Goal: Transaction & Acquisition: Subscribe to service/newsletter

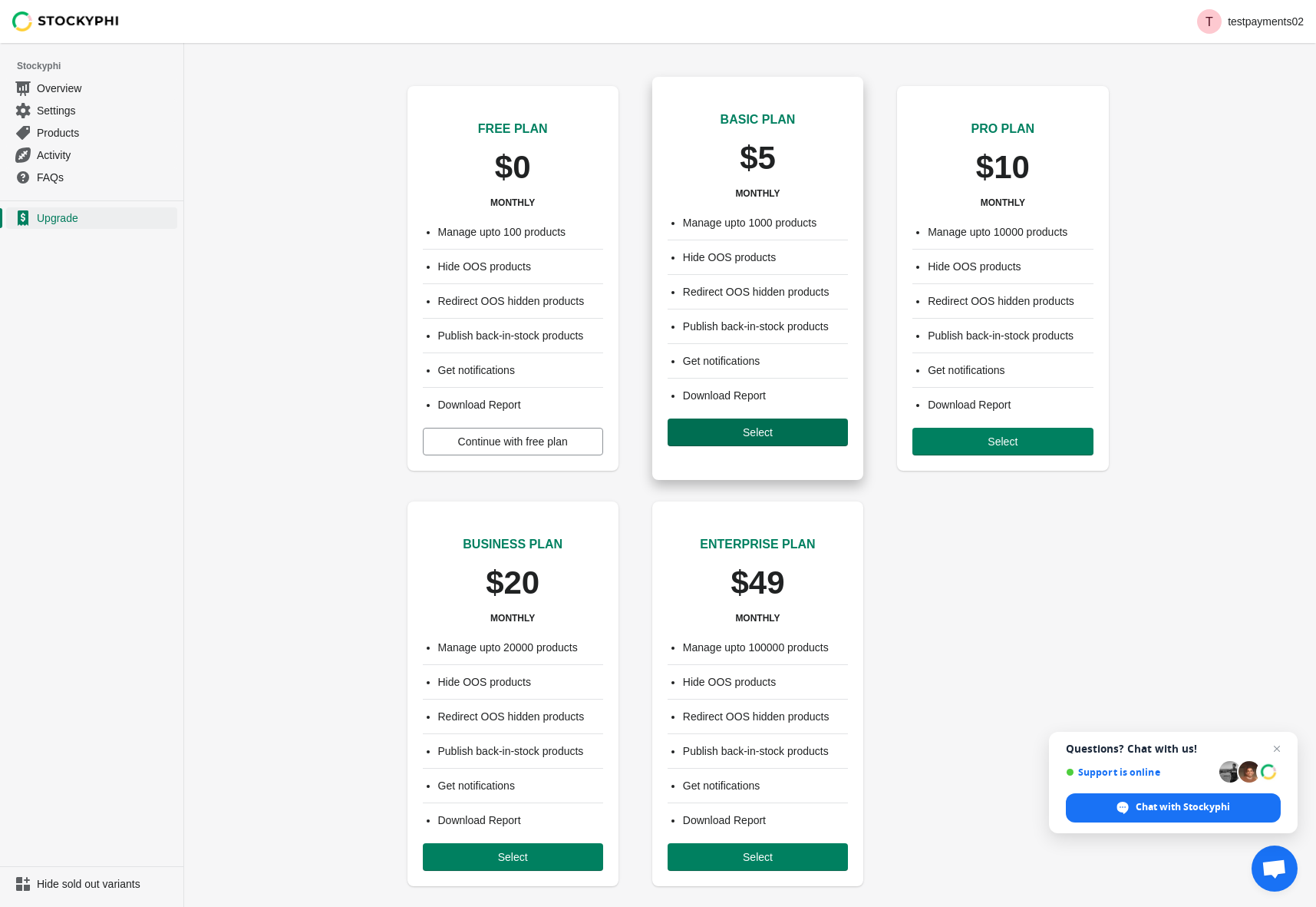
click at [724, 434] on span "Select" at bounding box center [758, 432] width 156 height 12
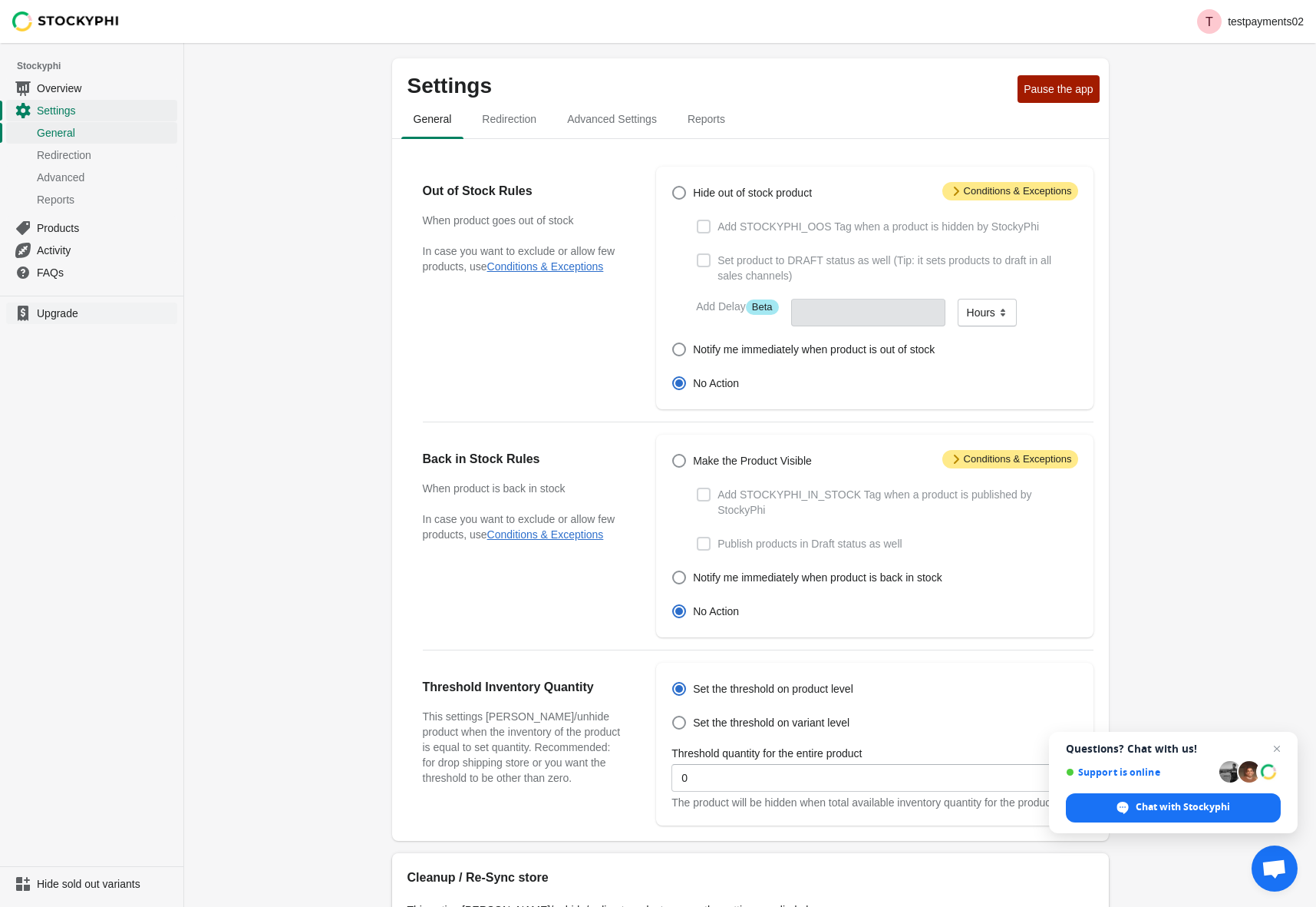
click at [52, 318] on span "Upgrade" at bounding box center [105, 313] width 137 height 16
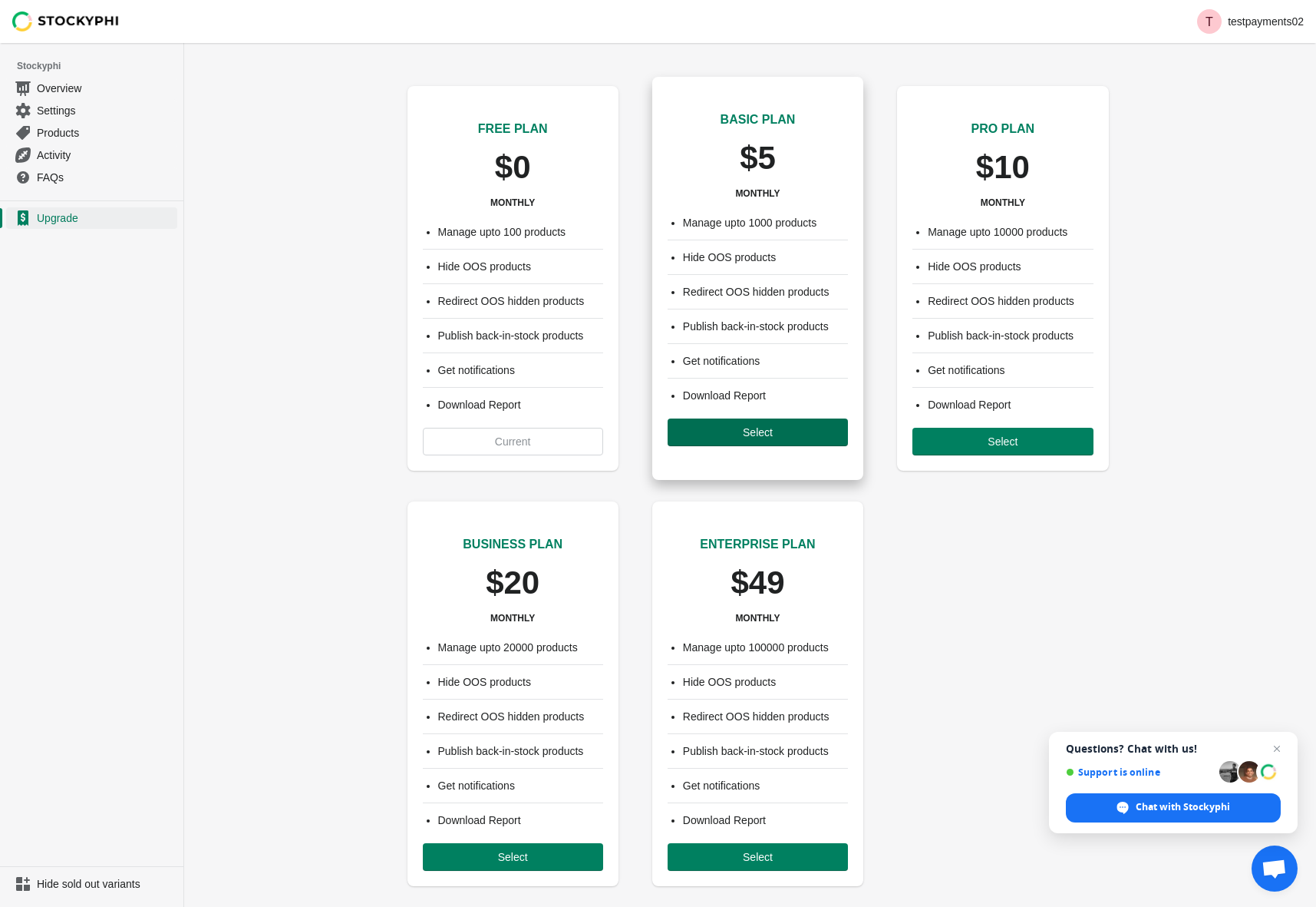
click at [737, 428] on span "Select" at bounding box center [758, 432] width 156 height 12
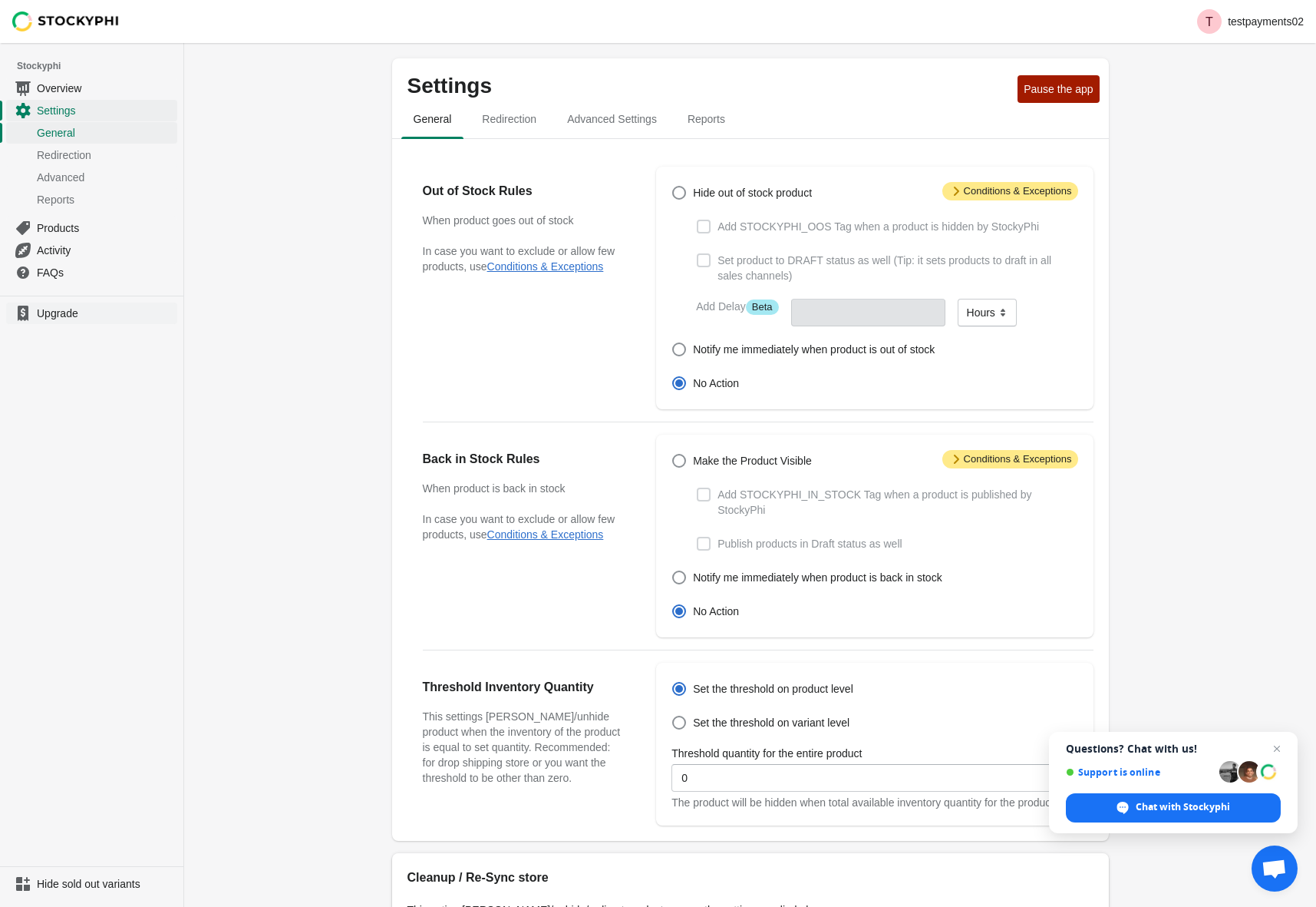
click at [83, 315] on span "Upgrade" at bounding box center [105, 313] width 137 height 16
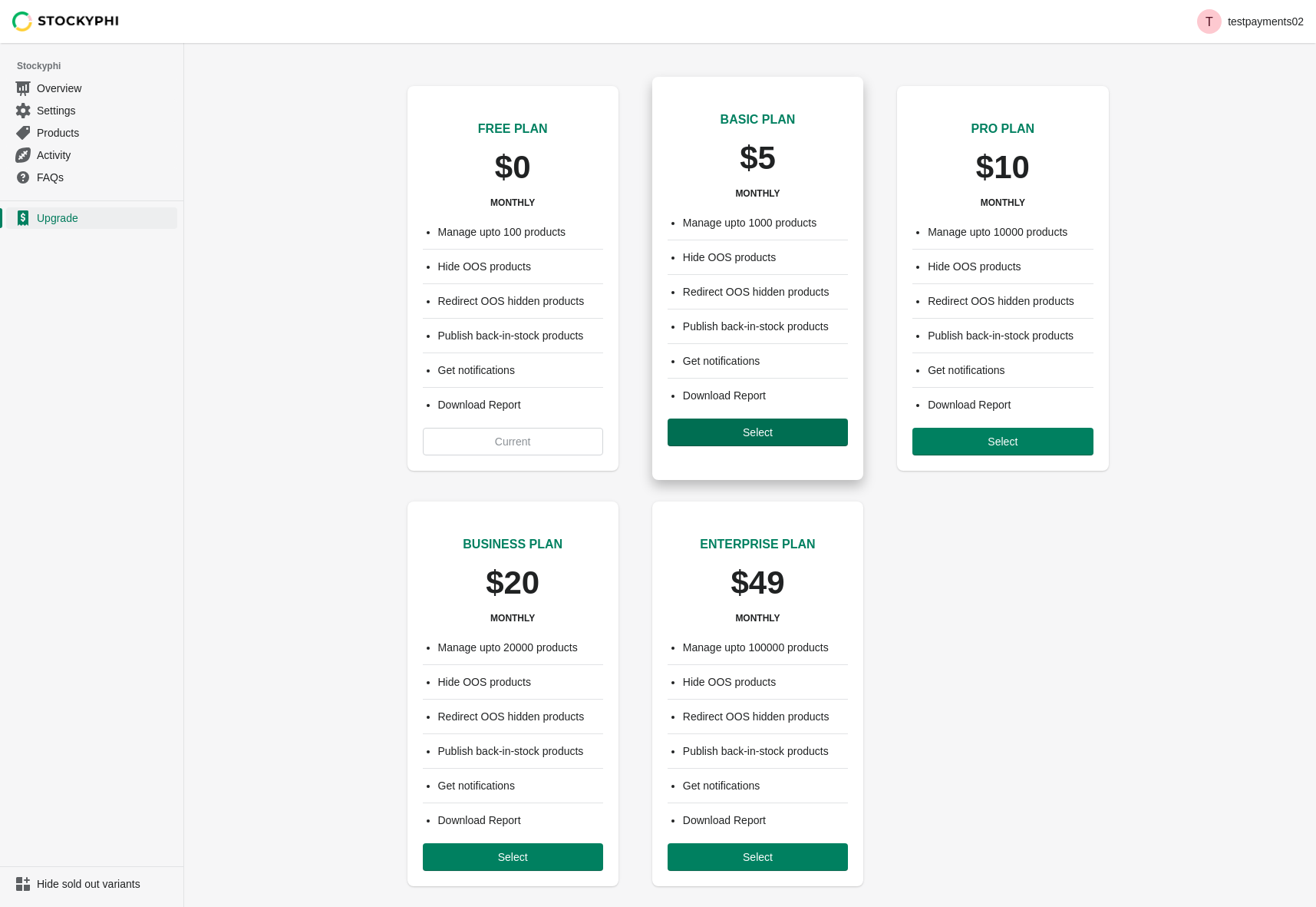
click at [796, 440] on button "Select" at bounding box center [758, 432] width 181 height 28
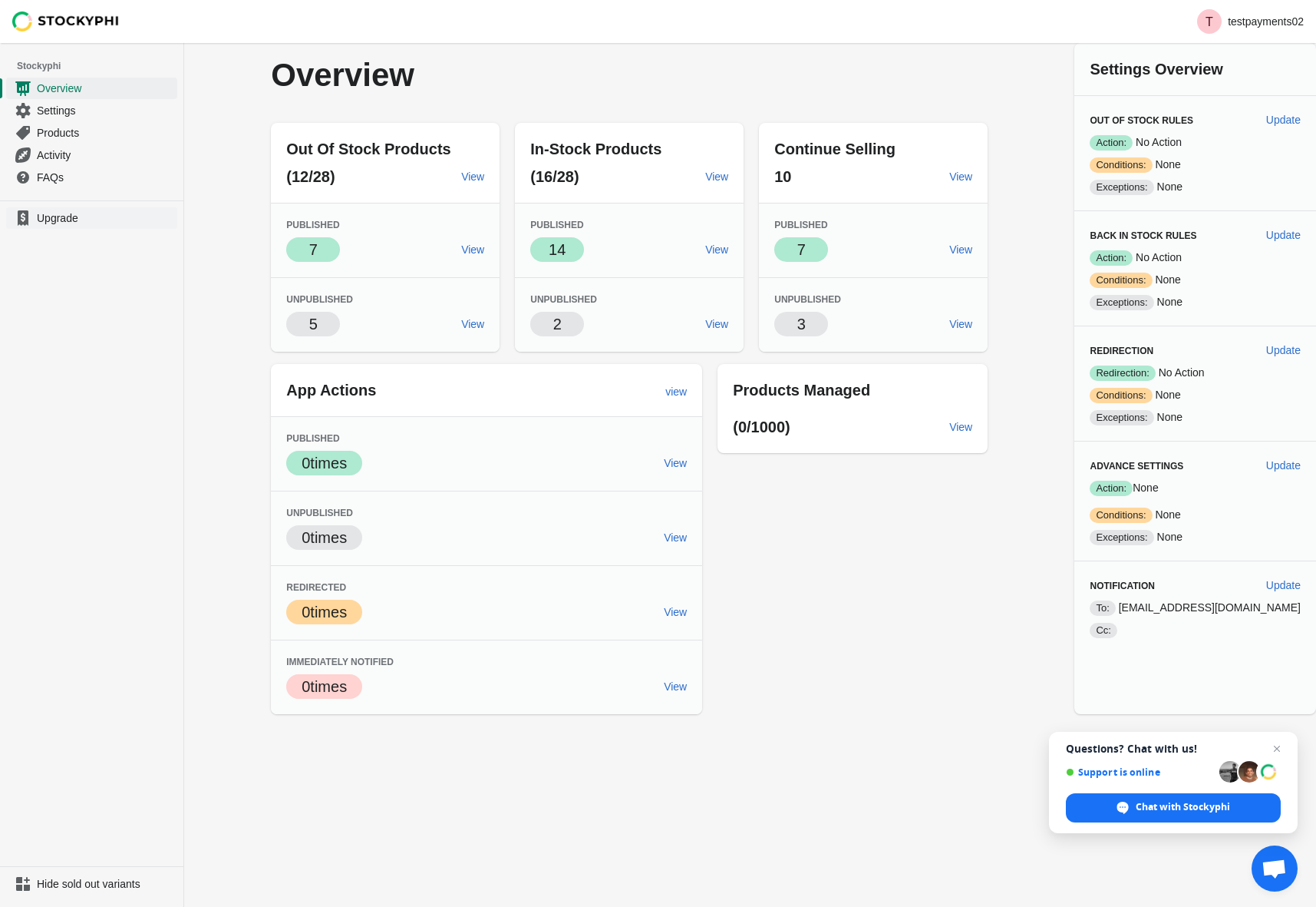
click at [57, 209] on link "Upgrade" at bounding box center [92, 218] width 171 height 22
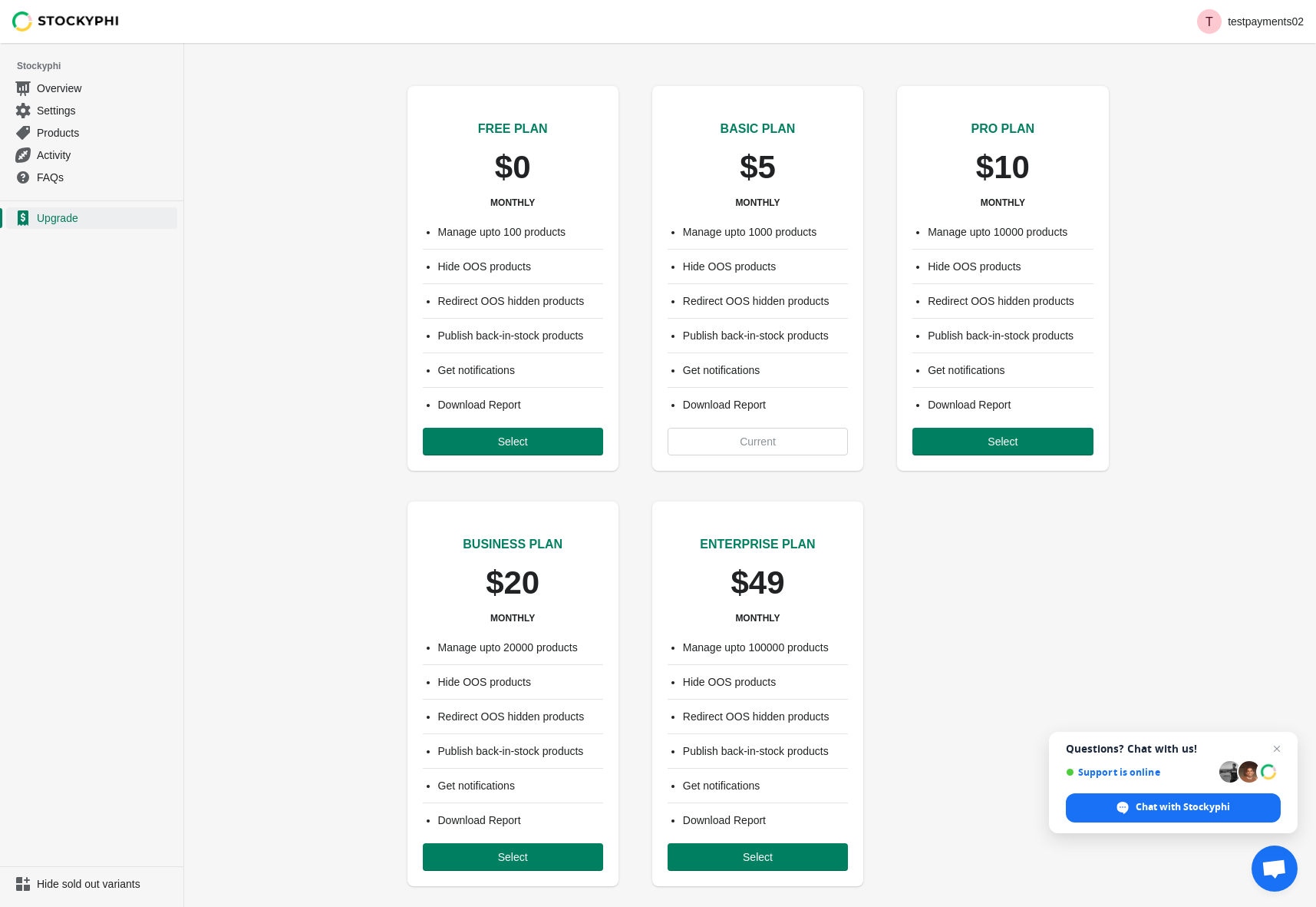
scroll to position [24, 0]
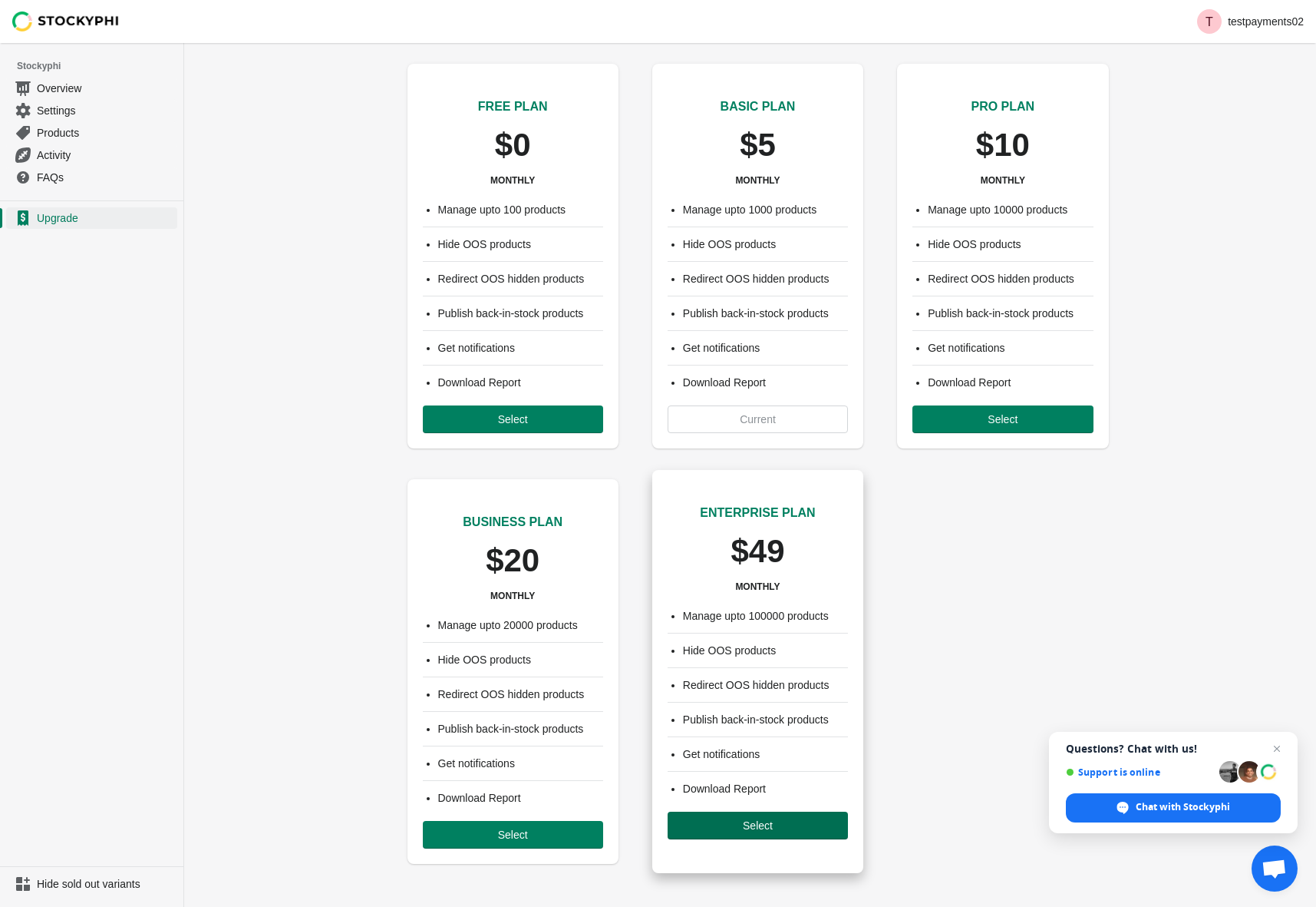
click at [795, 828] on span "Select" at bounding box center [758, 826] width 156 height 12
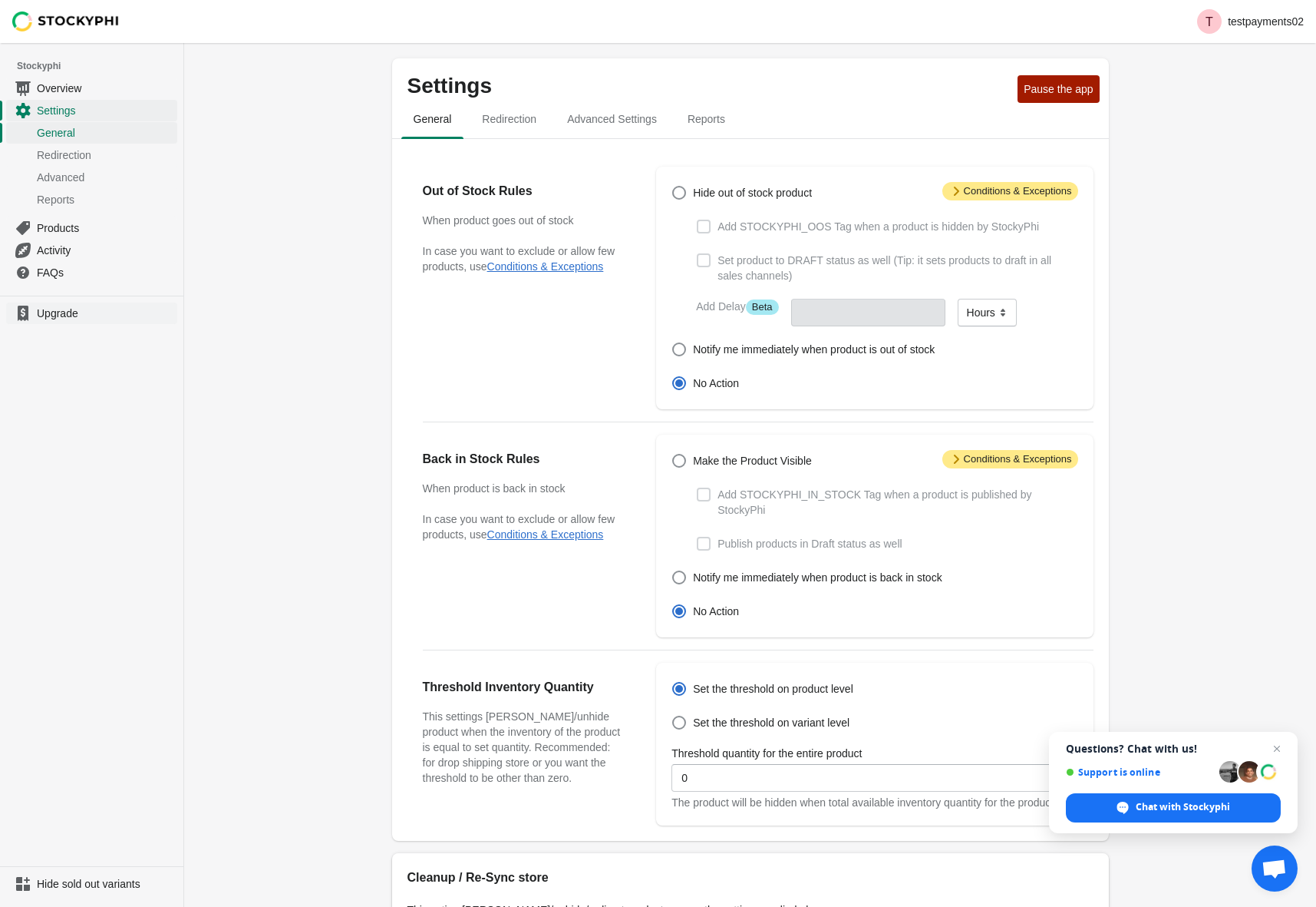
click at [41, 309] on span "Upgrade" at bounding box center [105, 313] width 137 height 16
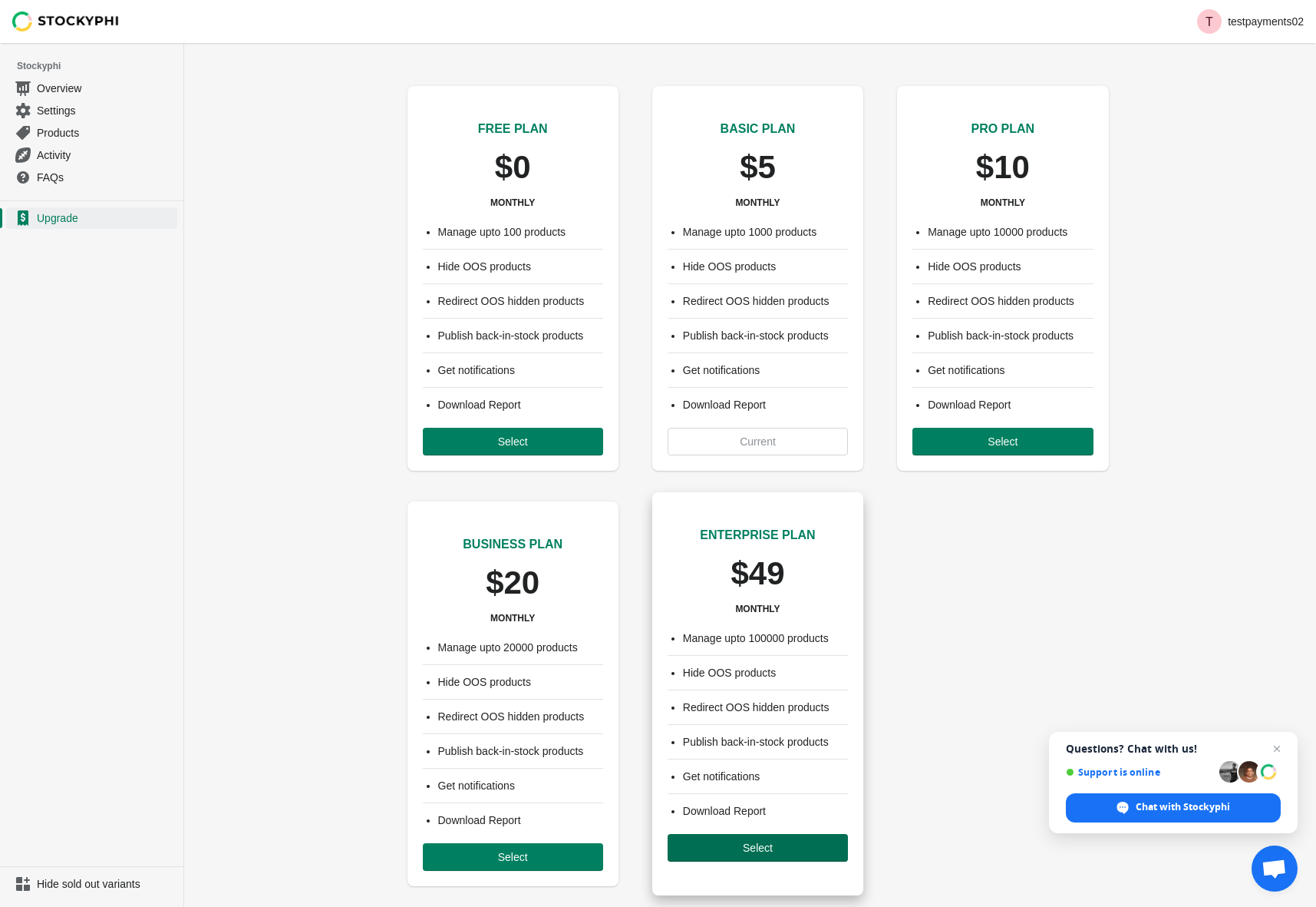
click at [738, 859] on button "Select" at bounding box center [758, 848] width 181 height 28
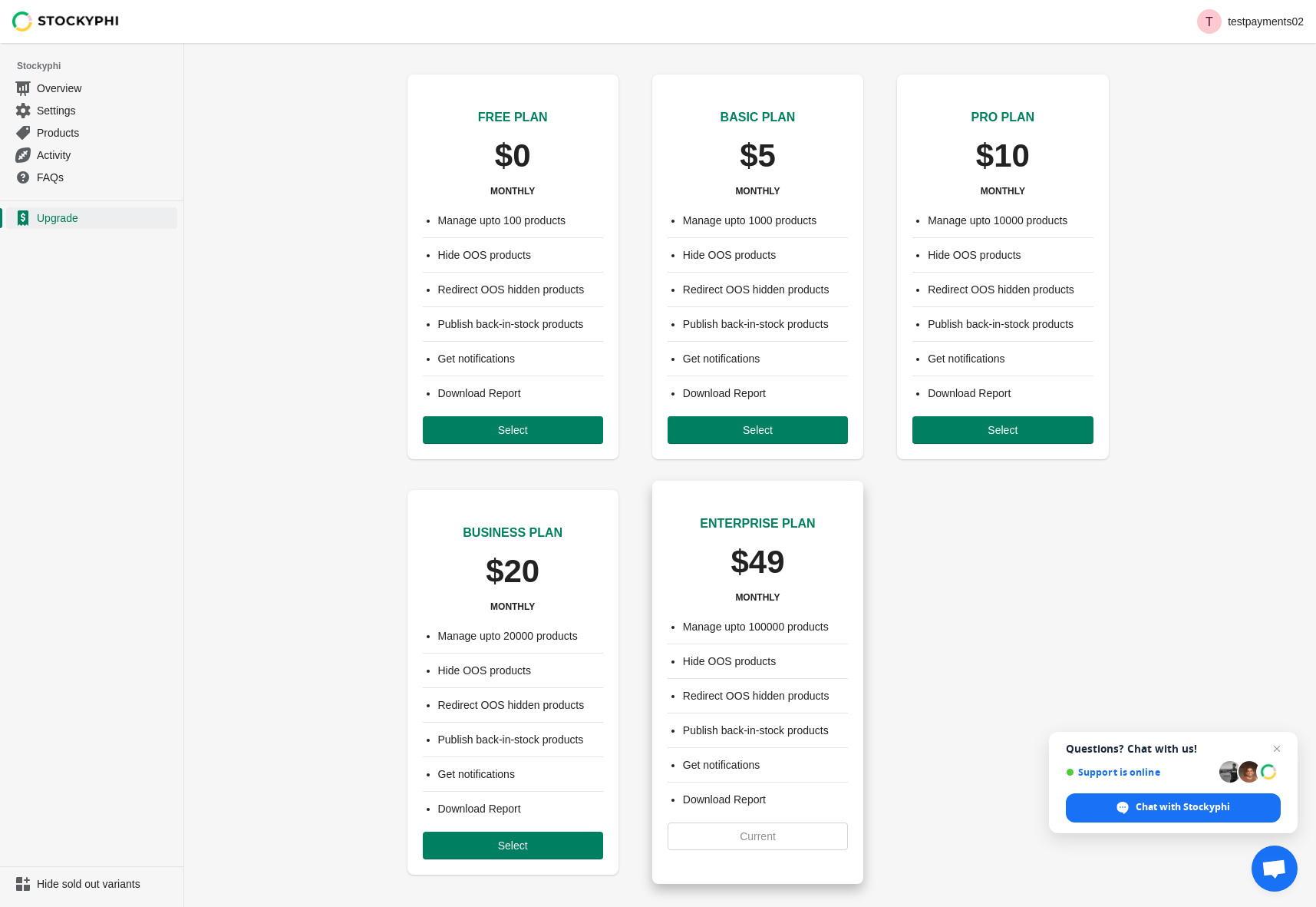
scroll to position [24, 0]
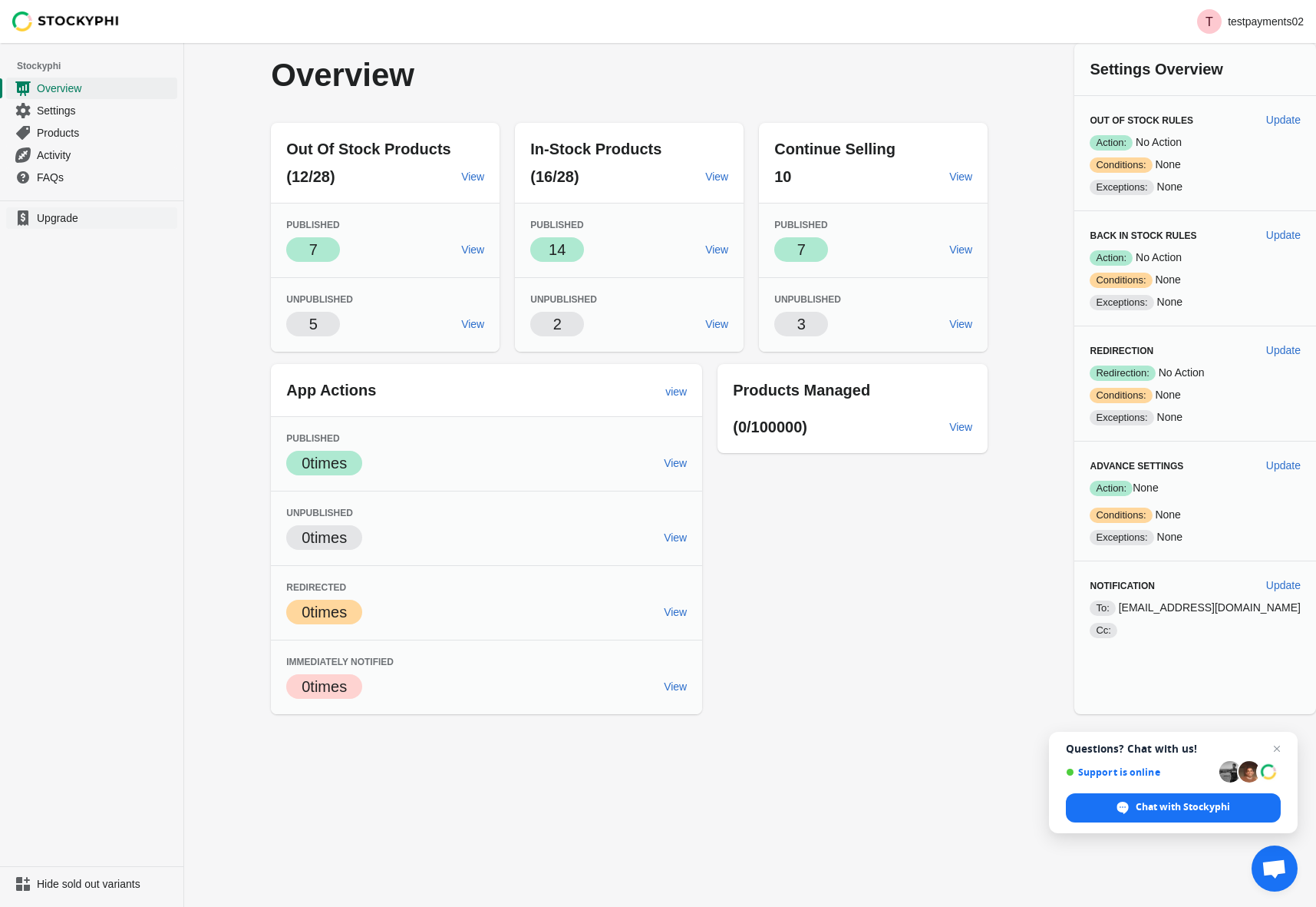
click at [57, 214] on span "Upgrade" at bounding box center [105, 218] width 137 height 16
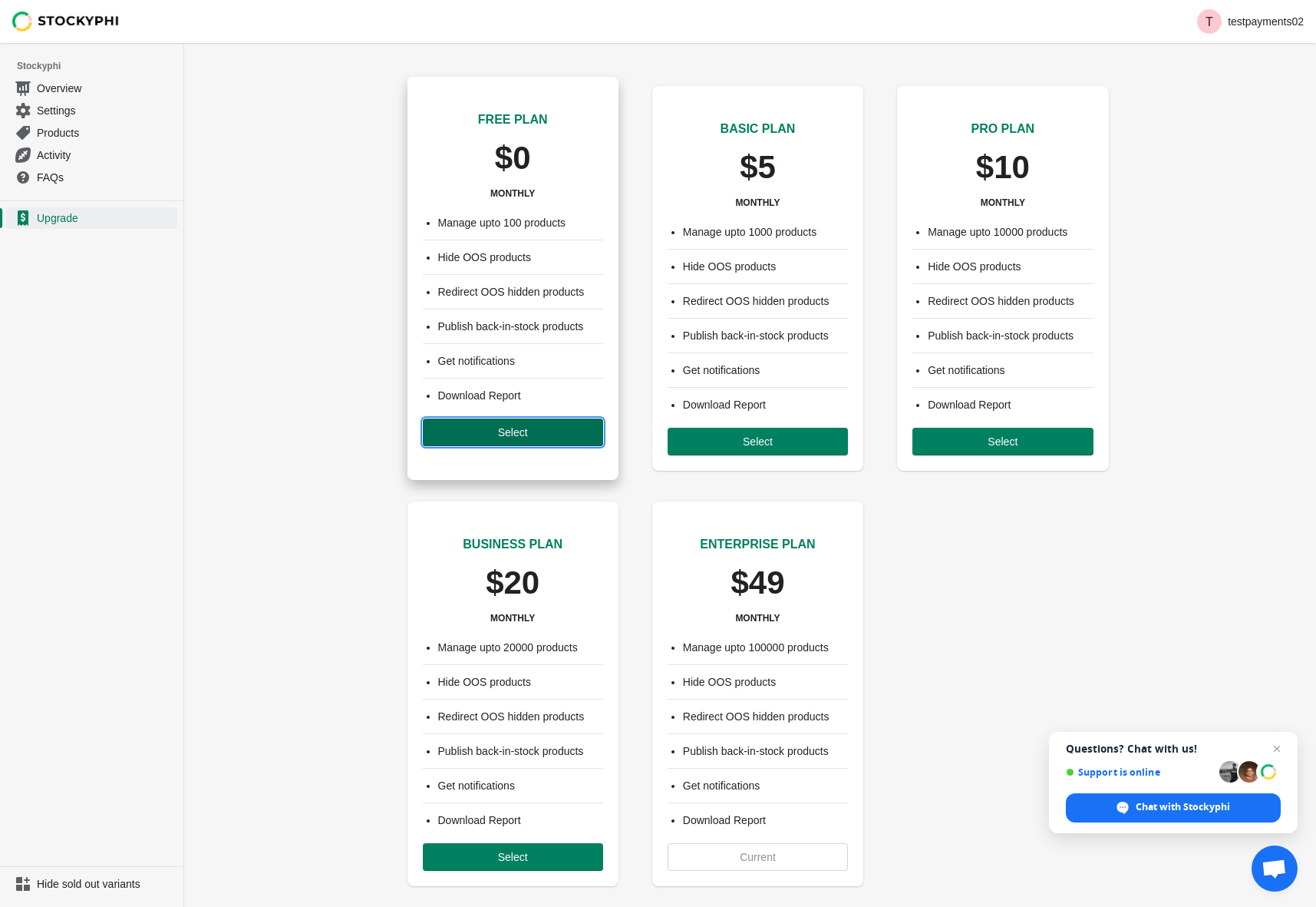
click at [544, 434] on span "Select" at bounding box center [513, 432] width 156 height 12
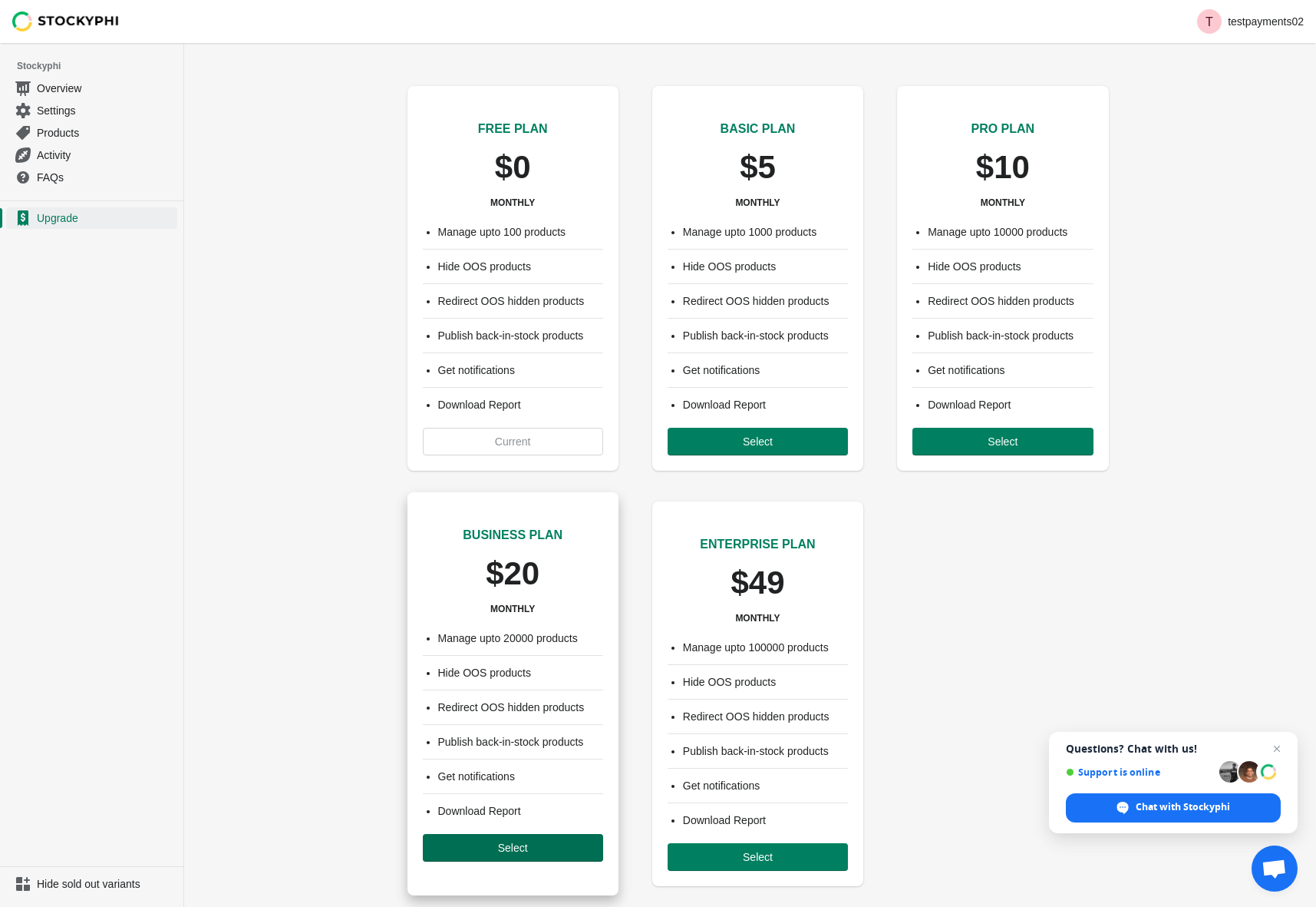
click at [461, 840] on button "Select" at bounding box center [513, 848] width 181 height 28
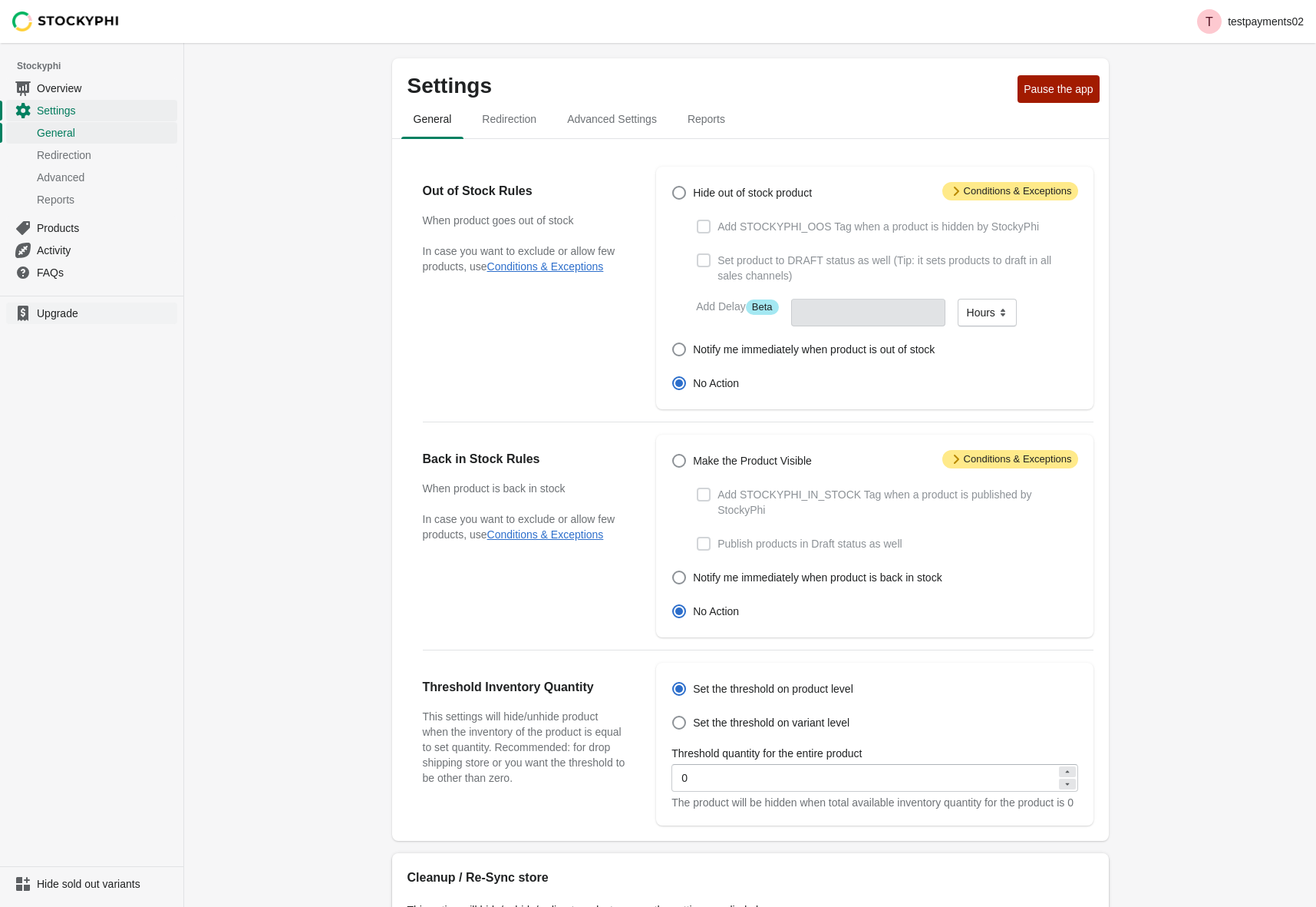
click at [56, 317] on span "Upgrade" at bounding box center [105, 313] width 137 height 16
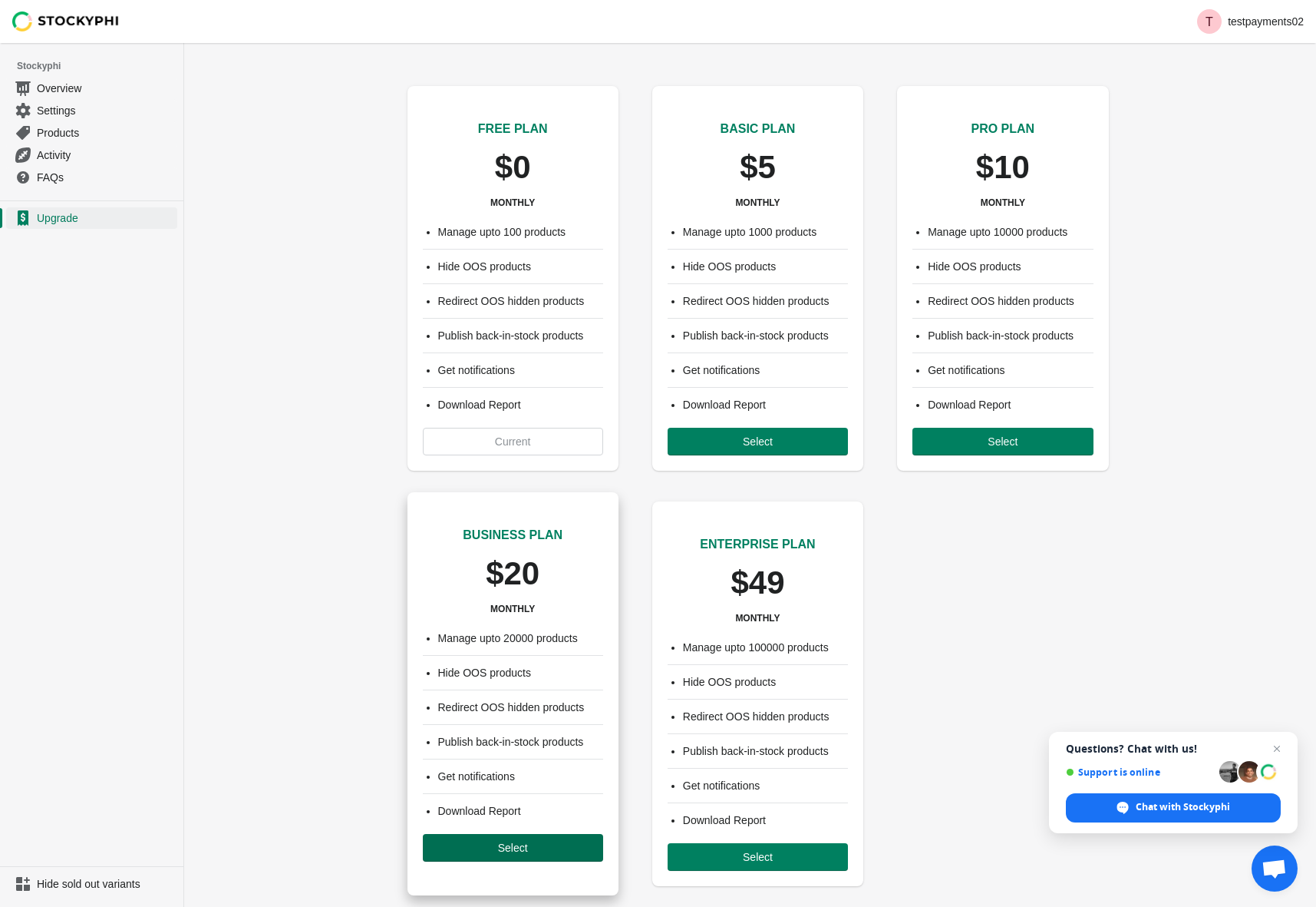
click at [516, 853] on span "Select" at bounding box center [513, 848] width 30 height 12
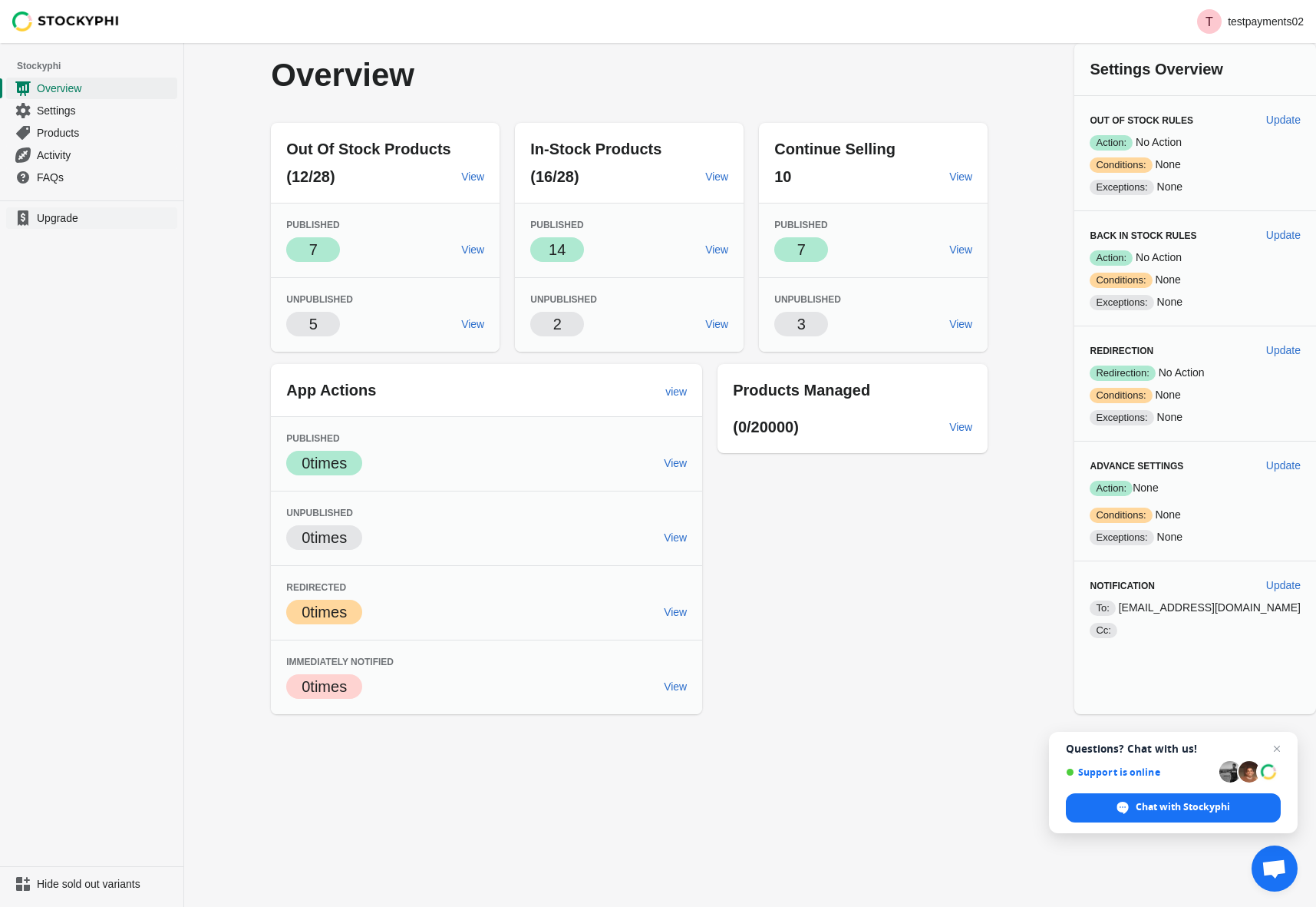
click at [67, 214] on span "Upgrade" at bounding box center [105, 218] width 137 height 16
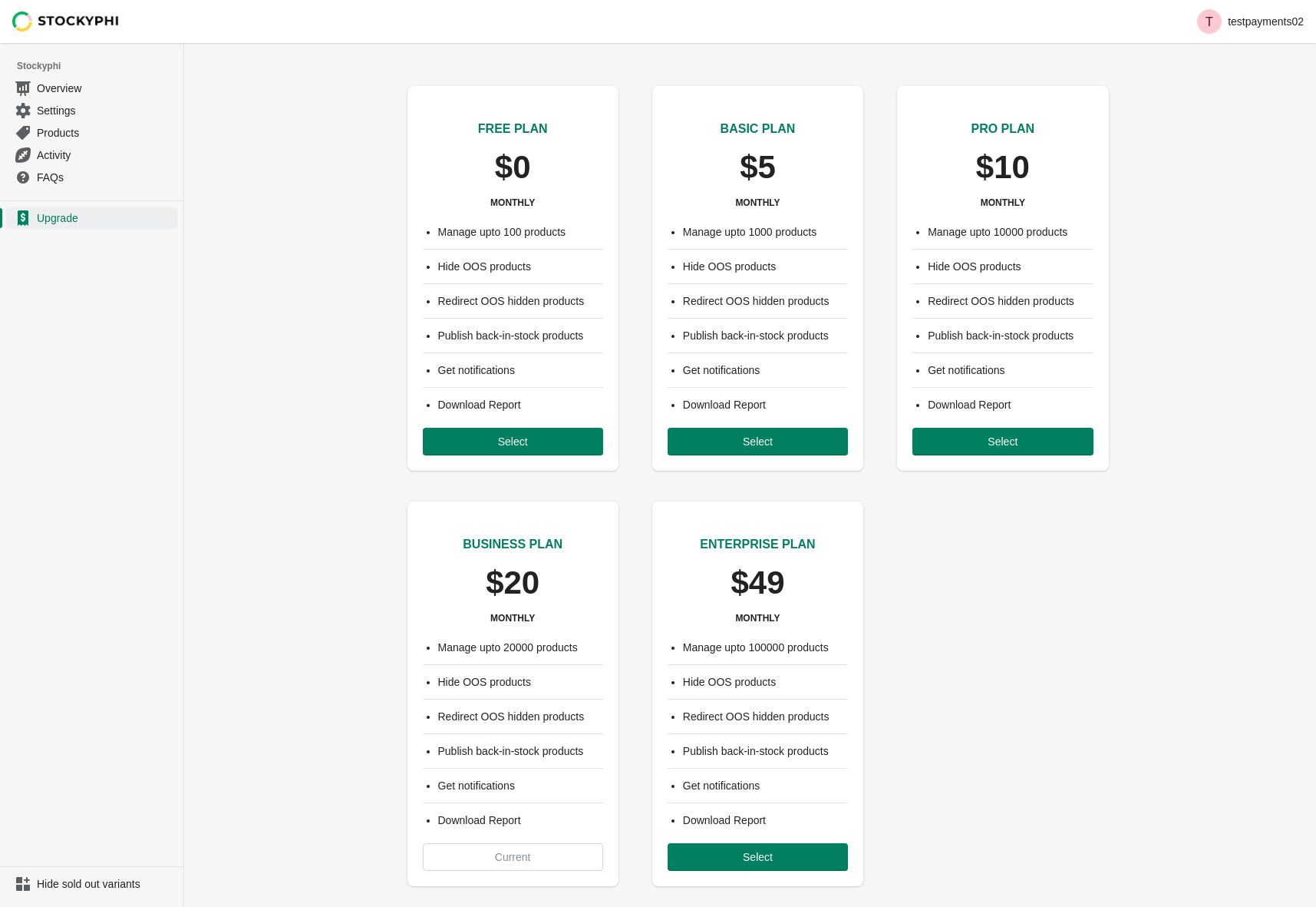
scroll to position [24, 0]
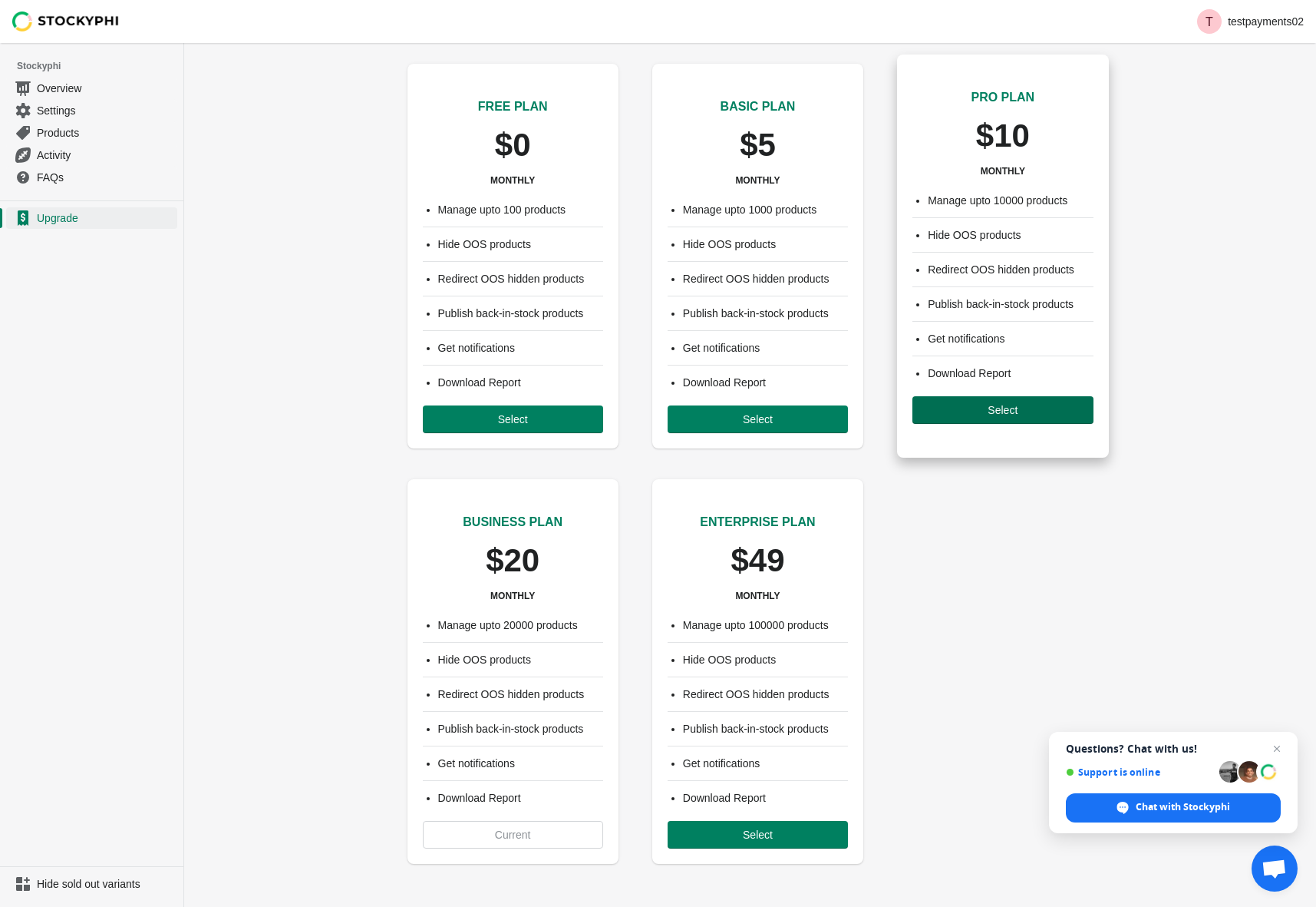
click at [993, 410] on span "Select" at bounding box center [1003, 410] width 30 height 12
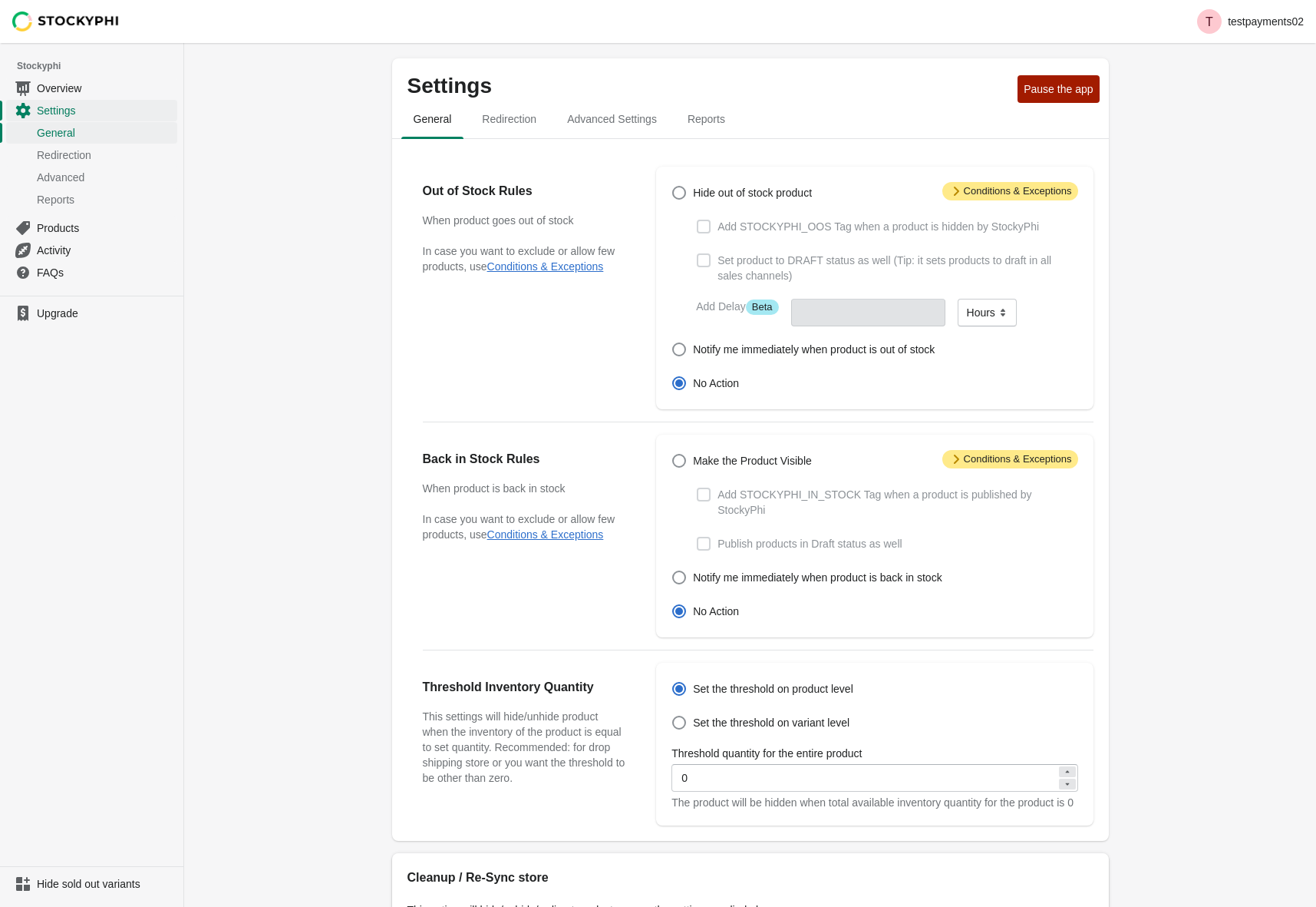
click at [59, 302] on ul "Upgrade" at bounding box center [92, 580] width 184 height 570
click at [54, 316] on span "Upgrade" at bounding box center [105, 313] width 137 height 16
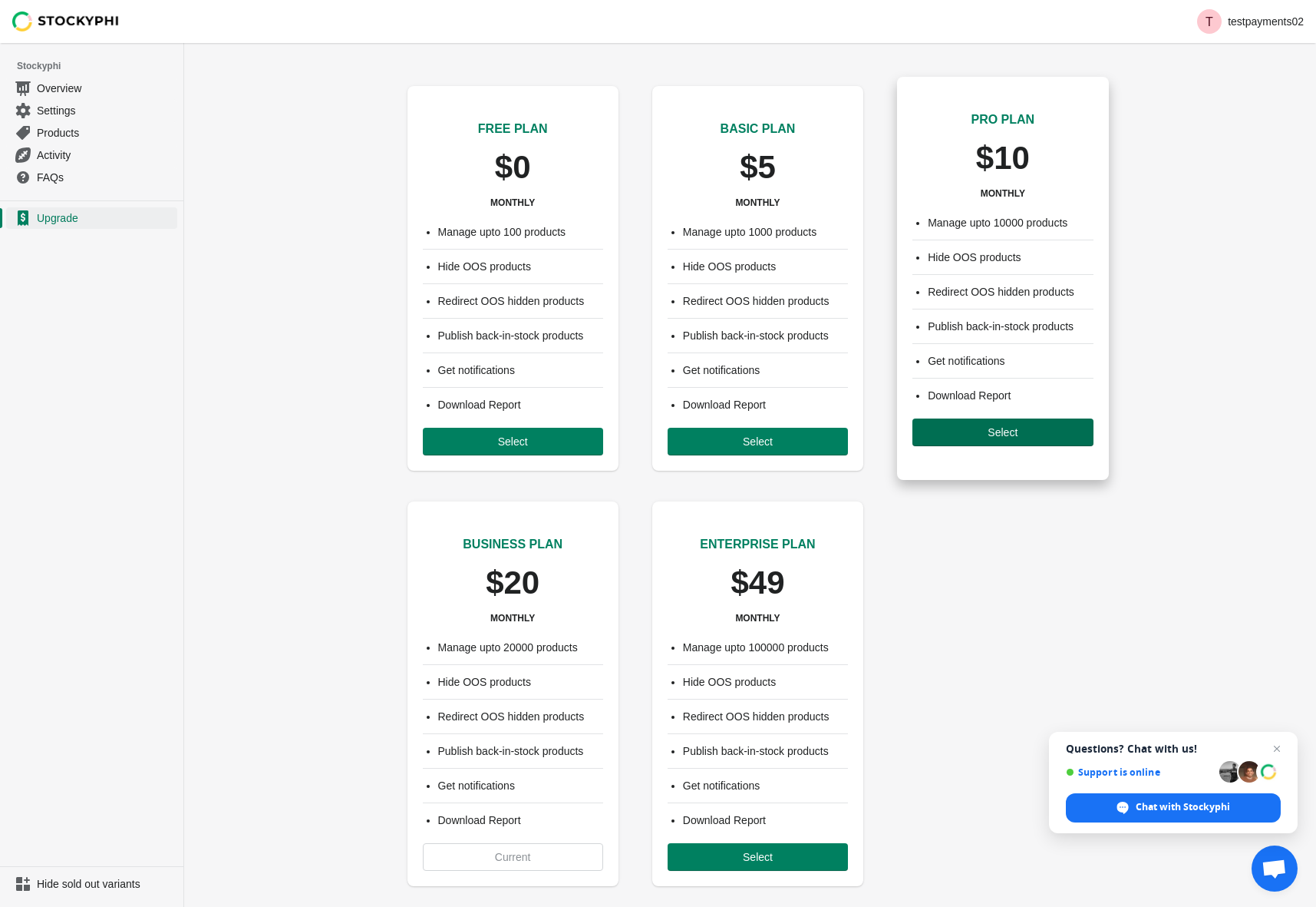
click at [1014, 441] on button "Select" at bounding box center [1003, 432] width 181 height 28
click at [1007, 431] on span "Select" at bounding box center [1003, 432] width 30 height 12
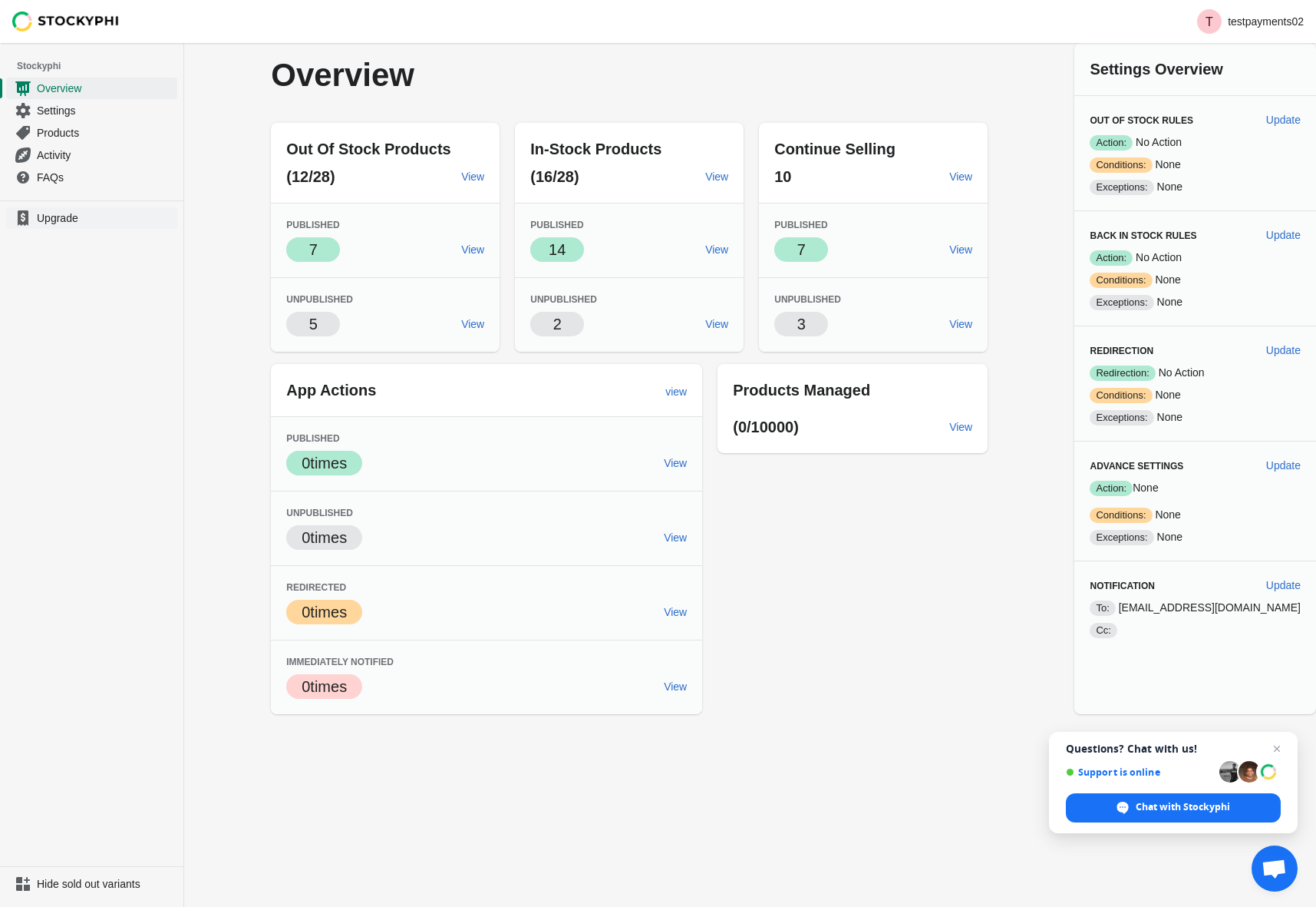
click at [40, 219] on span "Upgrade" at bounding box center [105, 218] width 137 height 16
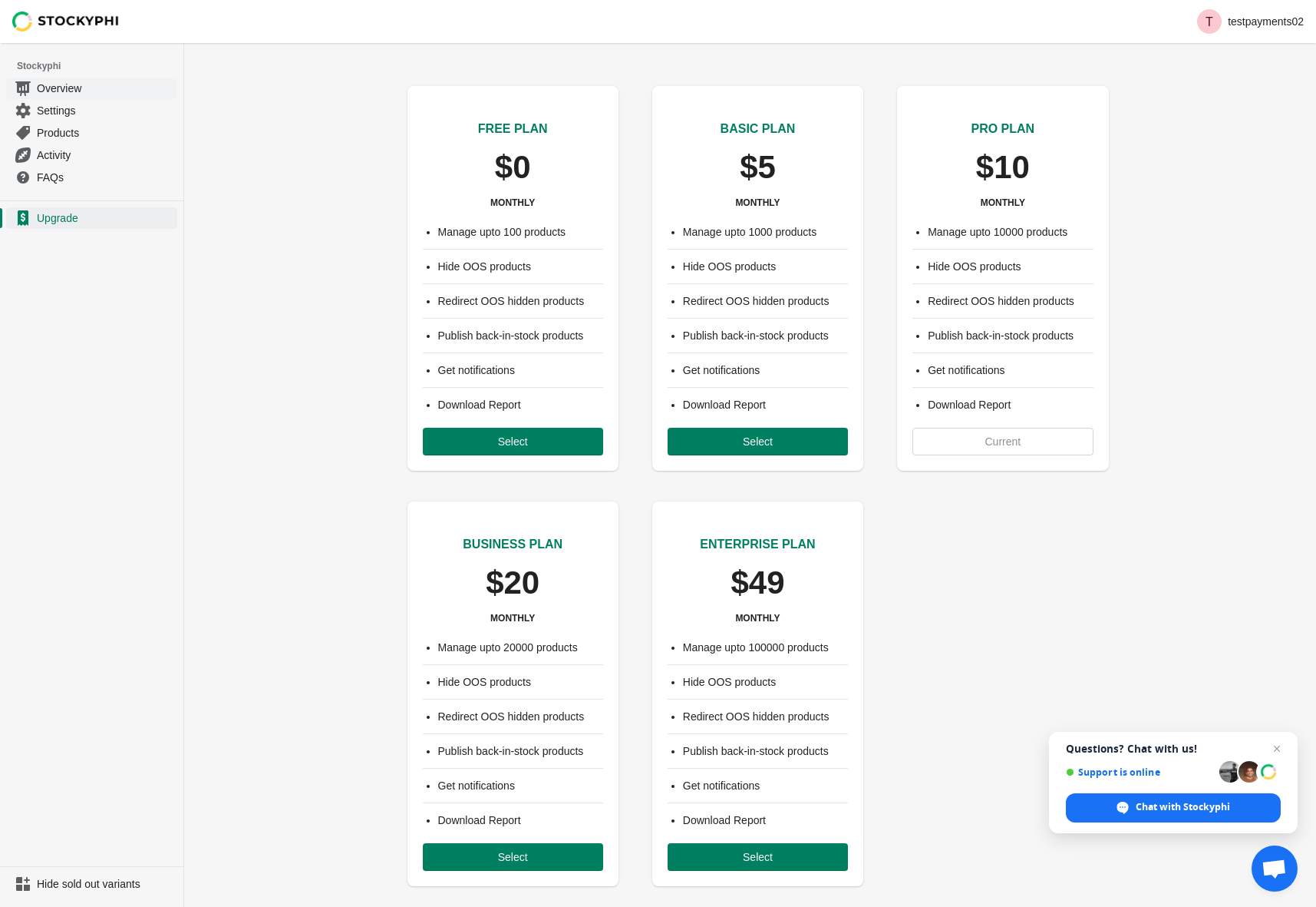
click at [78, 87] on span "Overview" at bounding box center [105, 88] width 137 height 16
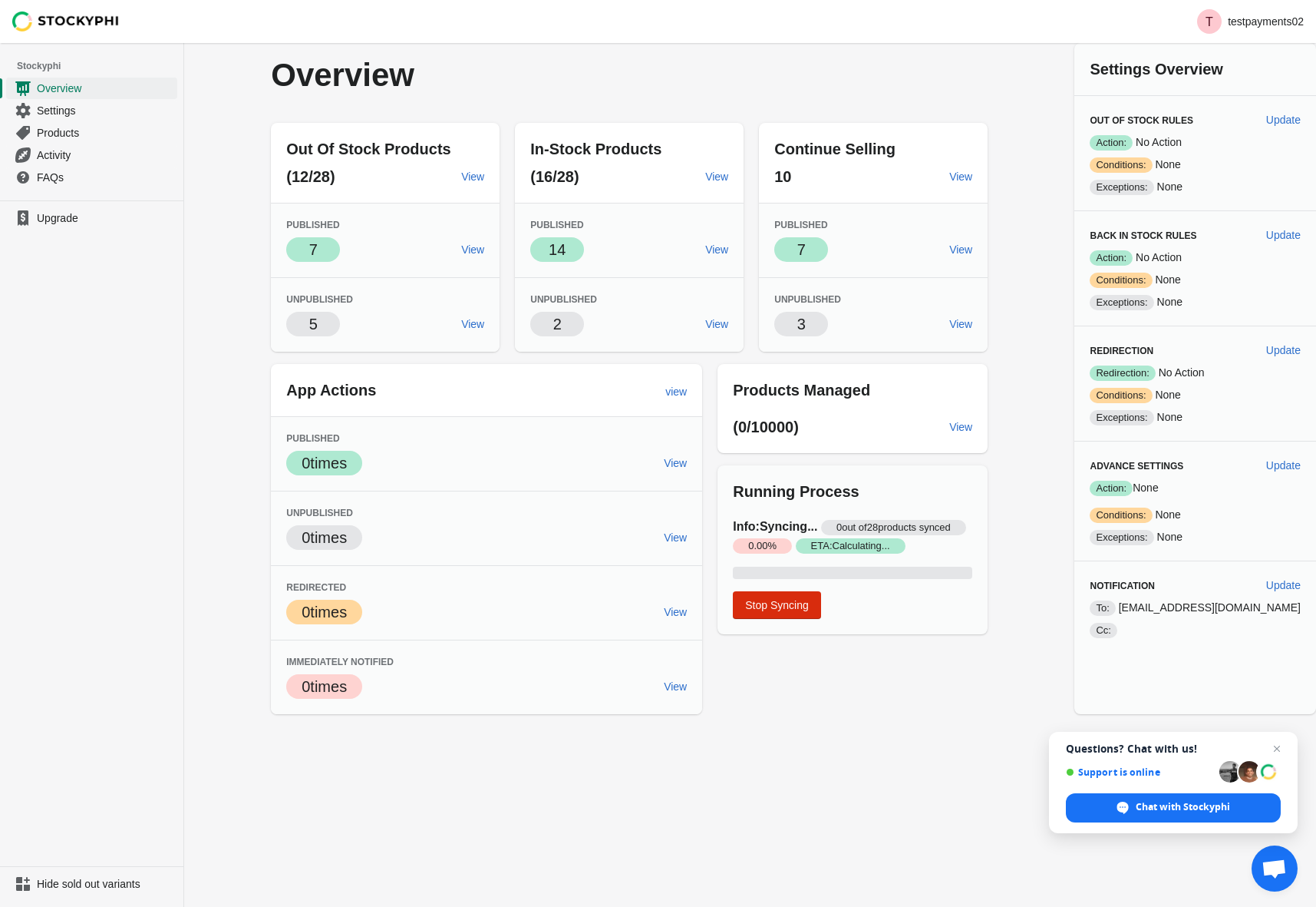
click at [49, 115] on span "Settings" at bounding box center [105, 111] width 137 height 16
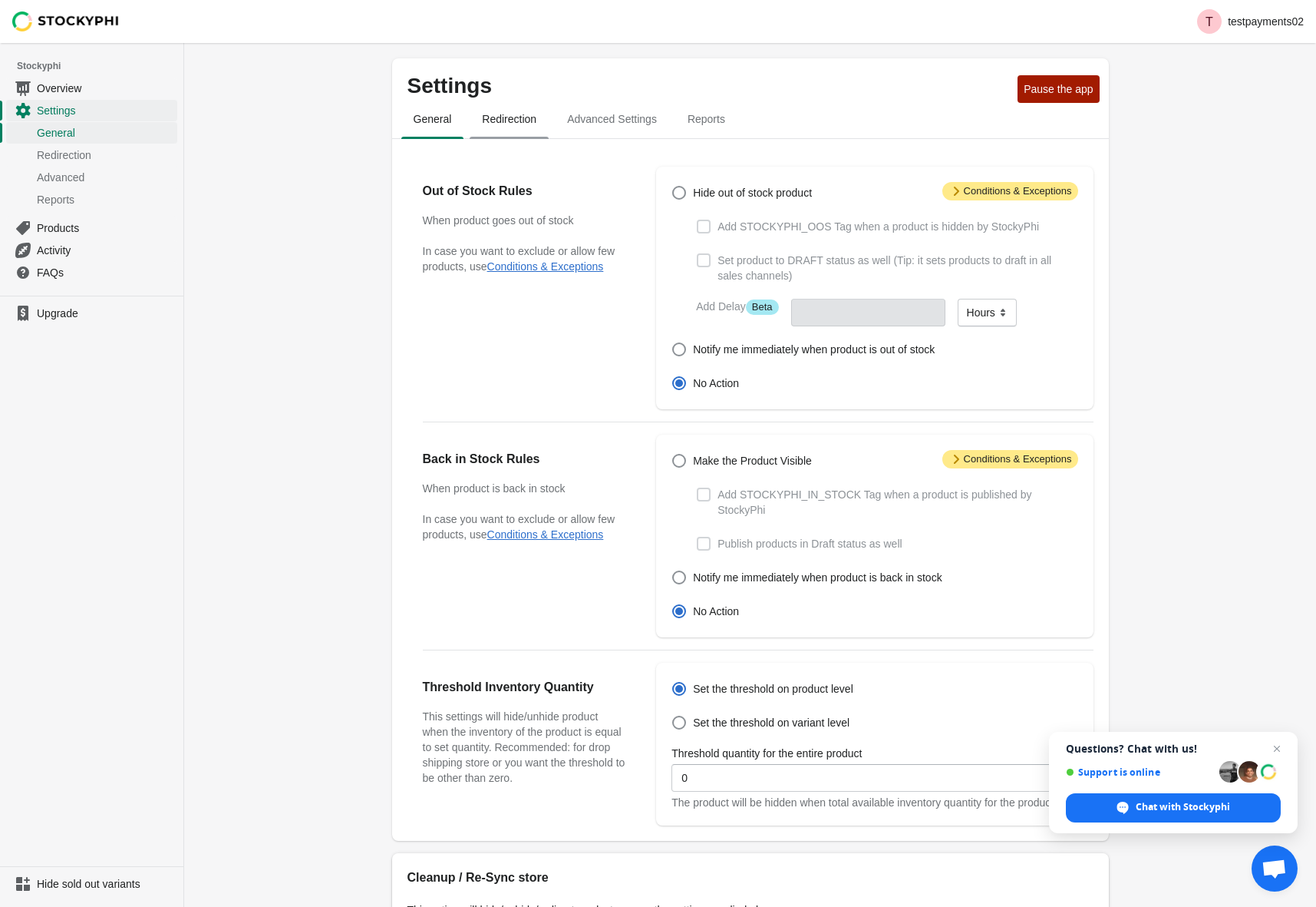
click at [500, 114] on span "Redirection" at bounding box center [509, 119] width 79 height 28
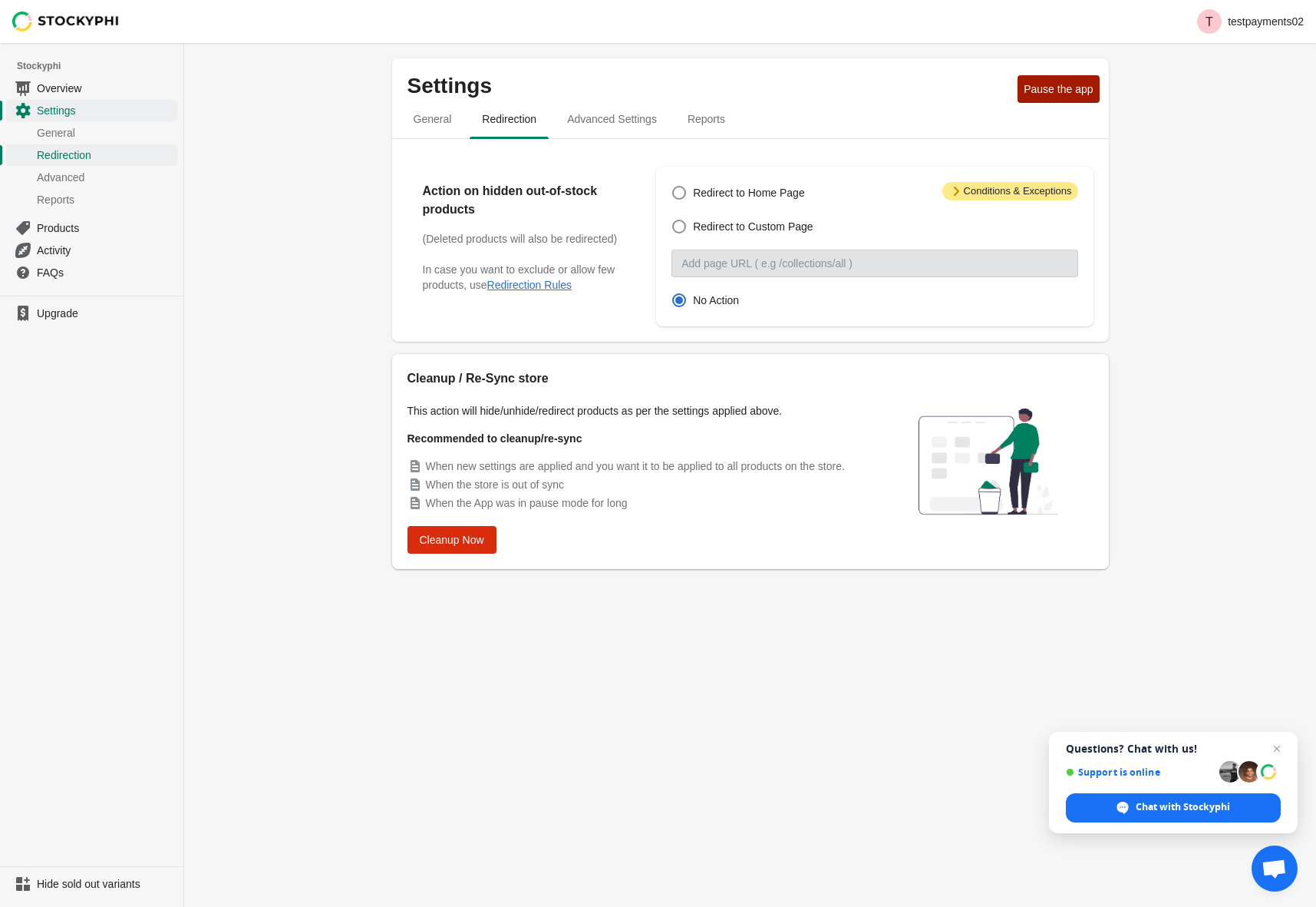
click at [594, 119] on span "Advanced Settings" at bounding box center [612, 119] width 114 height 28
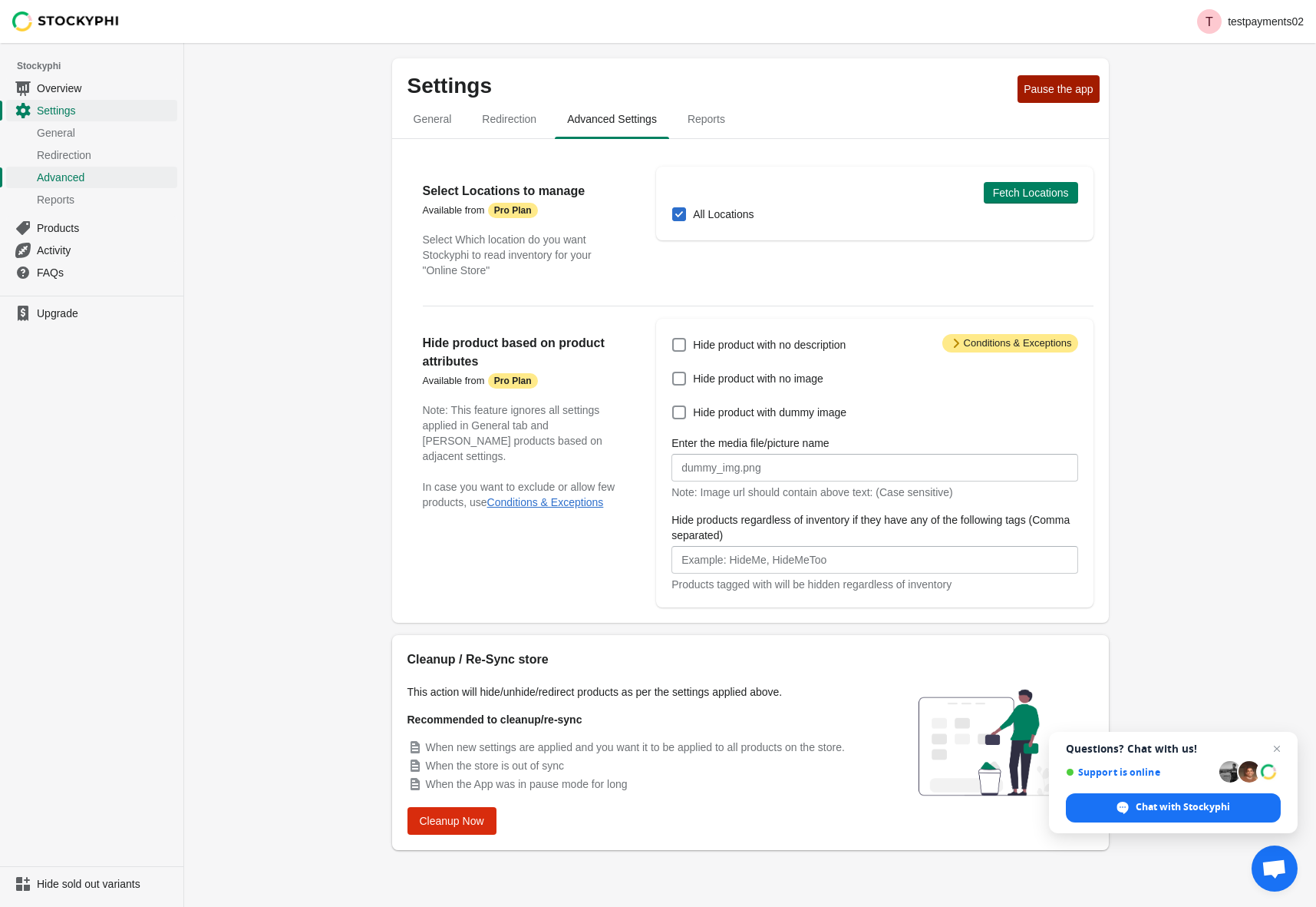
click at [705, 116] on span "Reports" at bounding box center [706, 119] width 62 height 28
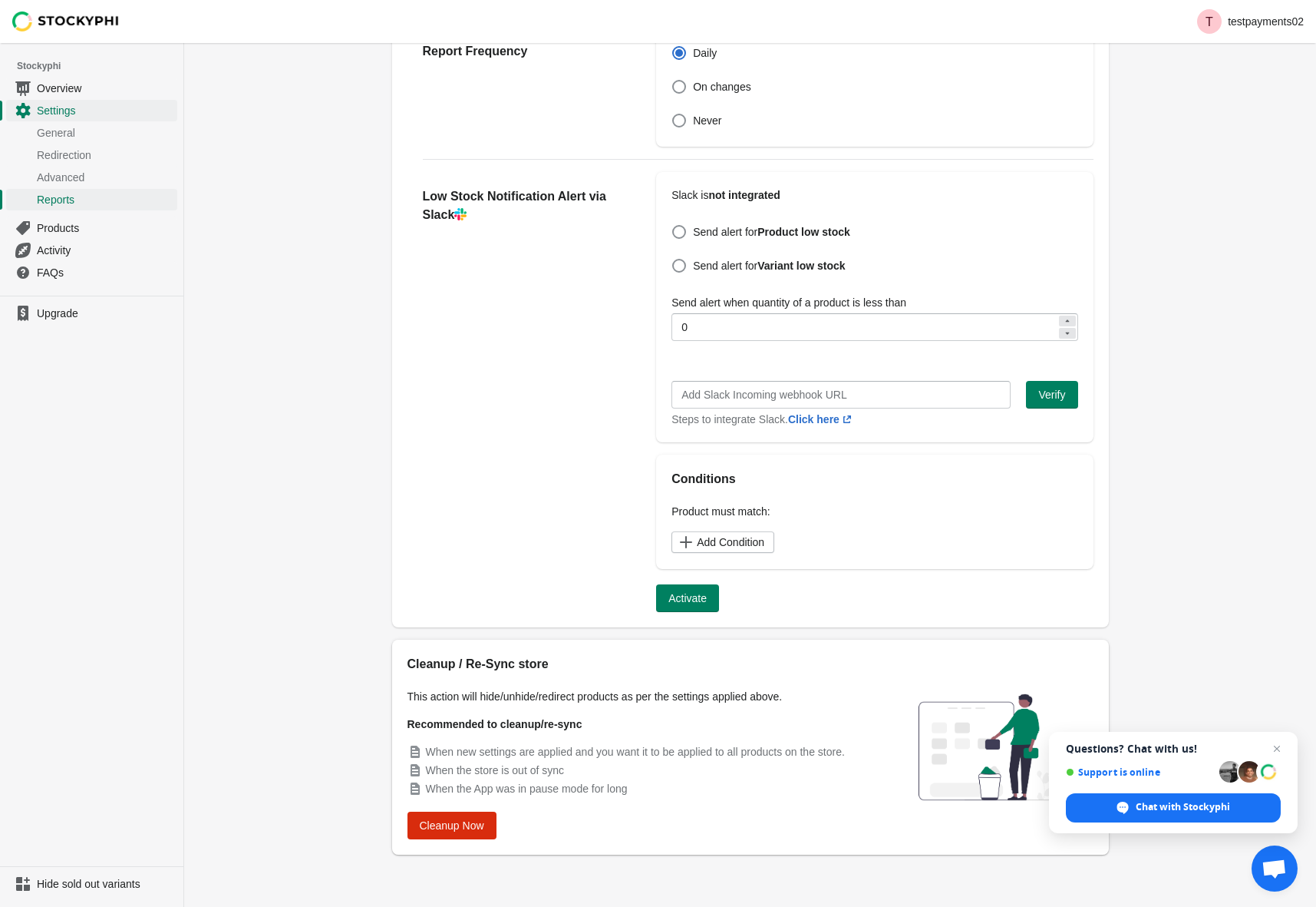
scroll to position [196, 0]
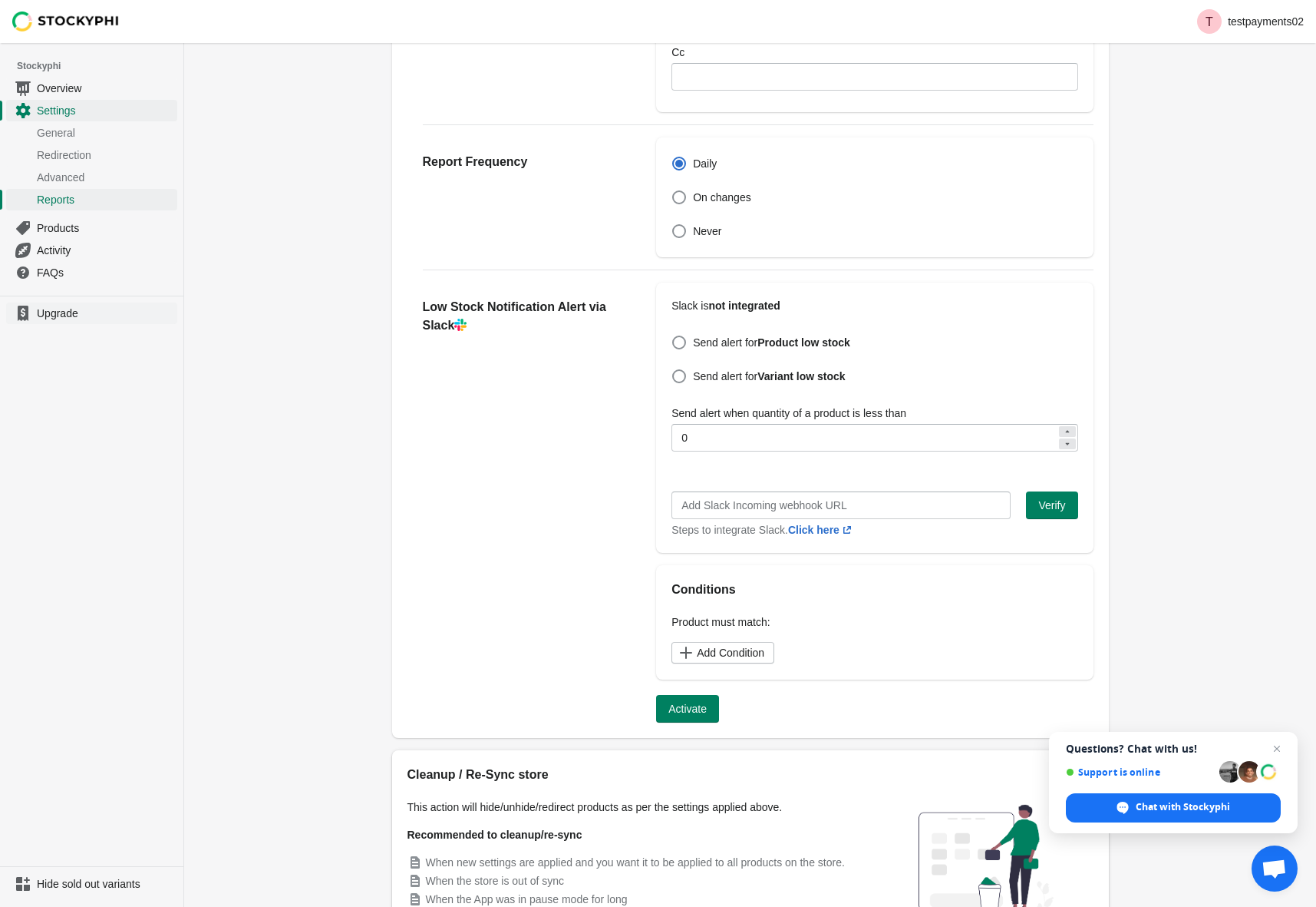
click at [42, 317] on span "Upgrade" at bounding box center [105, 313] width 137 height 16
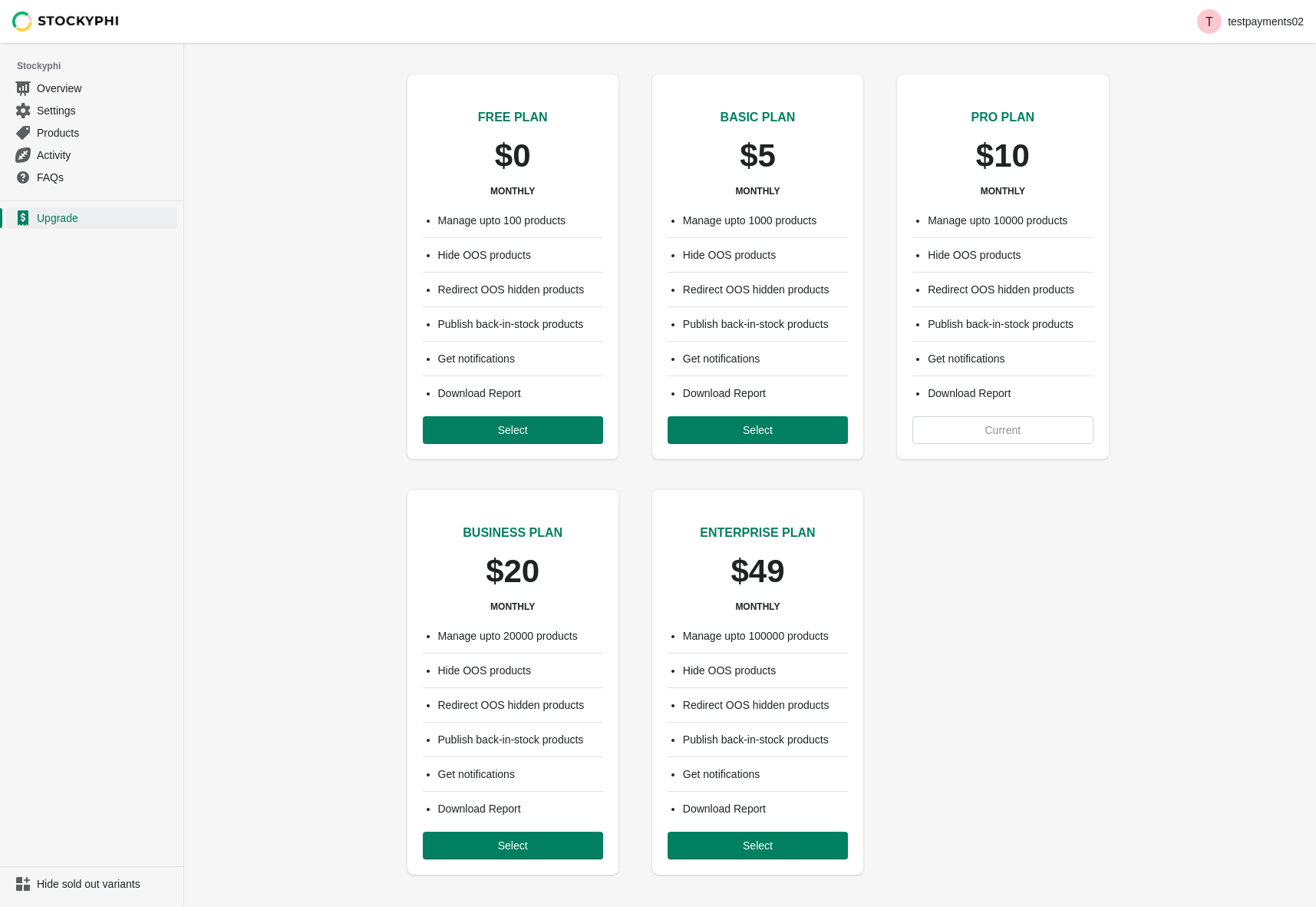
scroll to position [19, 0]
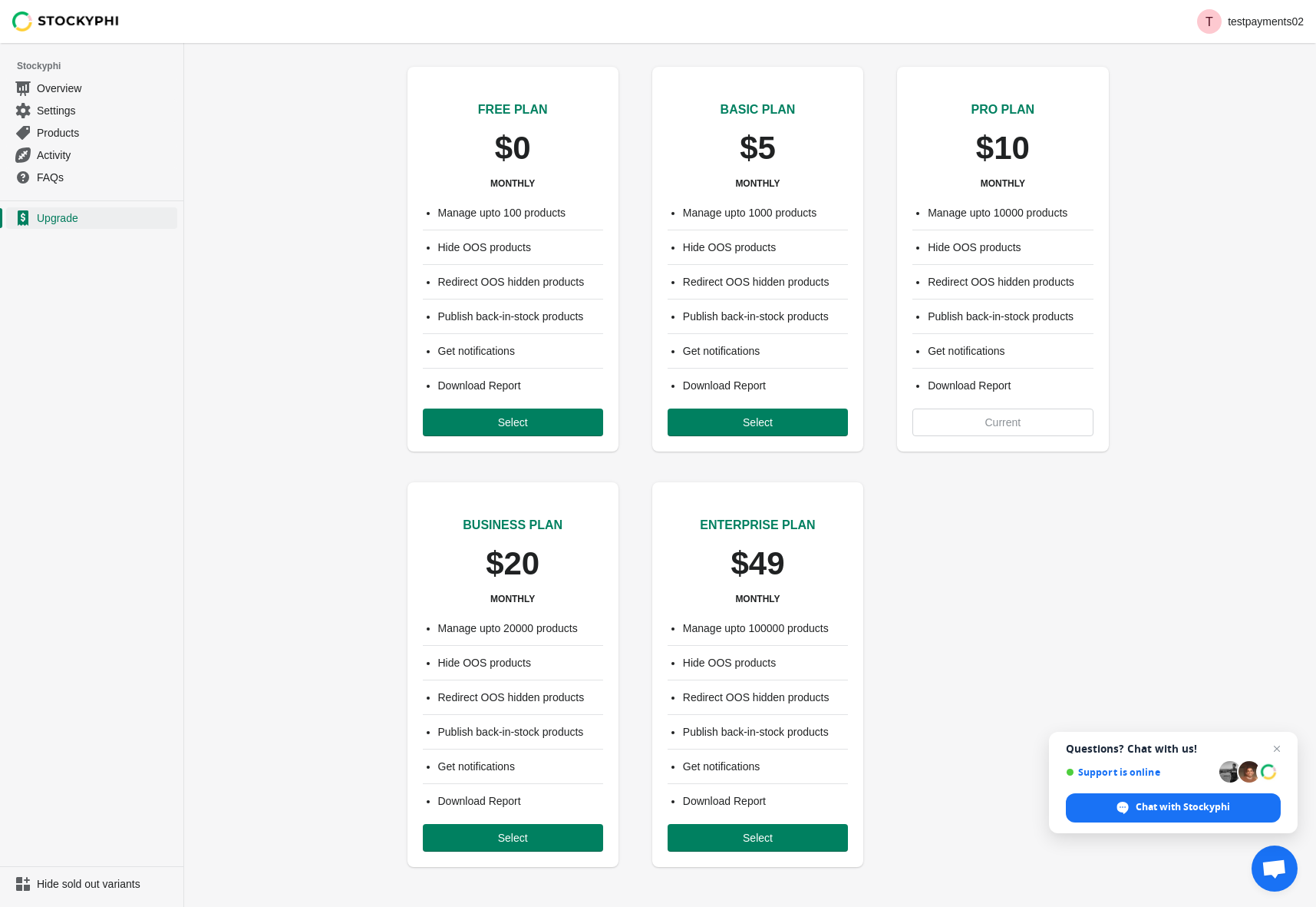
drag, startPoint x: 249, startPoint y: 106, endPoint x: 421, endPoint y: 6, distance: 199.0
click at [249, 105] on div "FREE PLAN $0 MONTHLY Manage upto 100 products Hide OOS products Redirect OOS hi…" at bounding box center [751, 455] width 1132 height 834
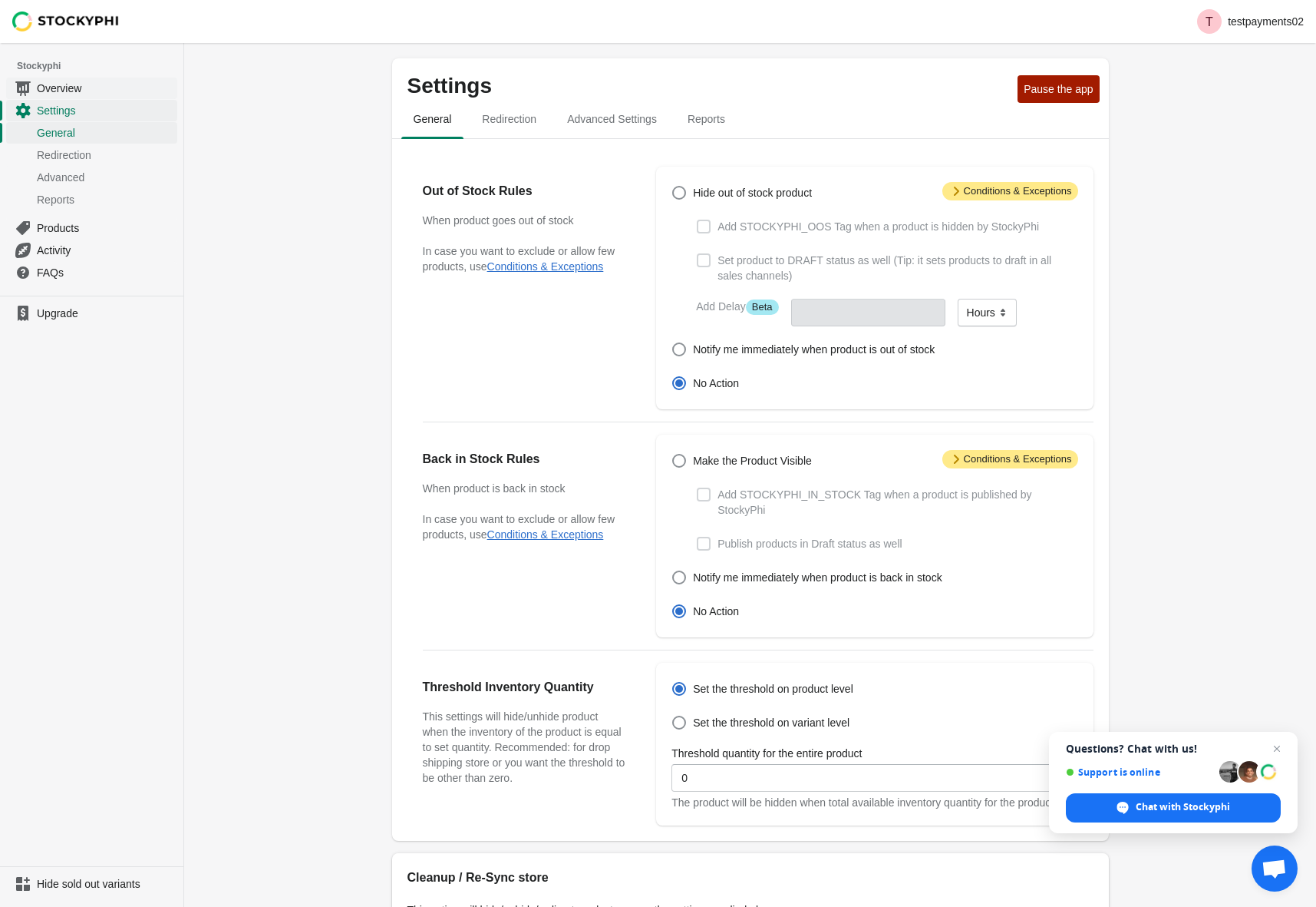
click at [45, 85] on span "Overview" at bounding box center [105, 88] width 137 height 16
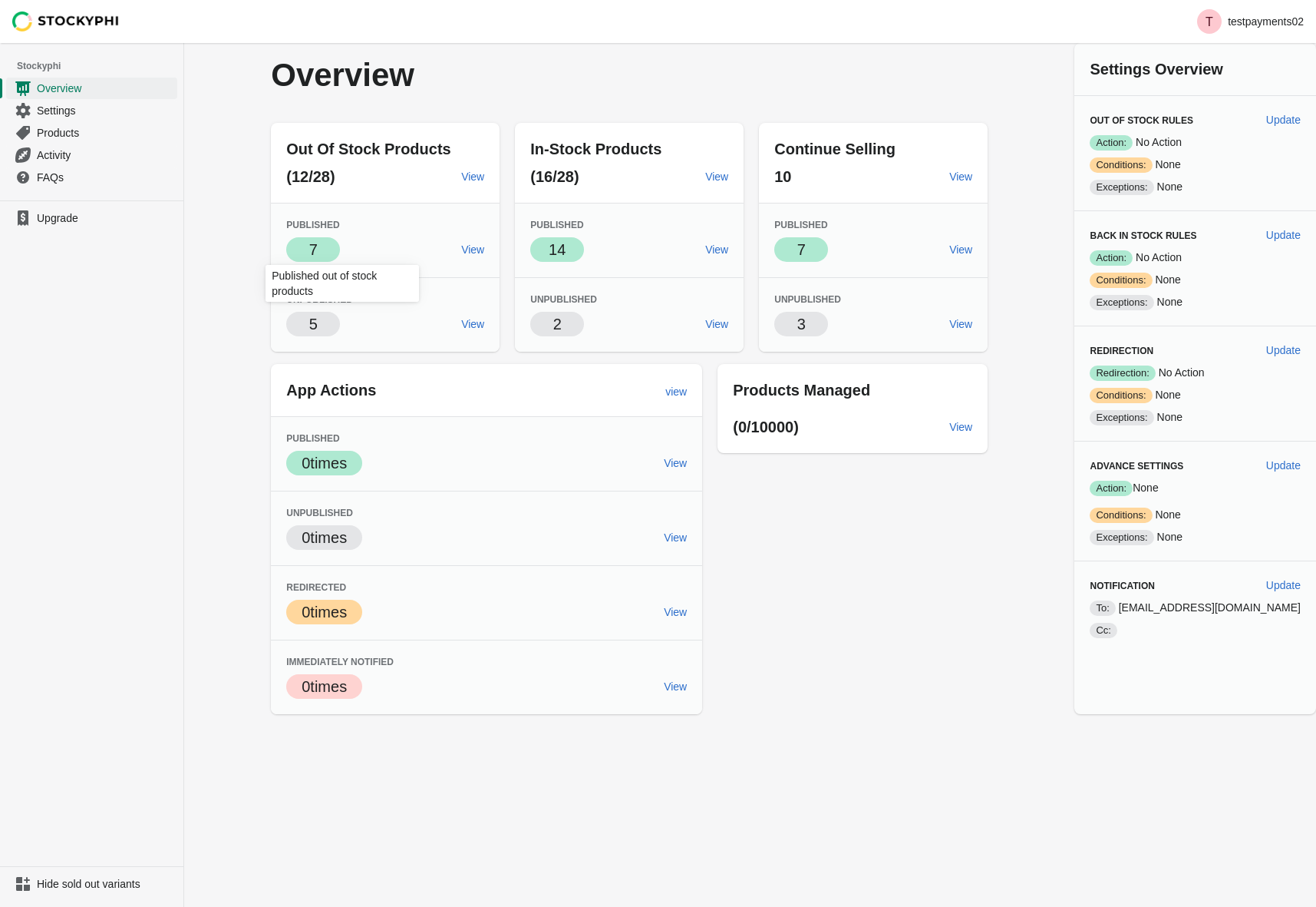
click at [340, 237] on span "Success 7" at bounding box center [313, 250] width 54 height 25
click at [318, 248] on span "7" at bounding box center [313, 250] width 9 height 17
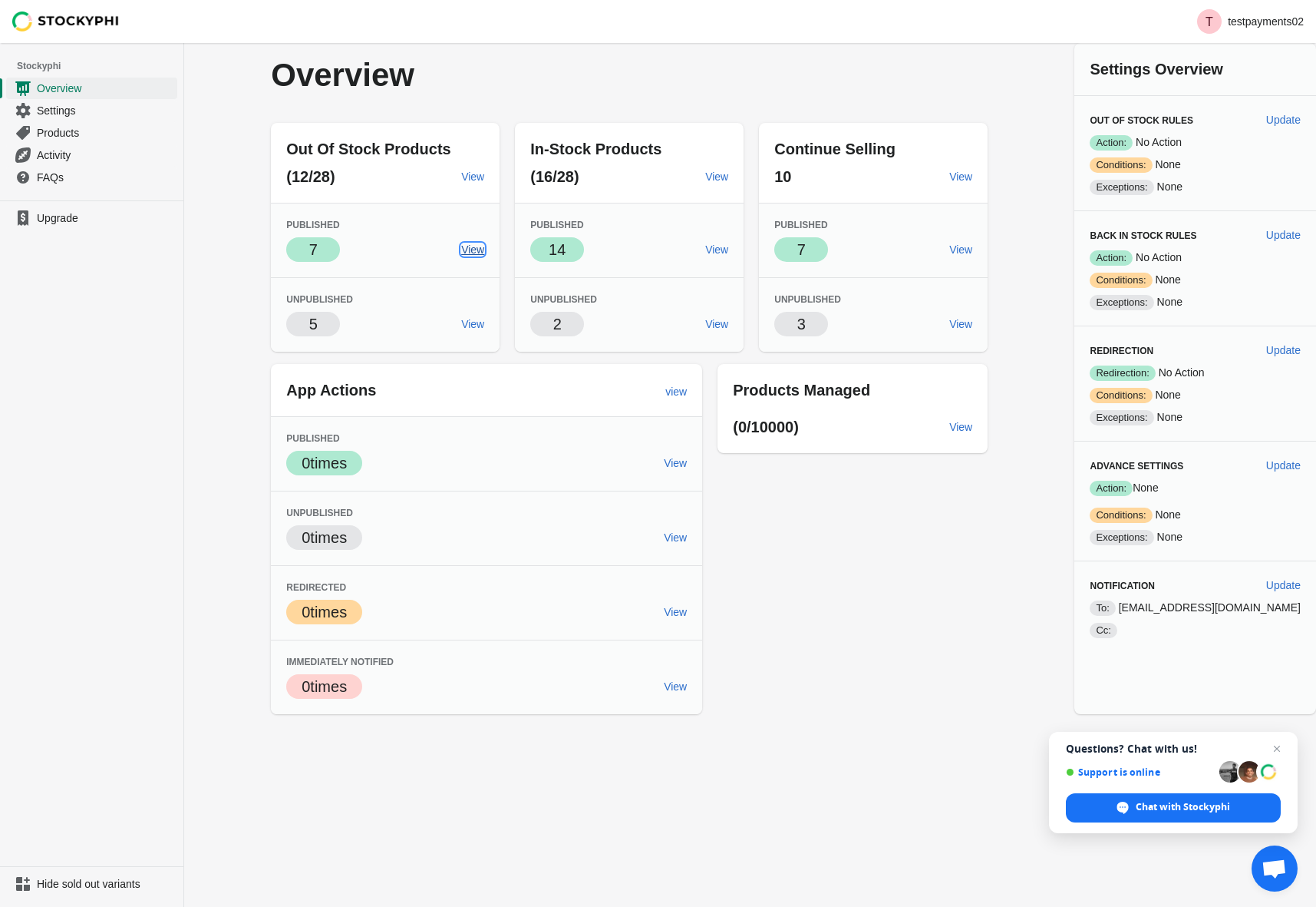
click at [484, 252] on span "View" at bounding box center [473, 250] width 23 height 12
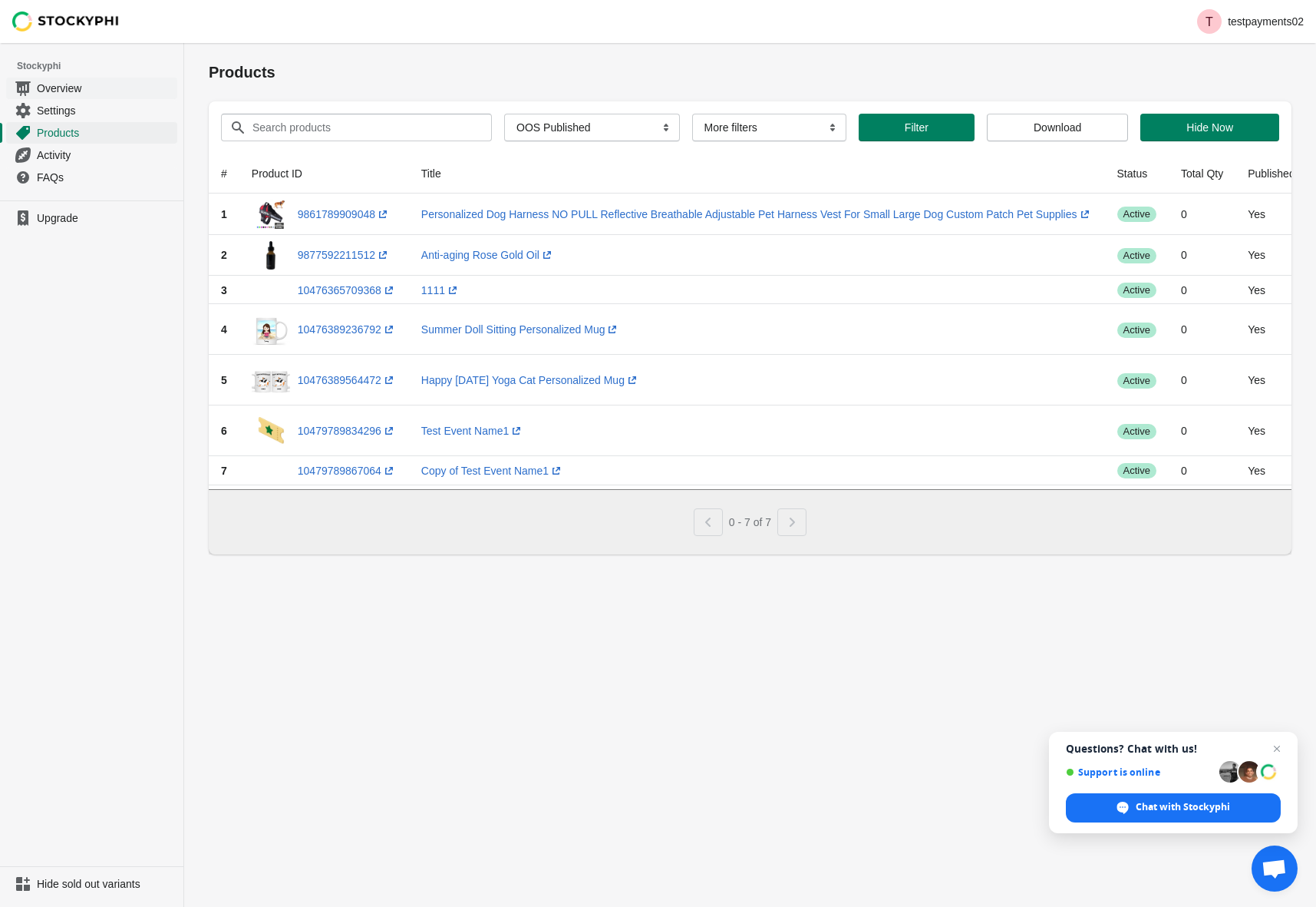
click at [64, 87] on span "Overview" at bounding box center [105, 88] width 137 height 16
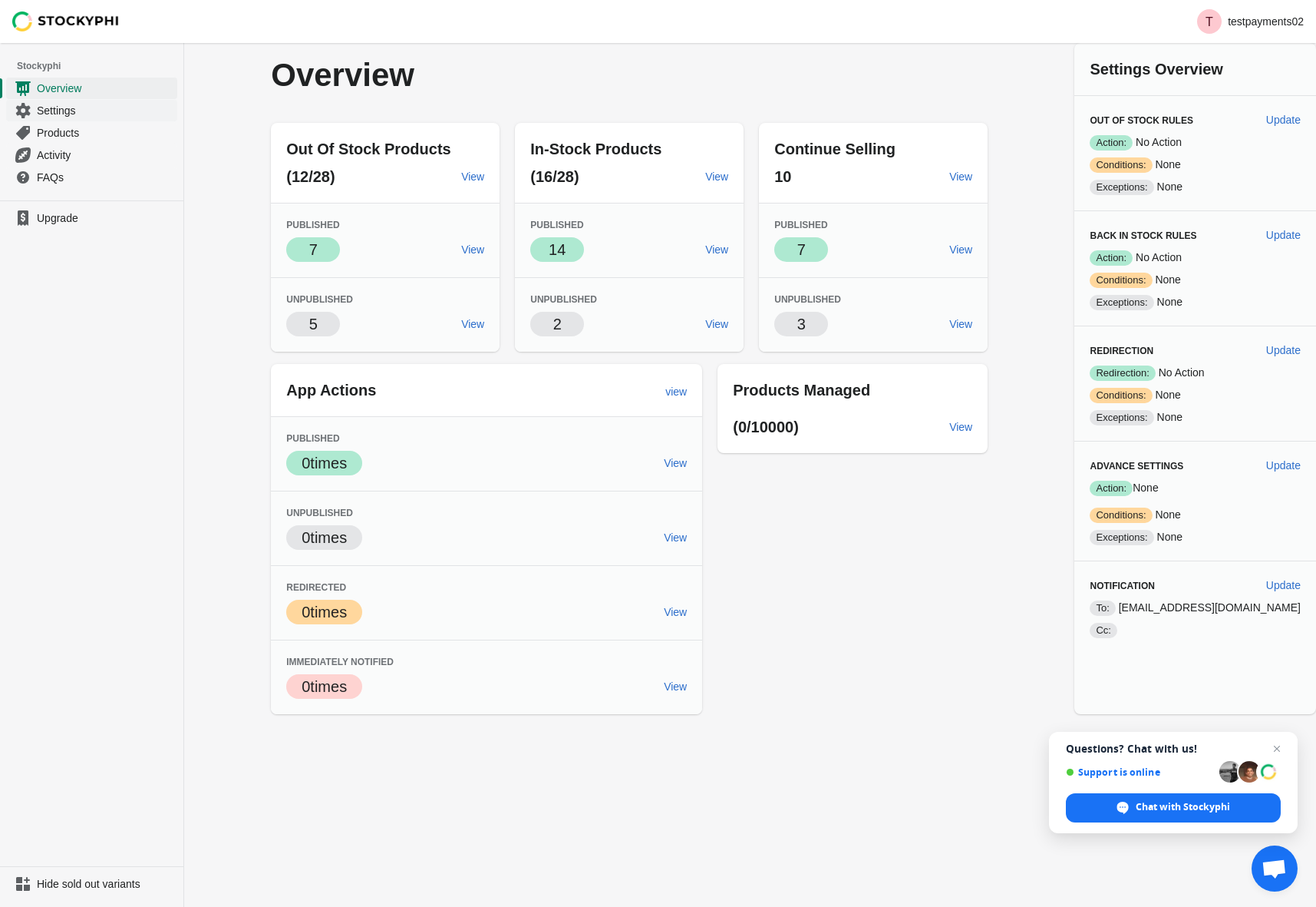
click at [40, 109] on span "Settings" at bounding box center [105, 111] width 137 height 16
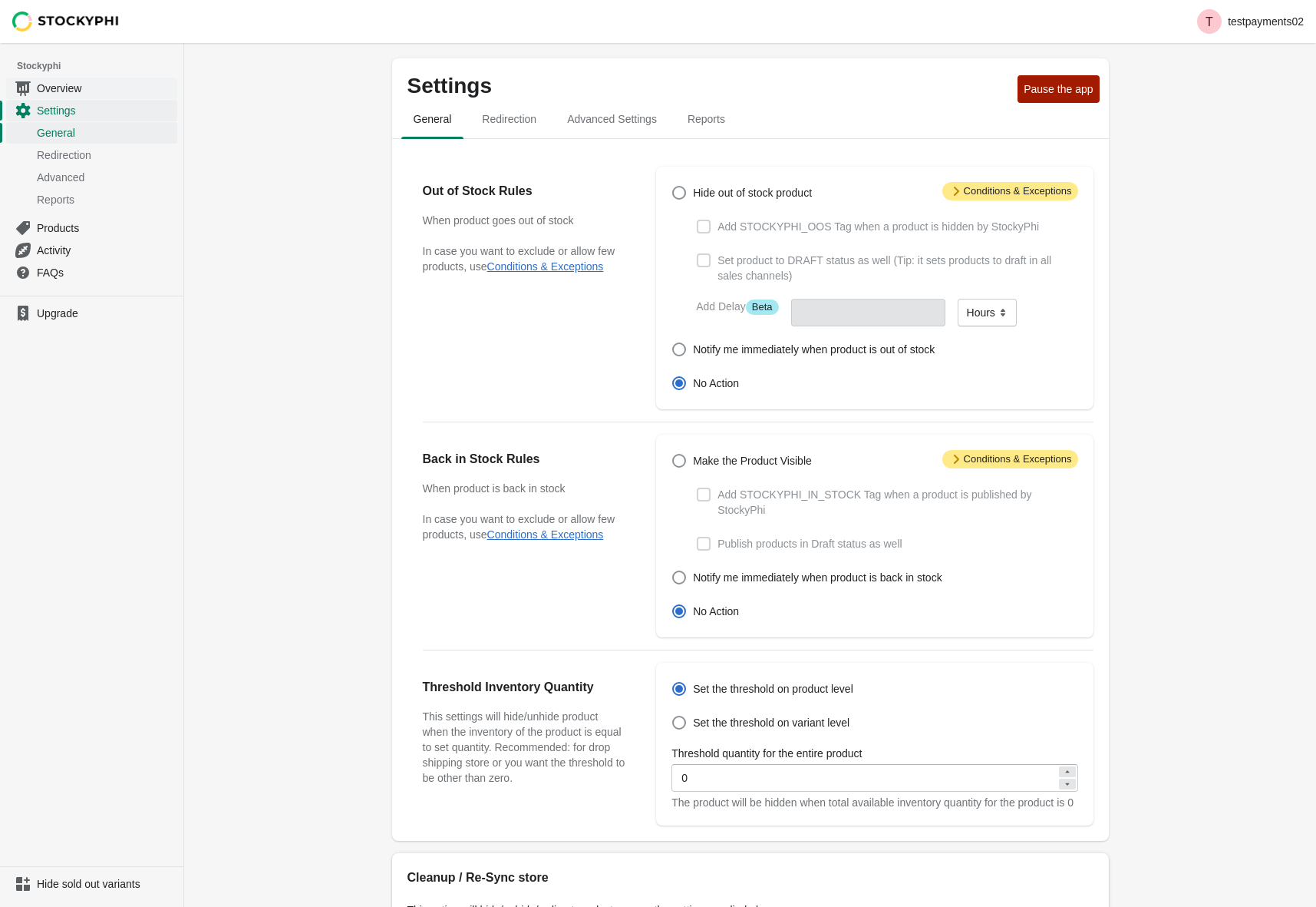
click at [50, 92] on span "Overview" at bounding box center [105, 88] width 137 height 16
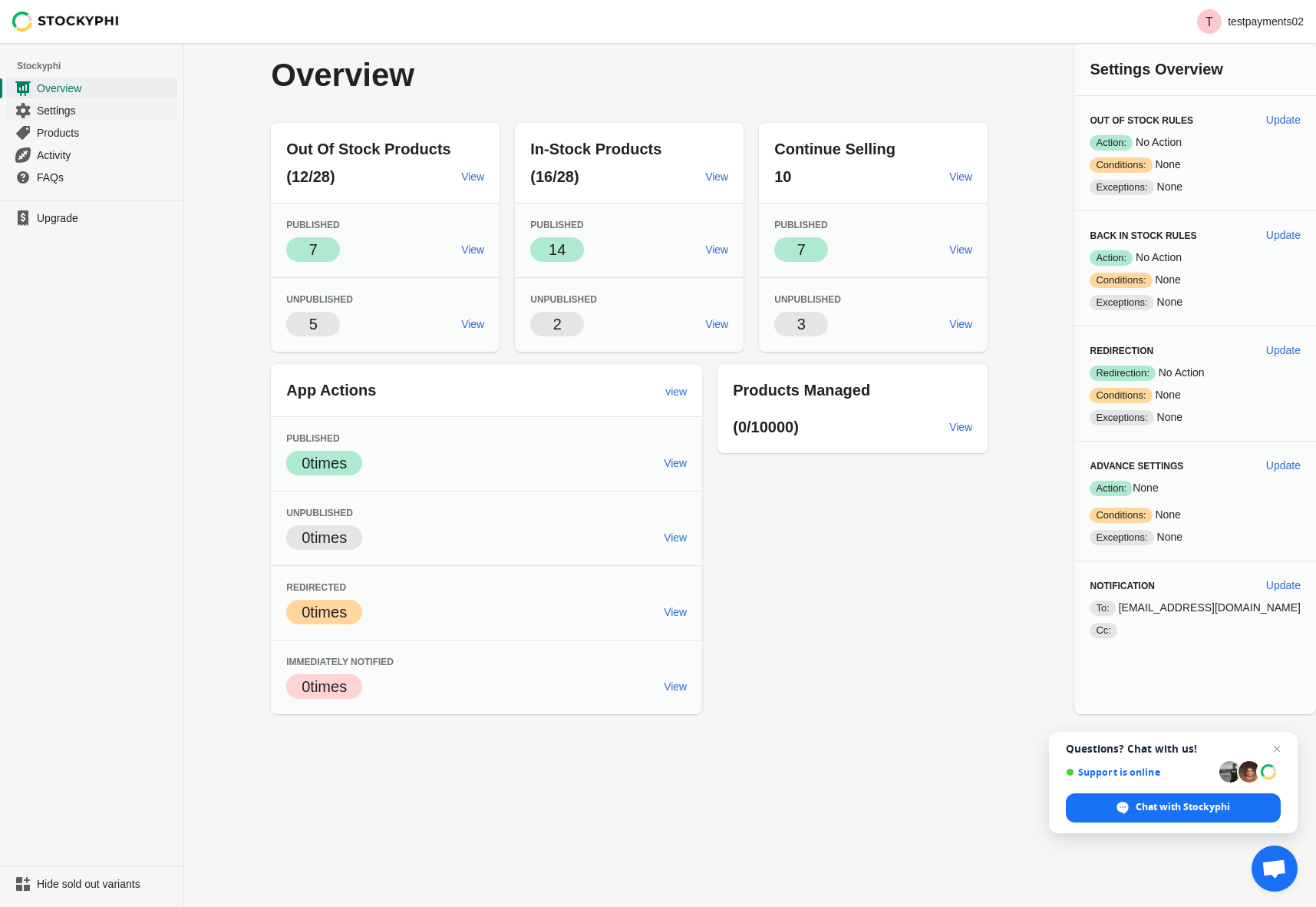
click at [57, 106] on span "Settings" at bounding box center [105, 111] width 137 height 16
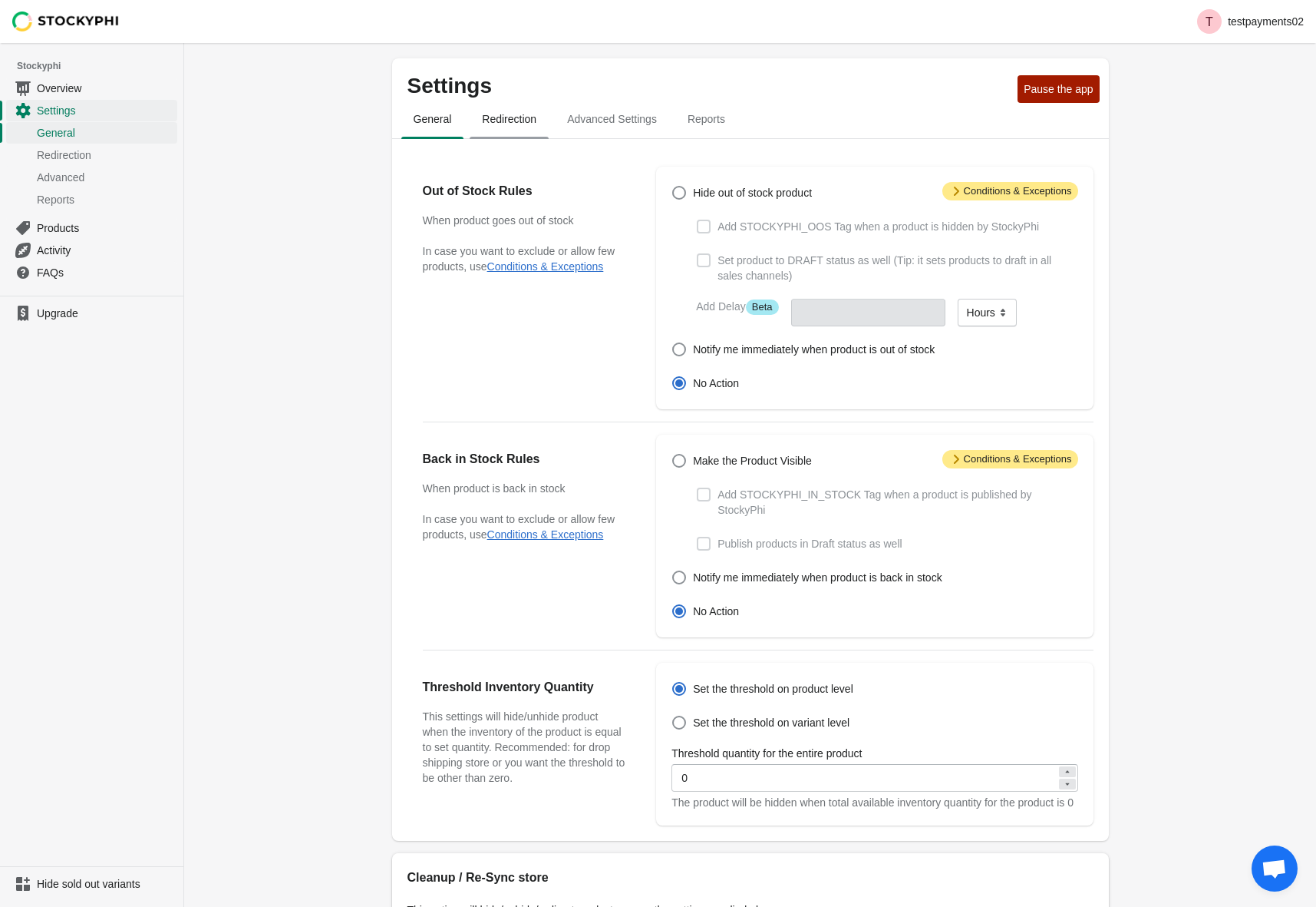
click at [515, 113] on span "Redirection" at bounding box center [509, 119] width 79 height 28
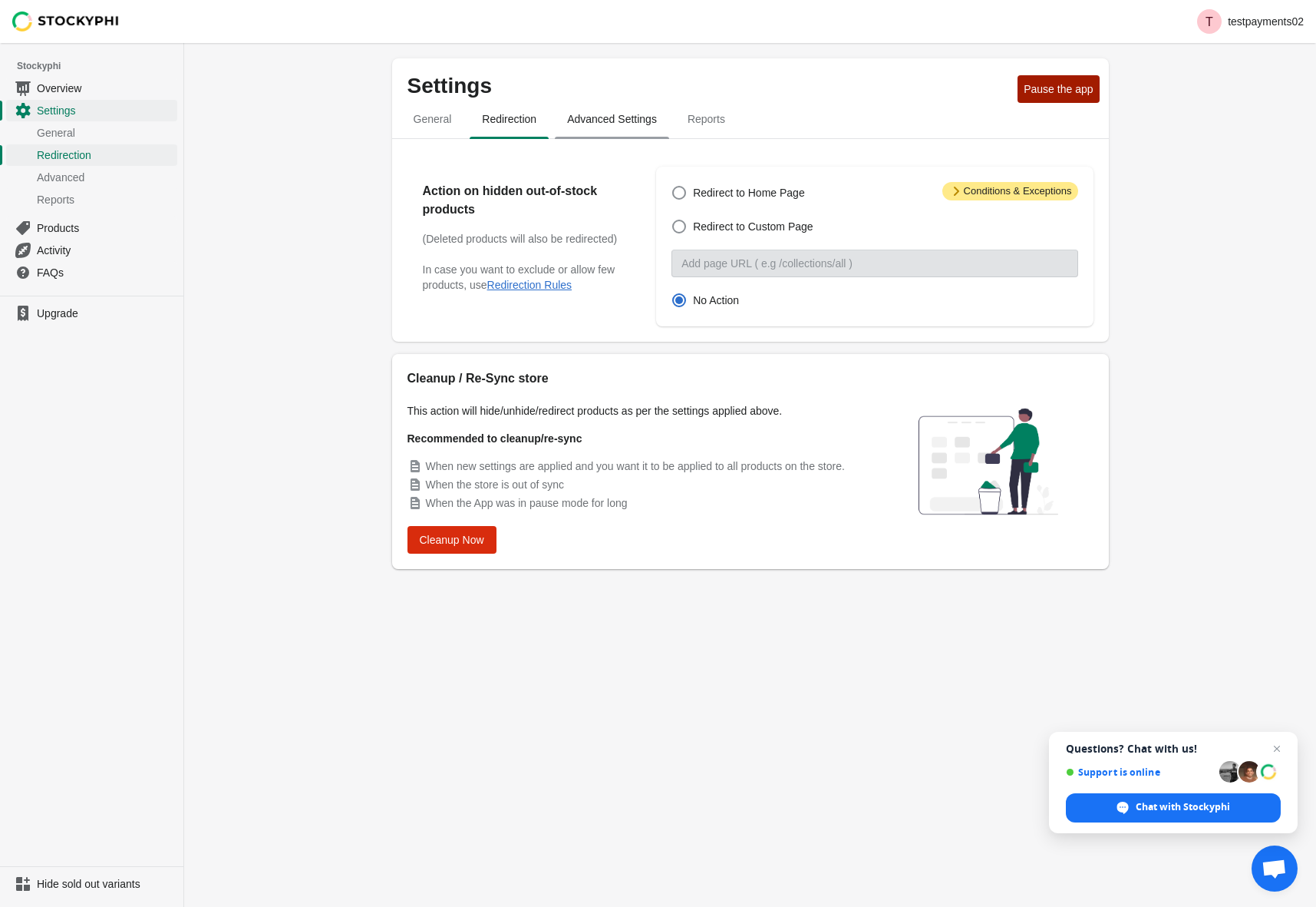
click at [576, 120] on span "Advanced Settings" at bounding box center [612, 119] width 114 height 28
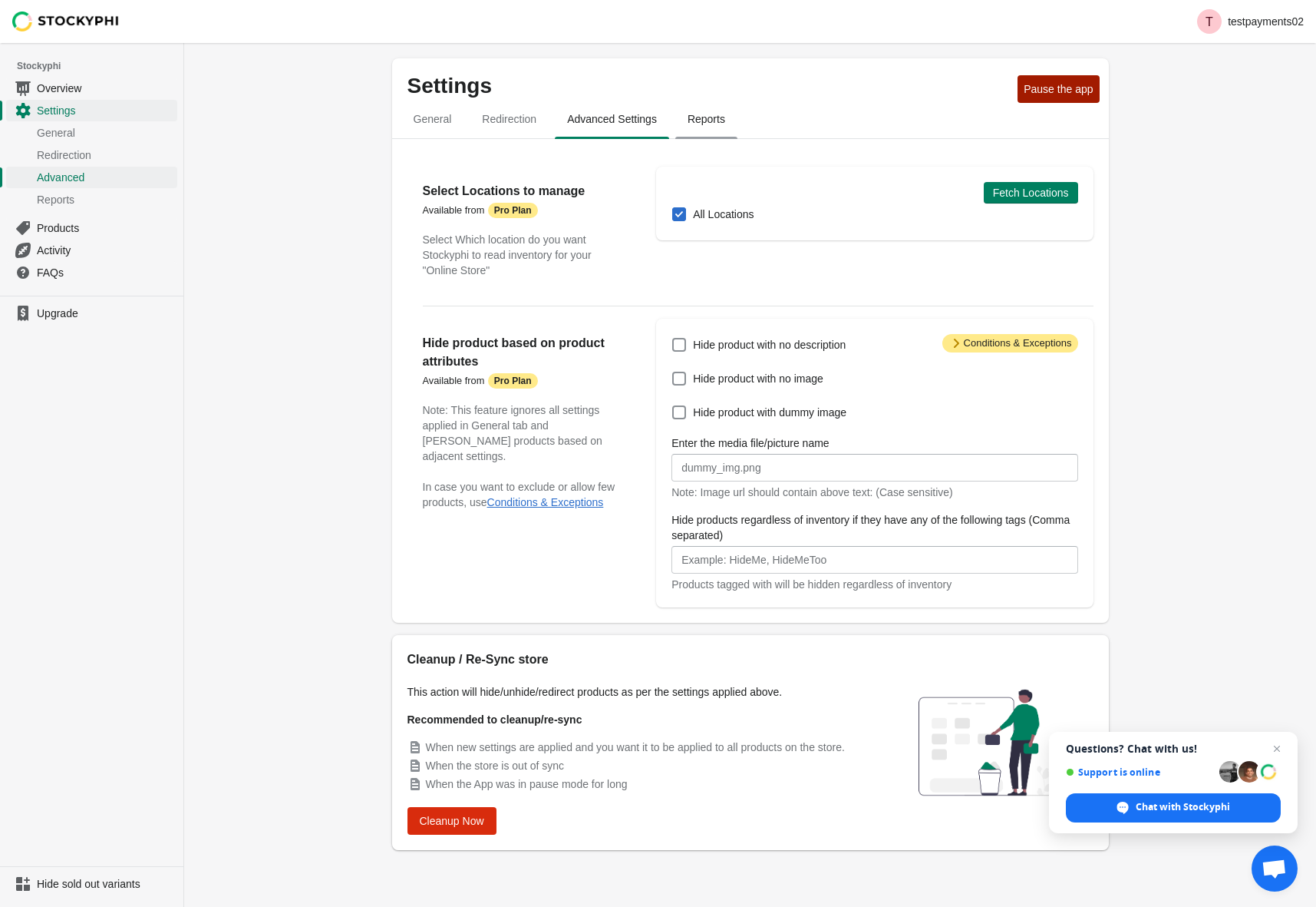
click at [716, 121] on span "Reports" at bounding box center [706, 119] width 62 height 28
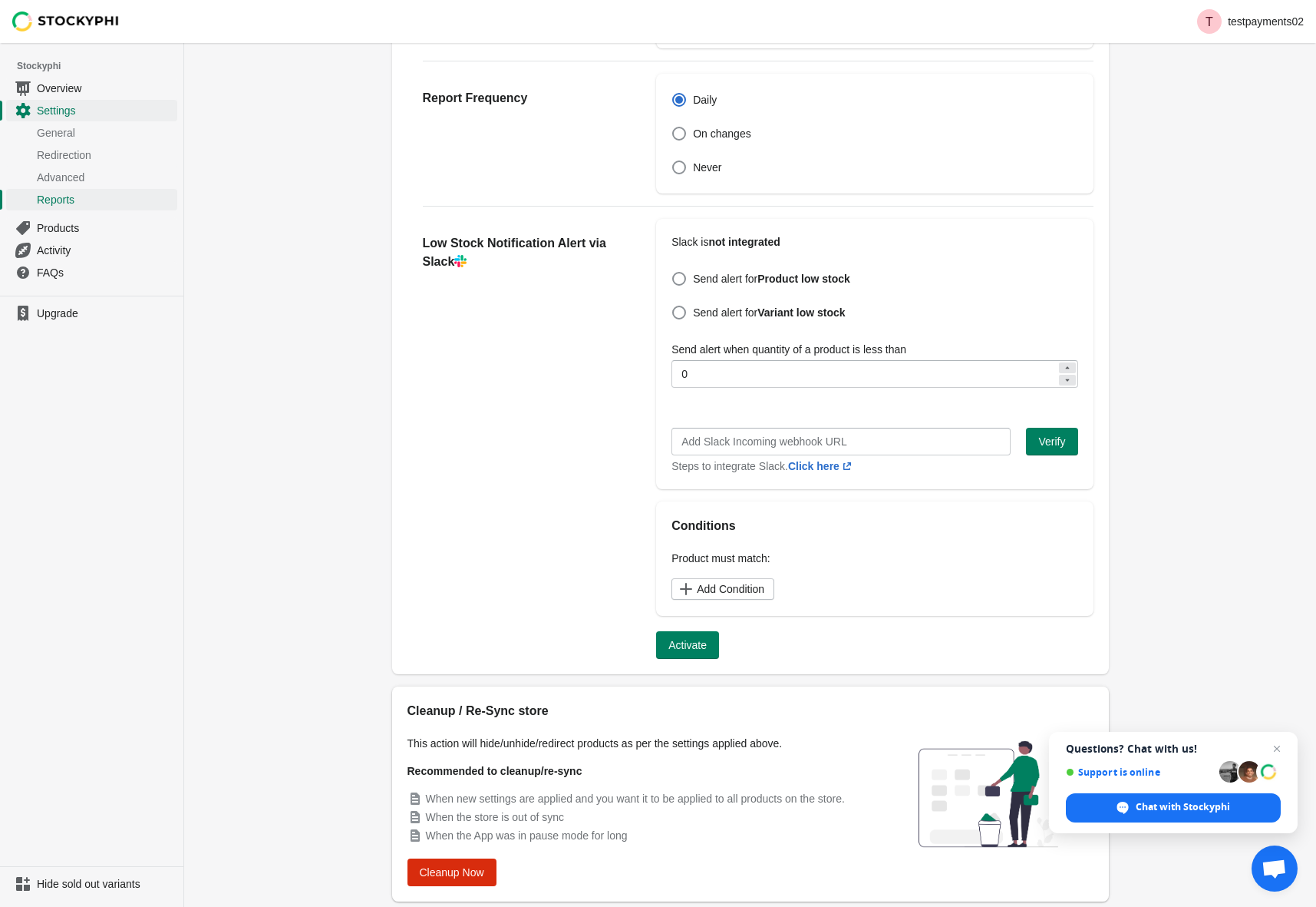
scroll to position [315, 0]
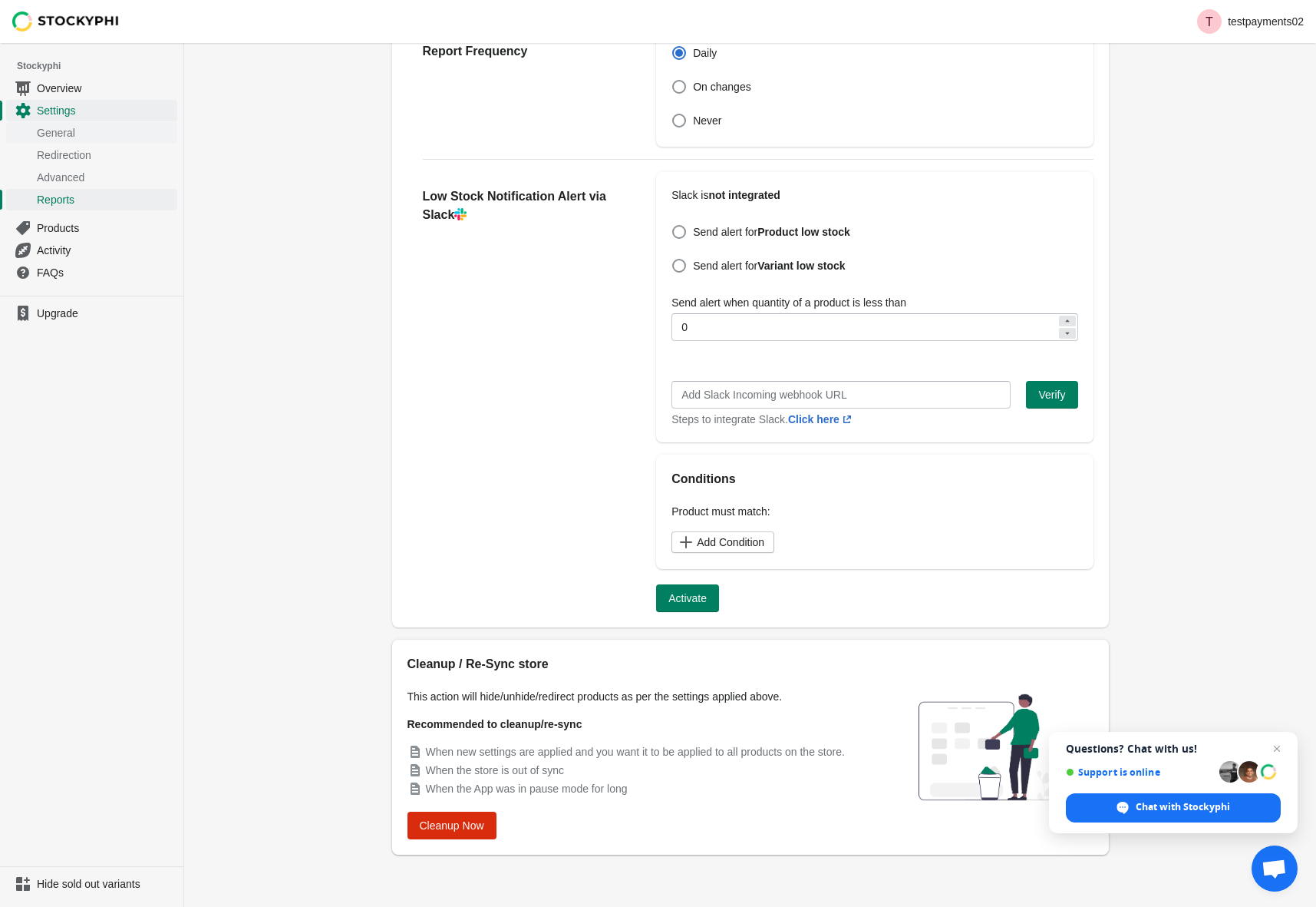
click at [62, 130] on span "General" at bounding box center [105, 133] width 137 height 16
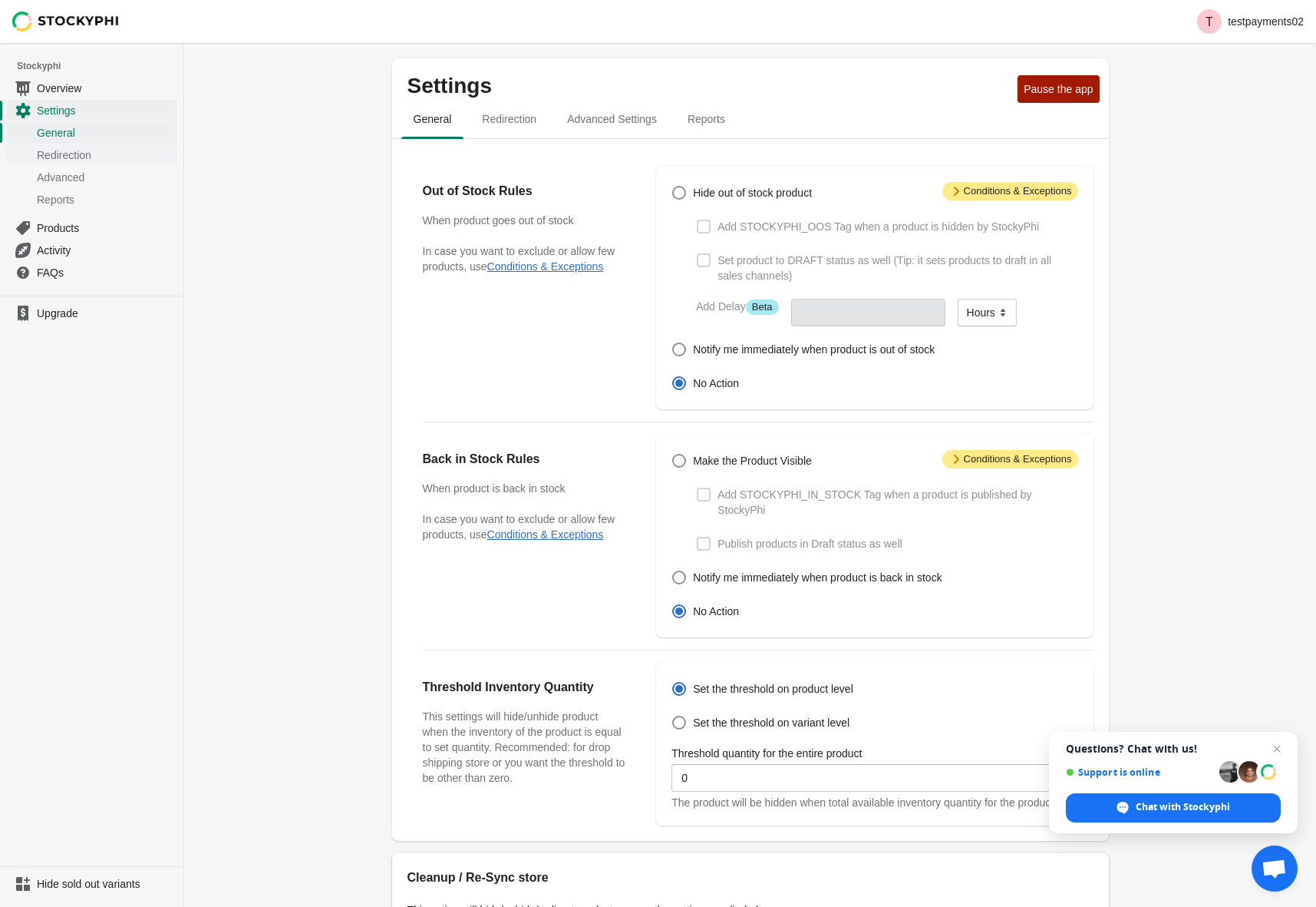
click at [62, 158] on span "Redirection" at bounding box center [105, 155] width 137 height 16
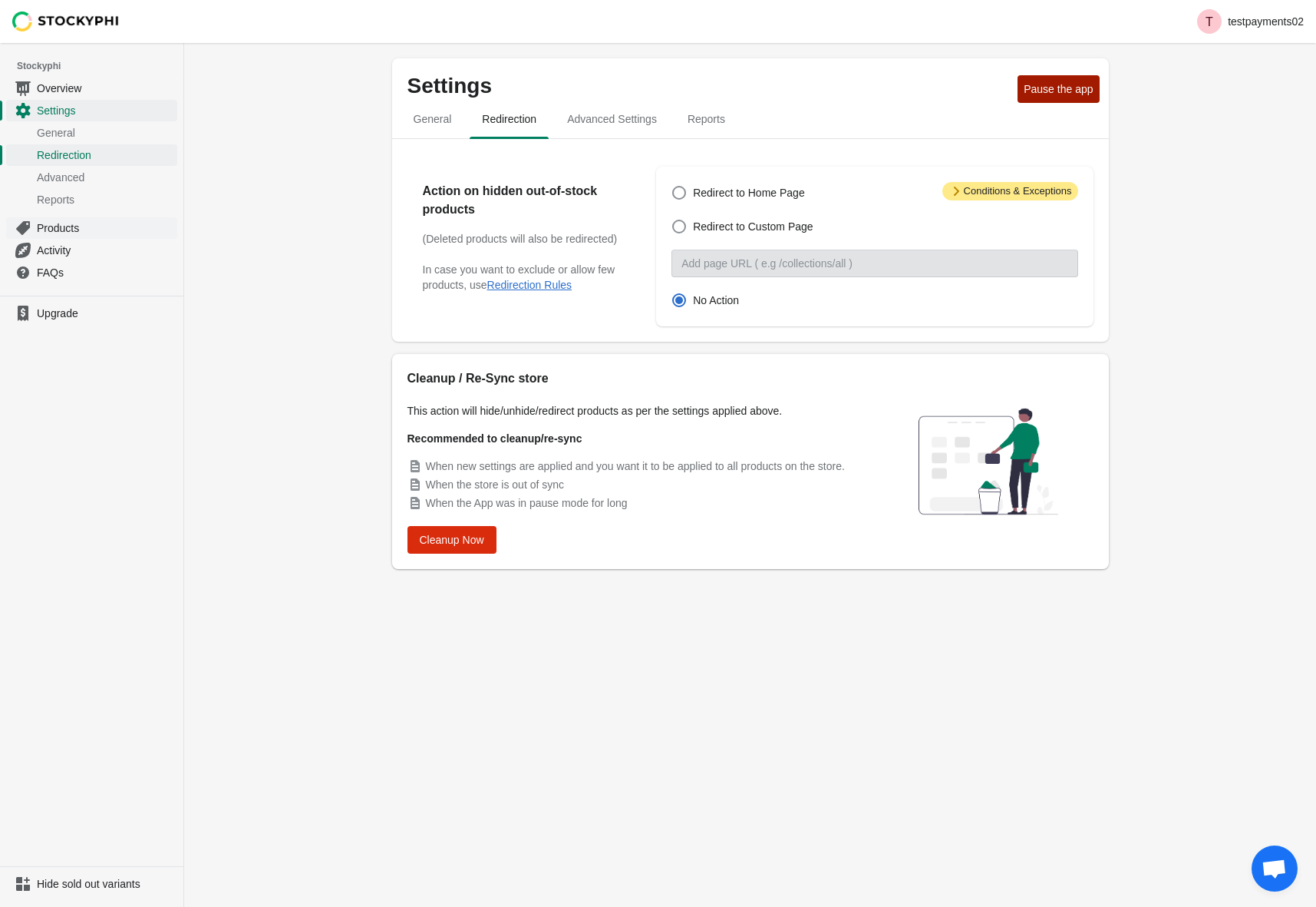
click at [47, 229] on span "Products" at bounding box center [105, 228] width 137 height 16
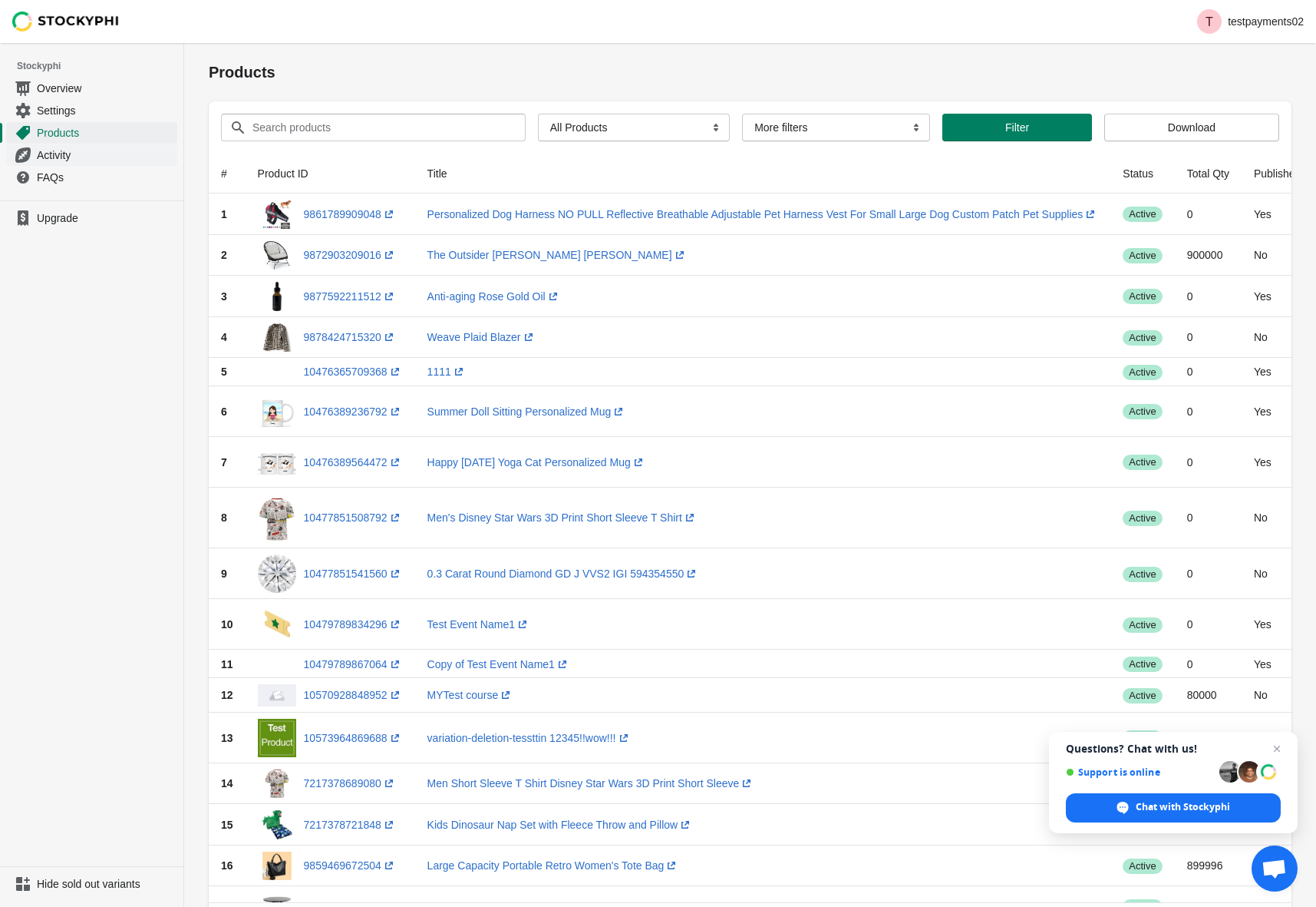
click at [37, 160] on span "Activity" at bounding box center [105, 155] width 137 height 16
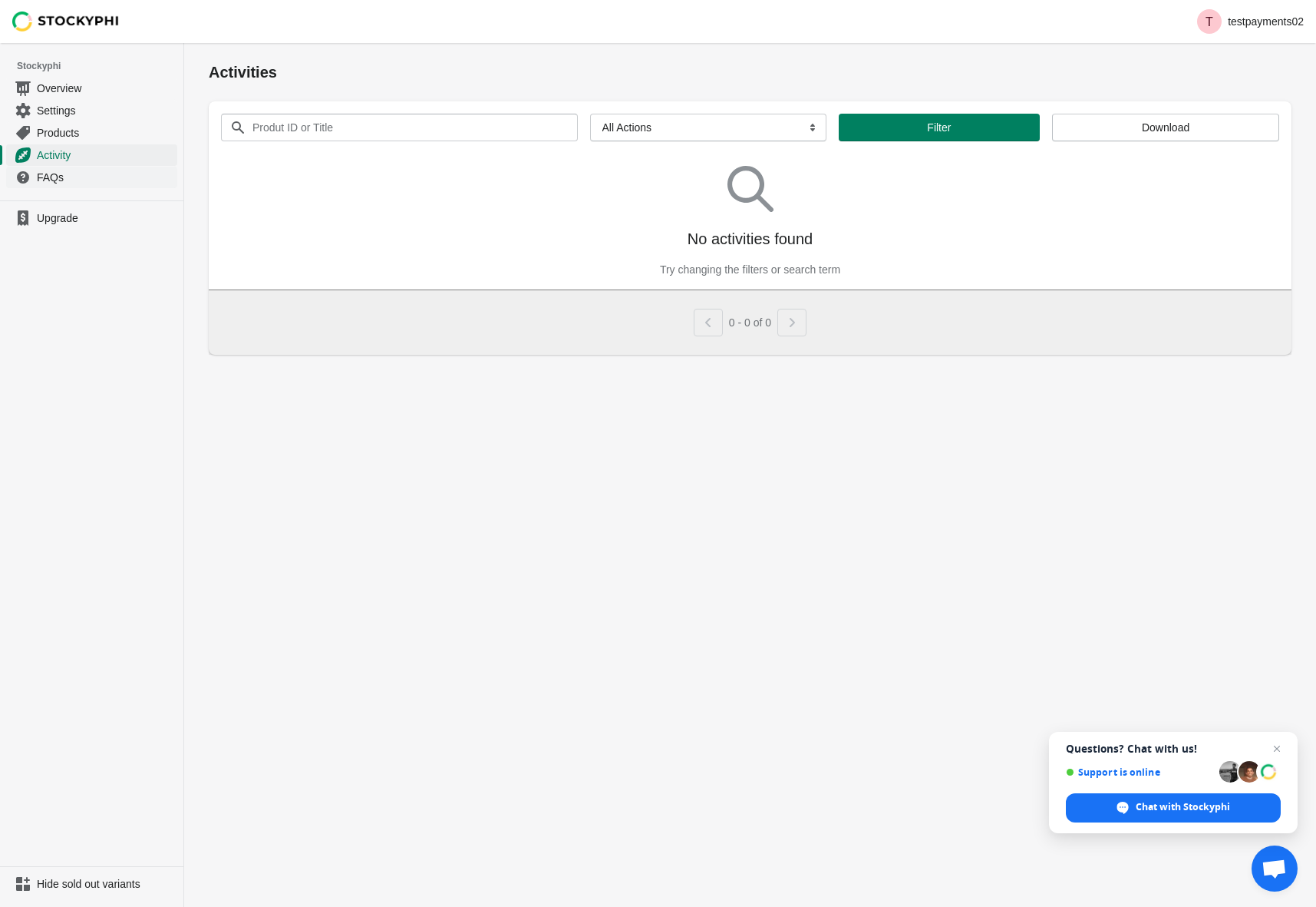
click at [49, 179] on span "FAQs" at bounding box center [105, 178] width 137 height 16
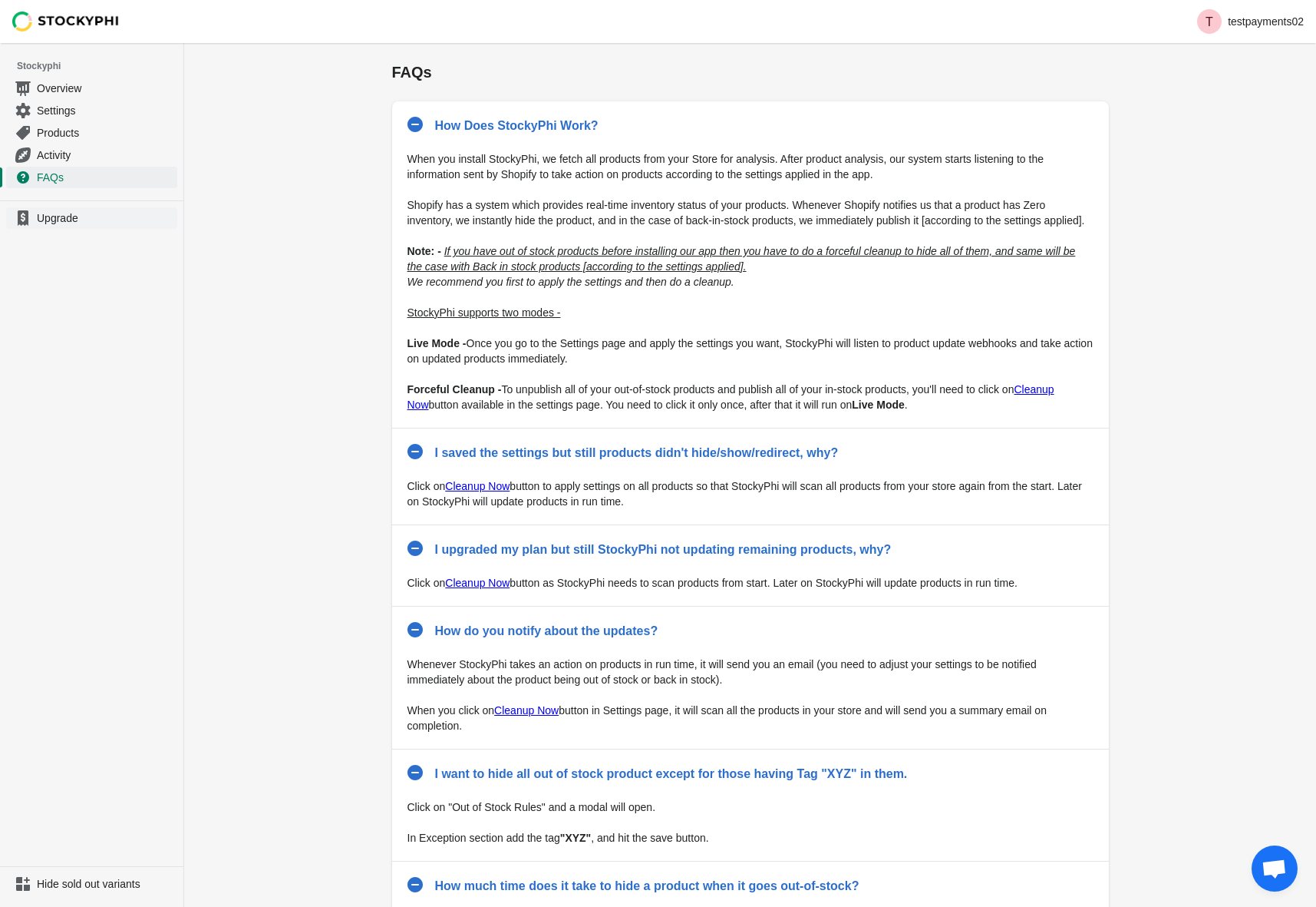
click at [50, 225] on span "Upgrade" at bounding box center [105, 218] width 137 height 16
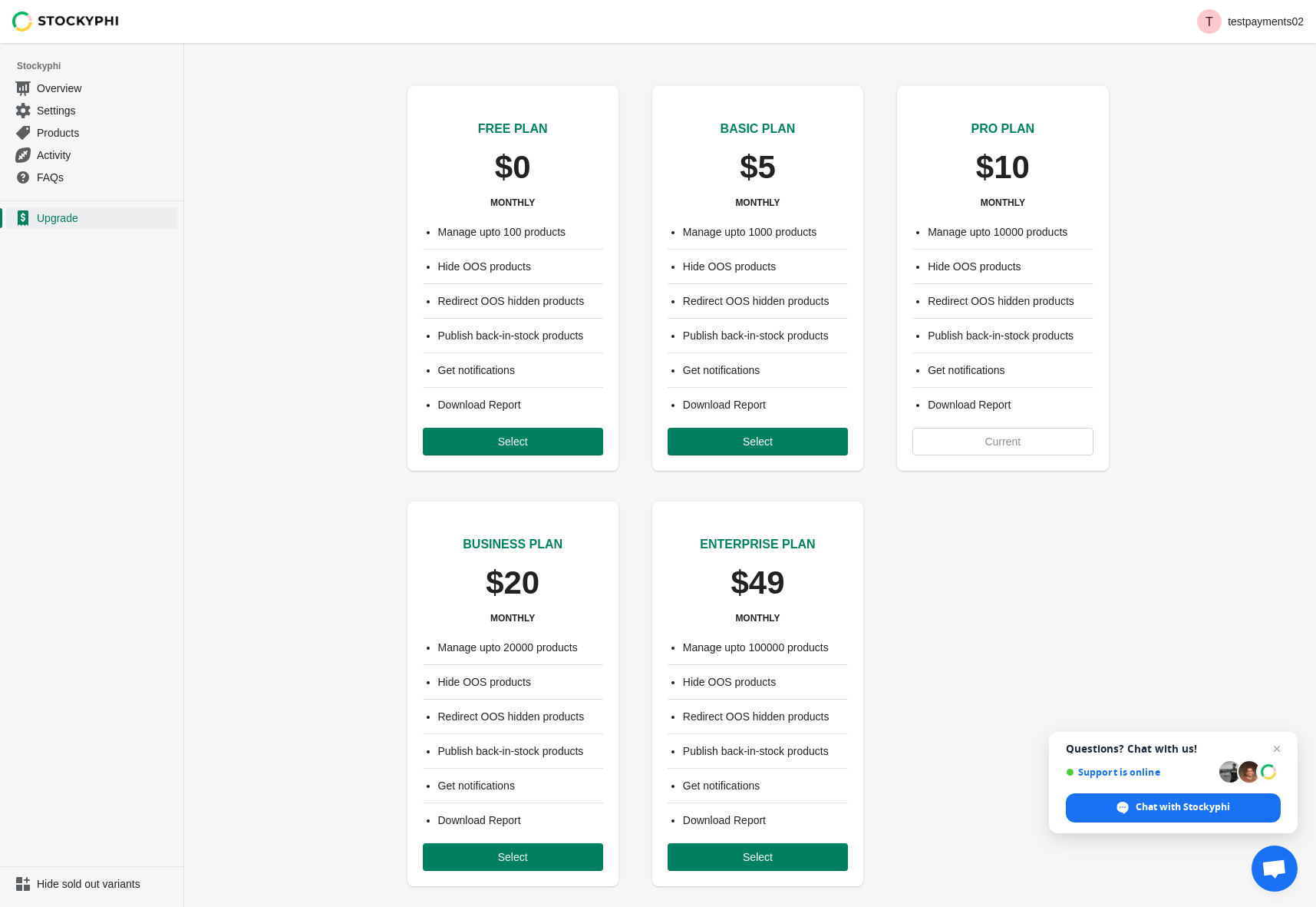
click at [279, 143] on div "FREE PLAN $0 MONTHLY Manage upto 100 products Hide OOS products Redirect OOS hi…" at bounding box center [751, 475] width 1132 height 834
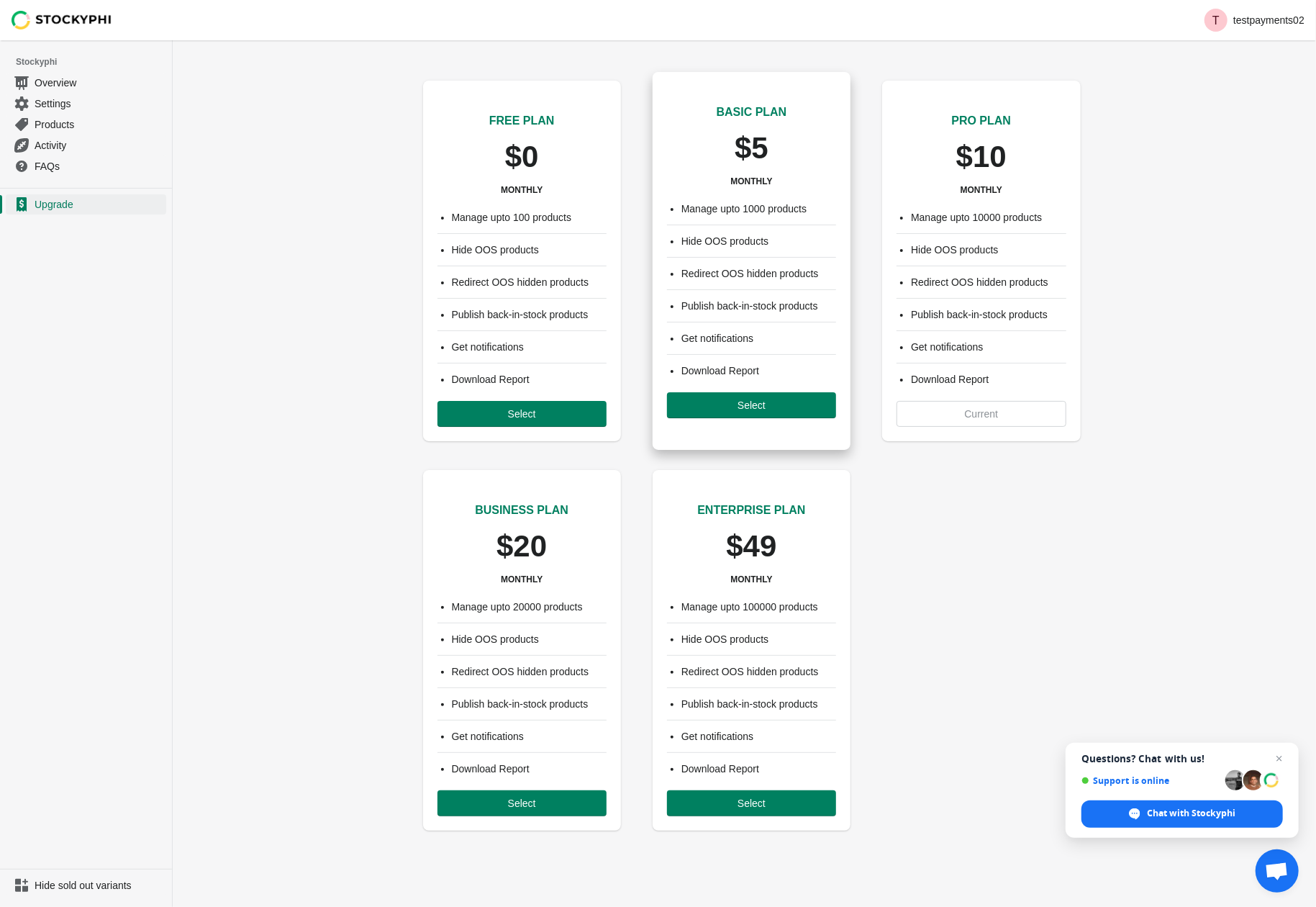
click at [755, 251] on div "Manage upto 1000 products Hide OOS products Redirect OOS hidden products Publis…" at bounding box center [752, 309] width 198 height 245
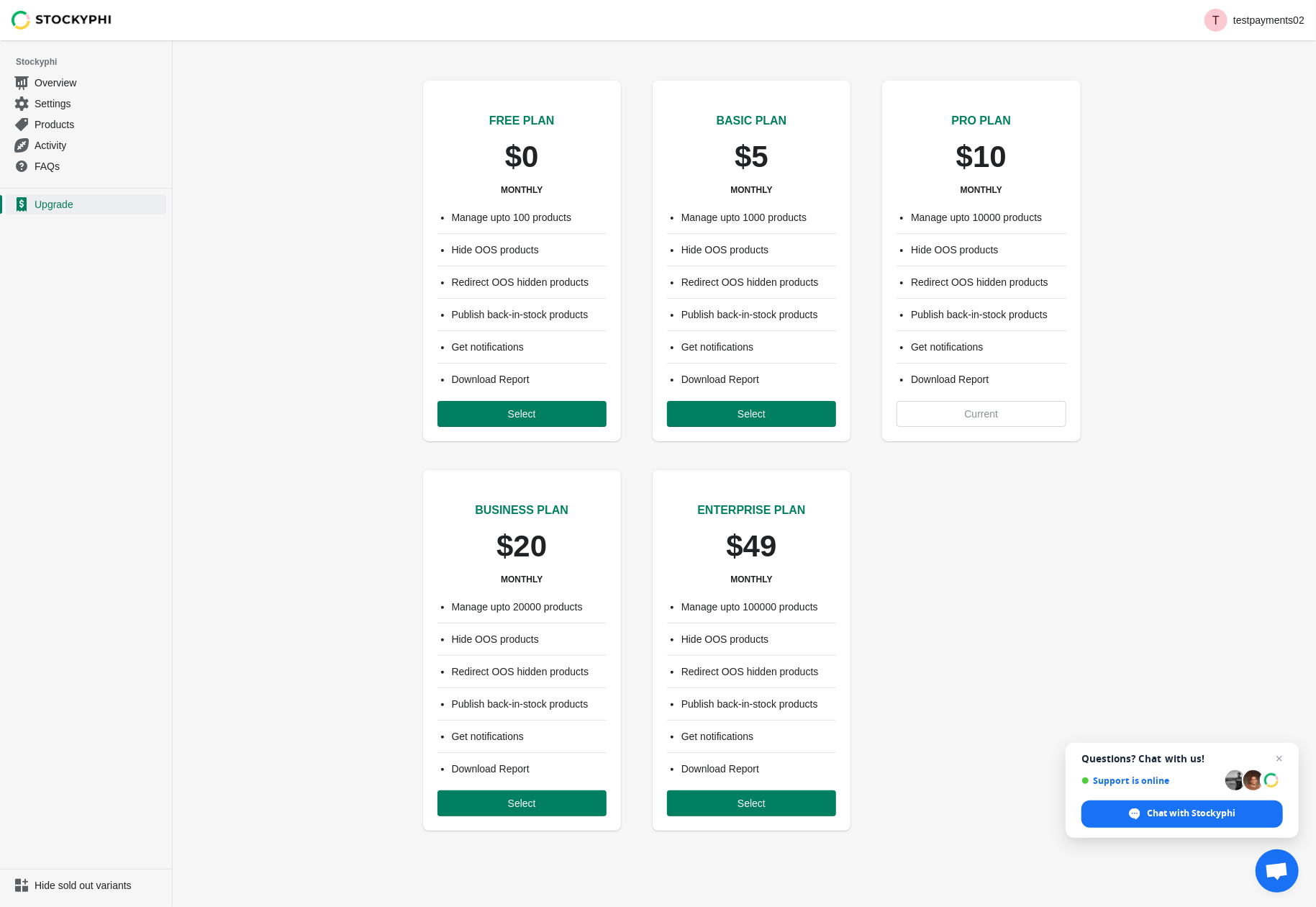
click at [340, 68] on div "FREE PLAN $0 MONTHLY Manage upto 100 products Hide OOS products Redirect OOS hi…" at bounding box center [745, 445] width 1144 height 782
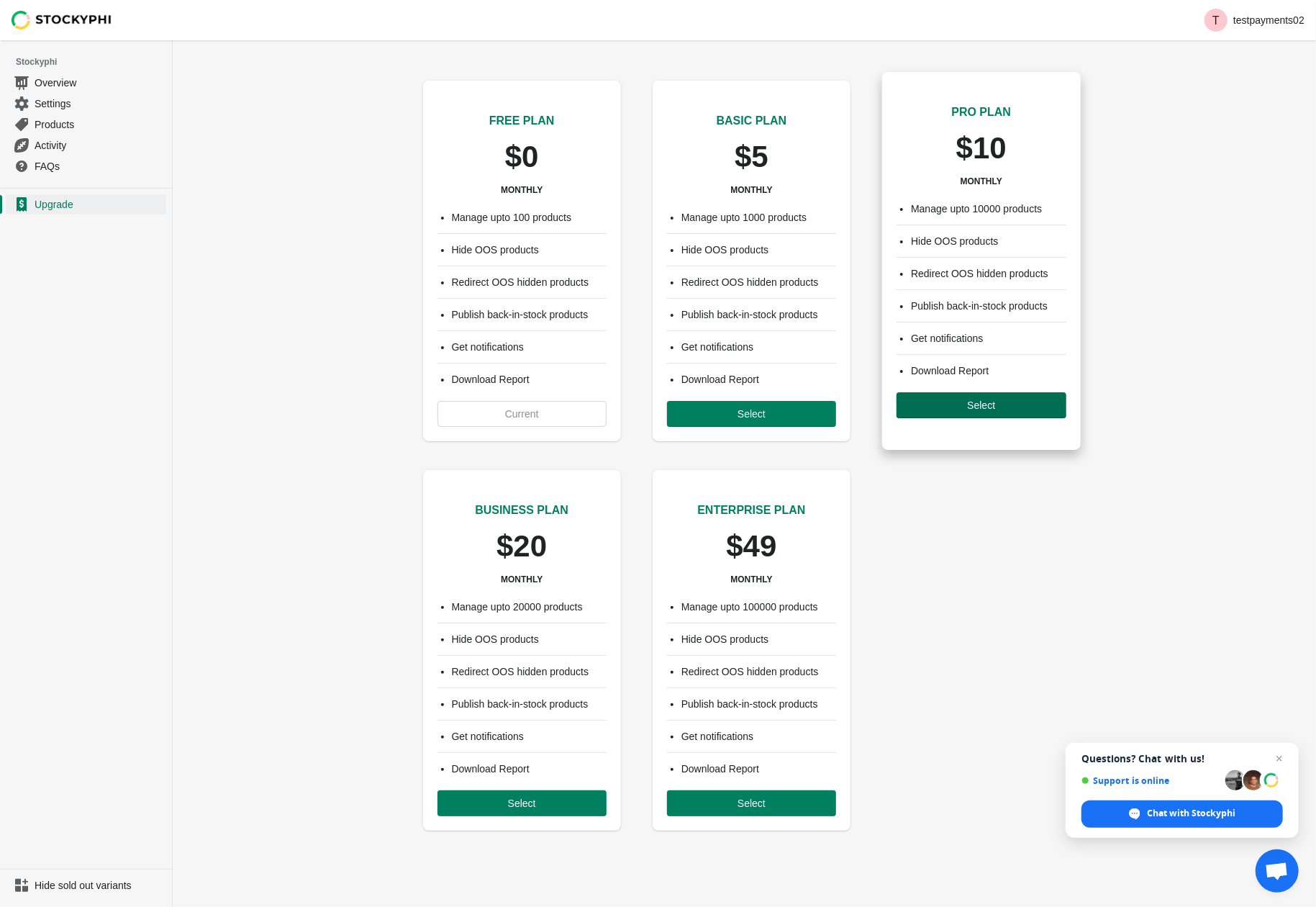
click at [950, 402] on span "Select" at bounding box center [981, 405] width 146 height 12
click at [988, 405] on div "Manage upto 10000 products Hide OOS products Redirect OOS hidden products Publi…" at bounding box center [981, 309] width 198 height 245
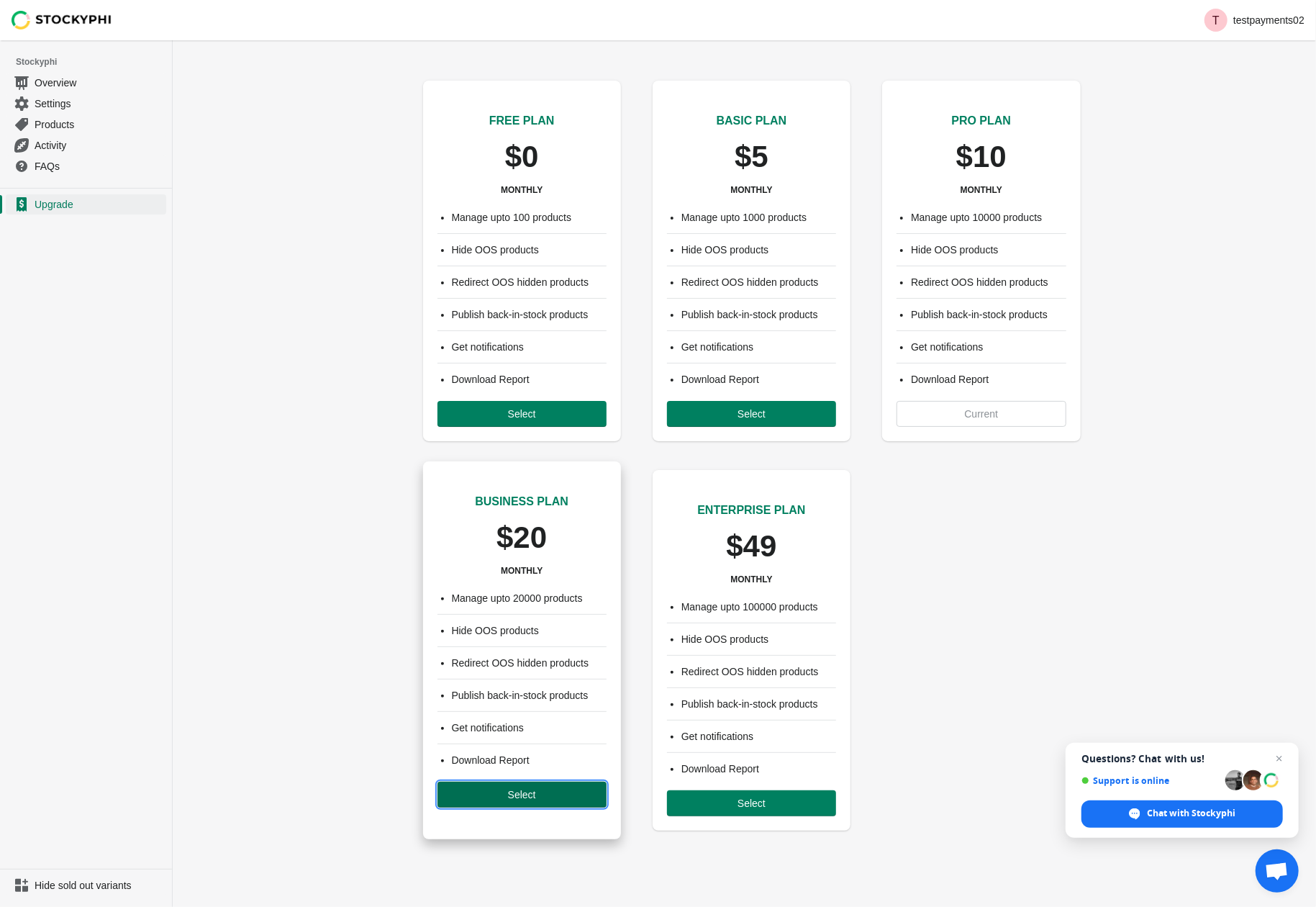
click at [533, 799] on span "Select" at bounding box center [522, 795] width 28 height 12
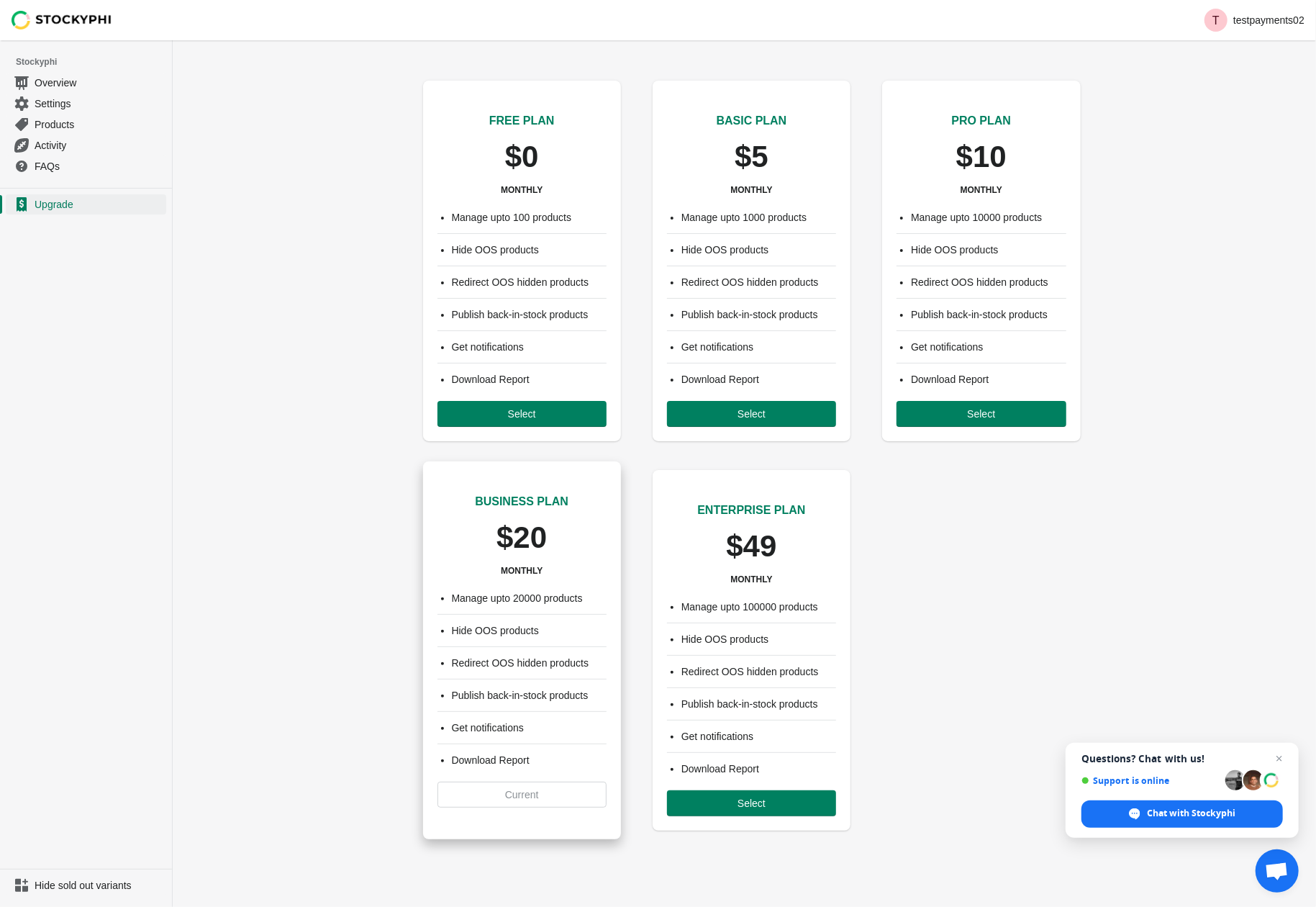
click at [533, 799] on div "Manage upto 20000 products Hide OOS products Redirect OOS hidden products Publi…" at bounding box center [522, 699] width 198 height 245
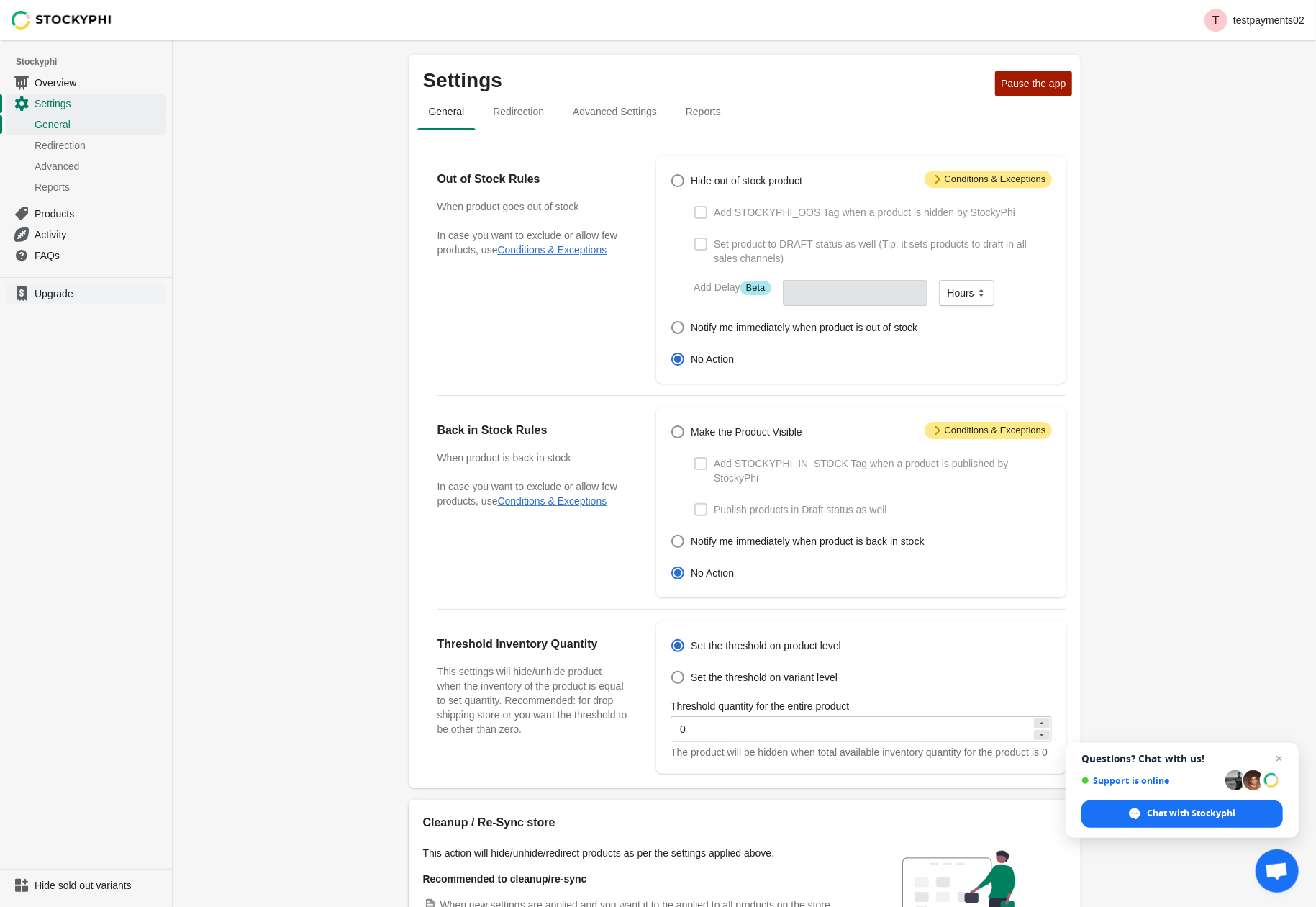
click at [47, 294] on span "Upgrade" at bounding box center [99, 294] width 129 height 15
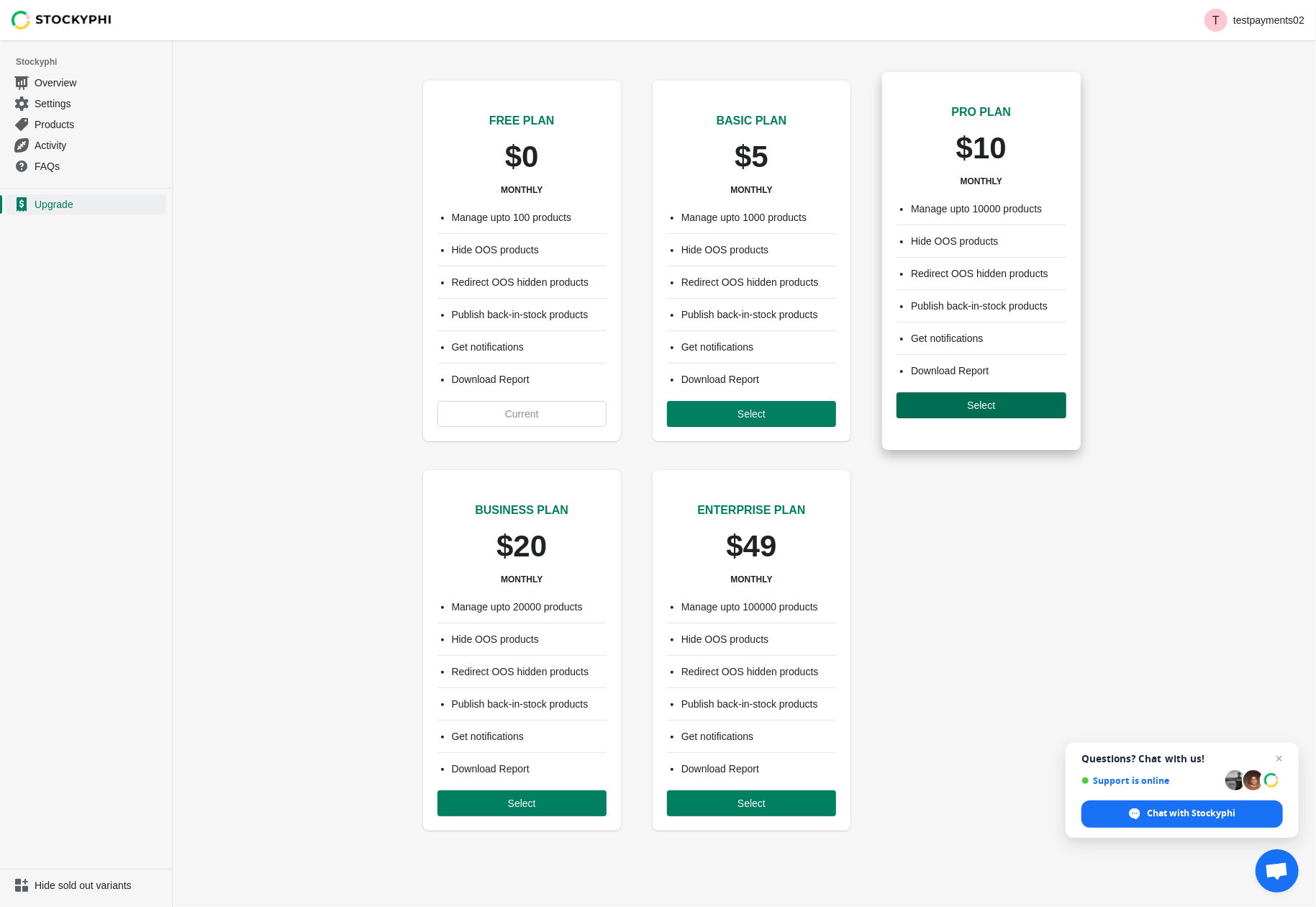
click at [949, 417] on button "Select" at bounding box center [981, 405] width 169 height 26
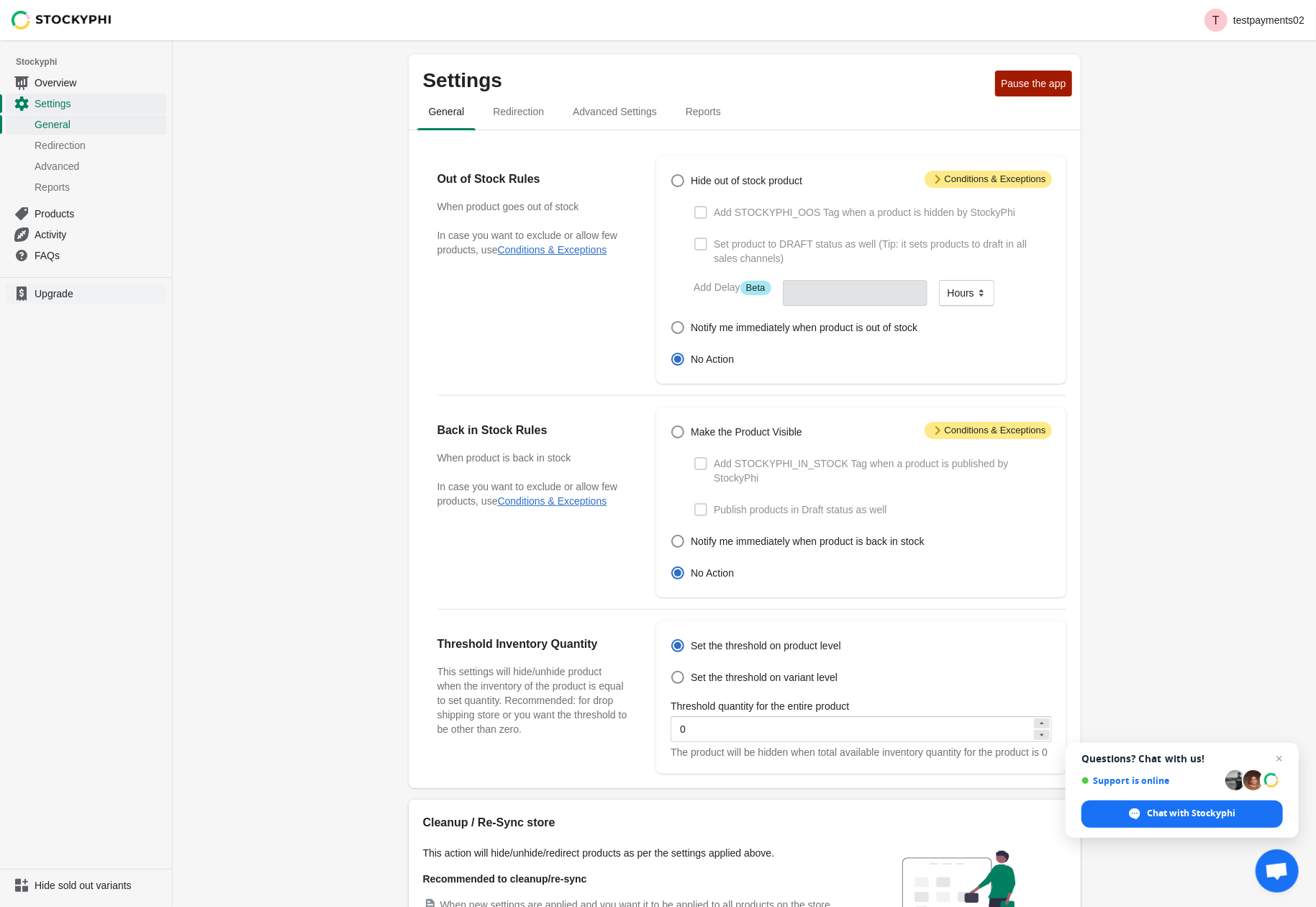
click at [47, 300] on span "Upgrade" at bounding box center [99, 294] width 129 height 15
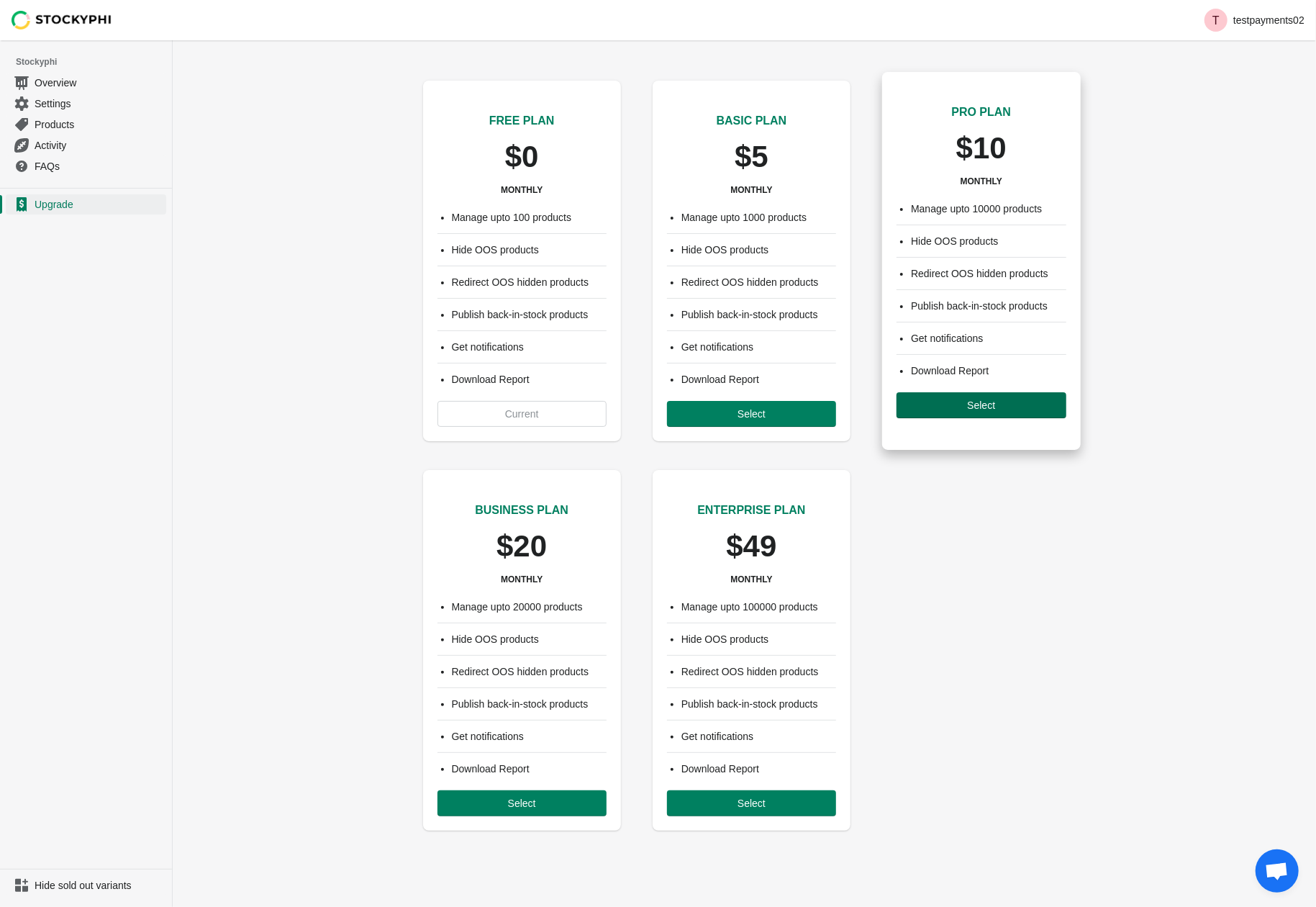
click at [1003, 407] on span "Select" at bounding box center [981, 405] width 146 height 12
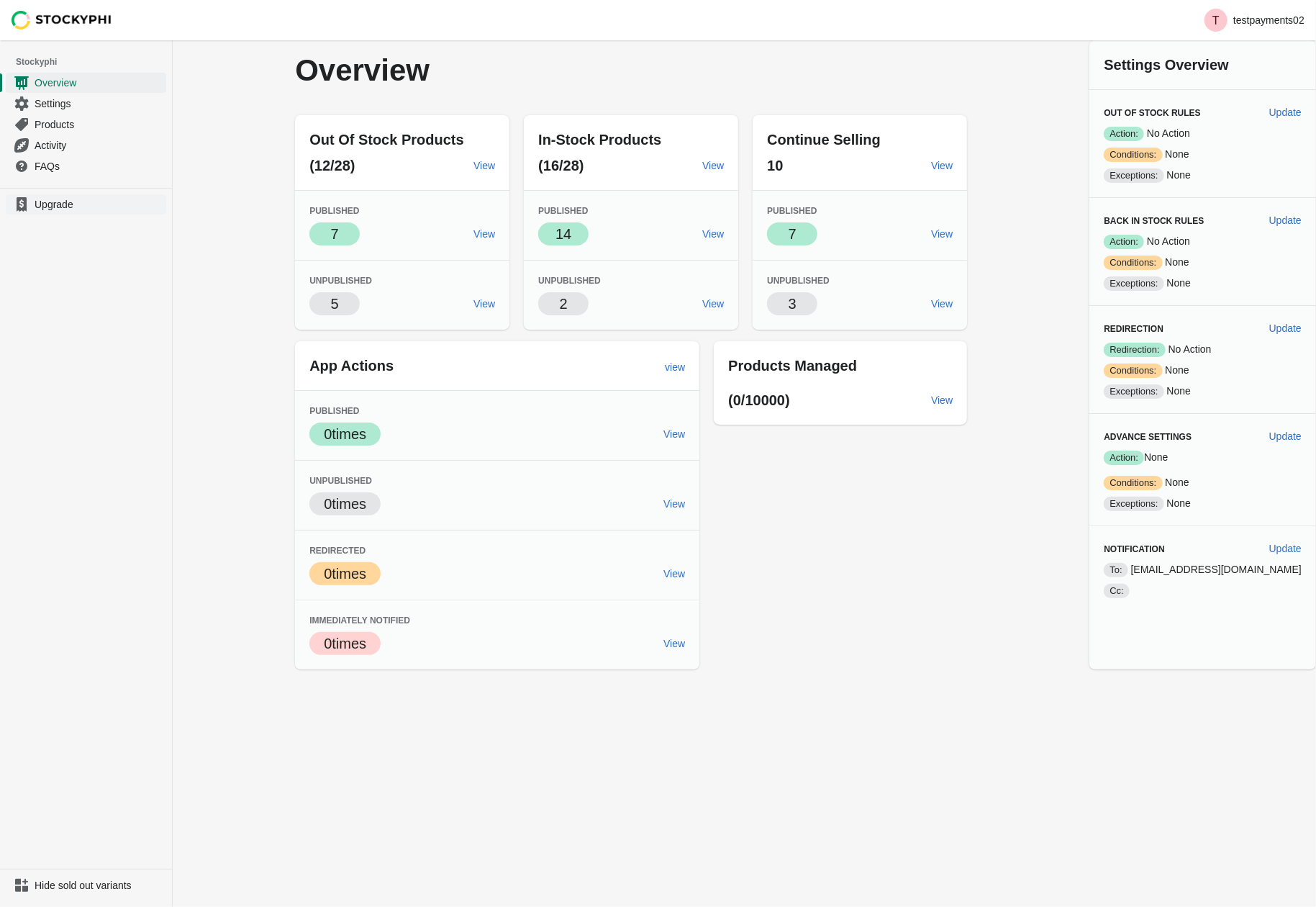
click at [54, 212] on span "Upgrade" at bounding box center [99, 204] width 129 height 15
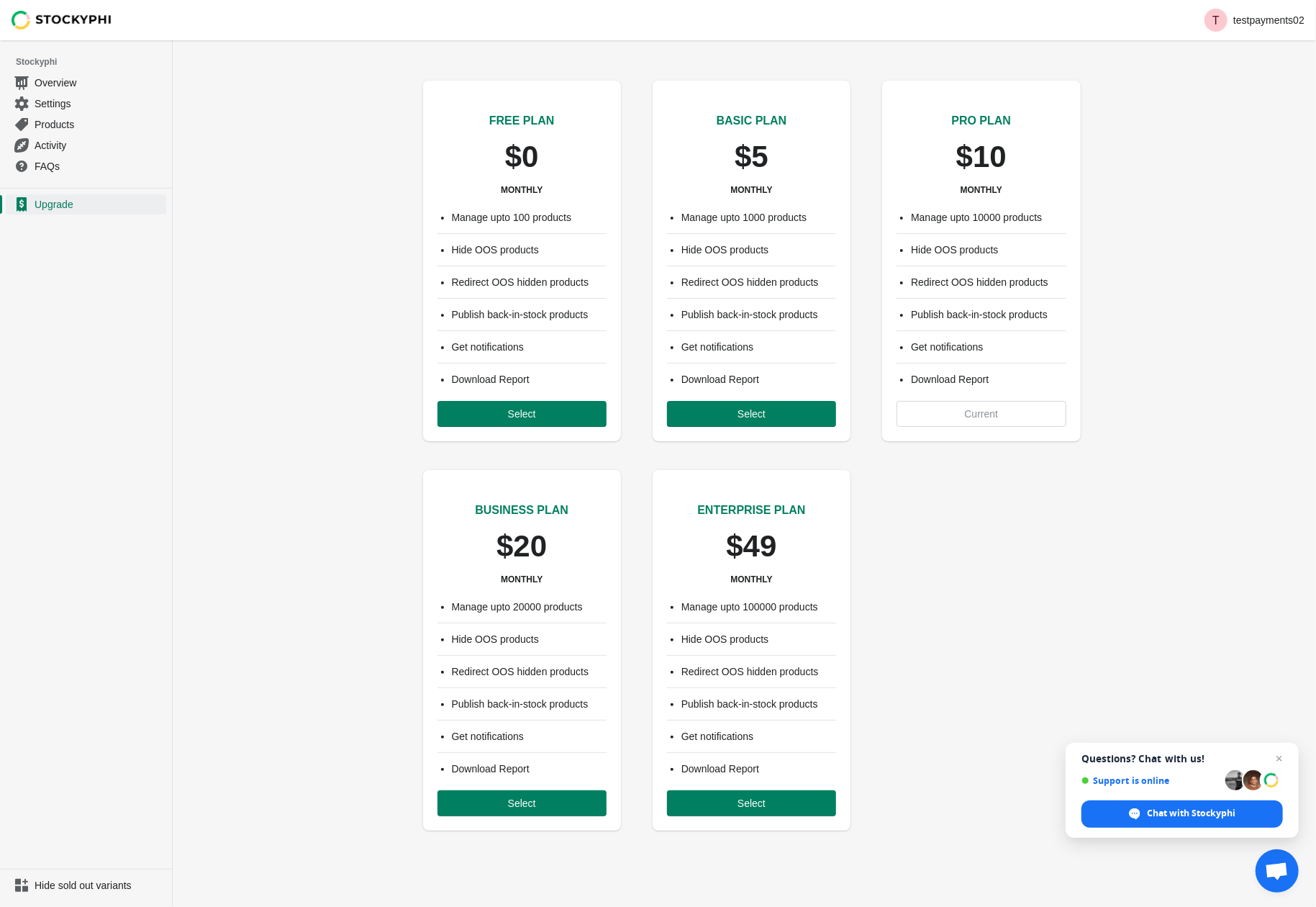
click at [274, 62] on div "FREE PLAN $0 MONTHLY Manage upto 100 products Hide OOS products Redirect OOS hi…" at bounding box center [745, 445] width 1144 height 782
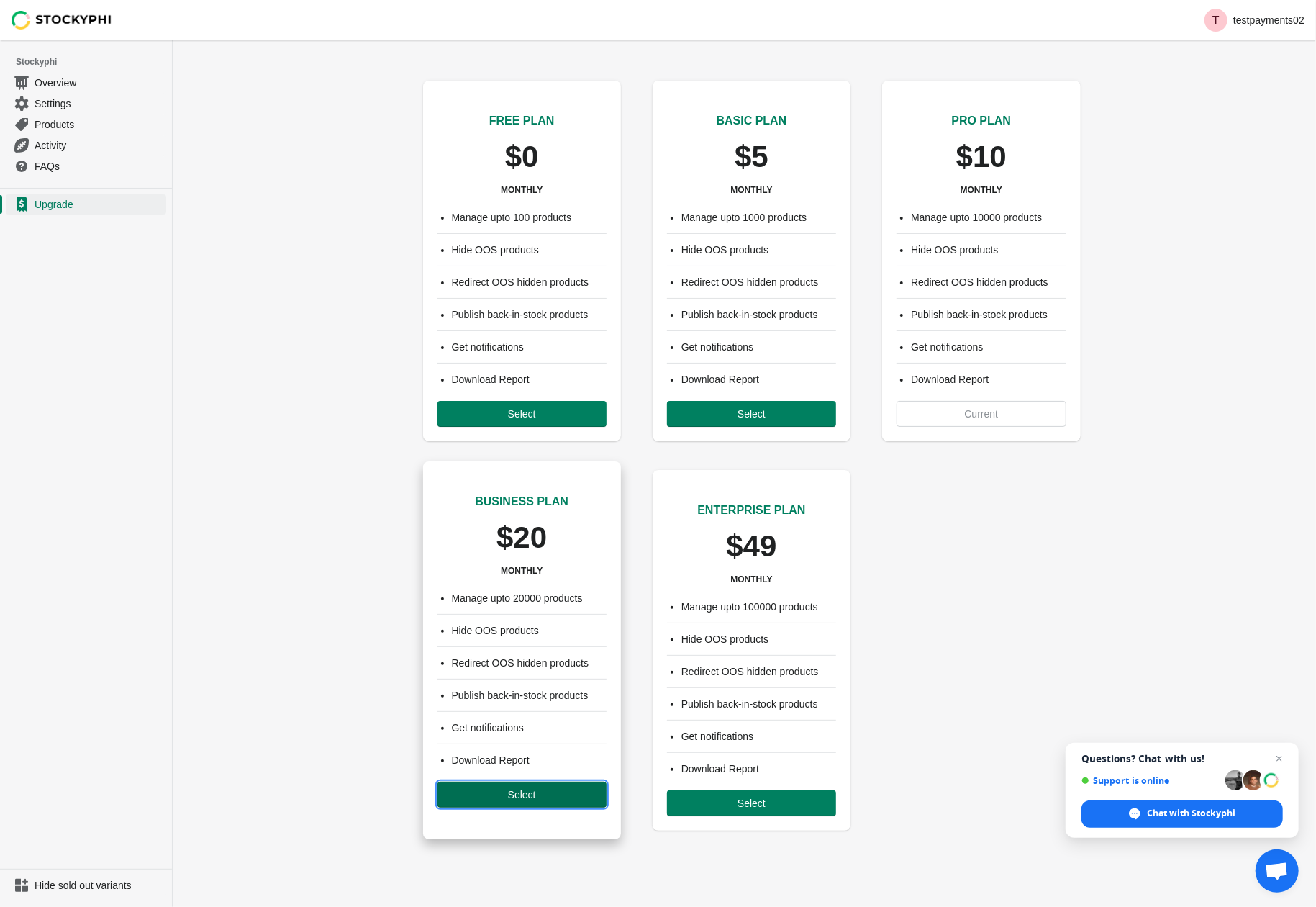
click at [543, 807] on button "Select" at bounding box center [522, 795] width 169 height 26
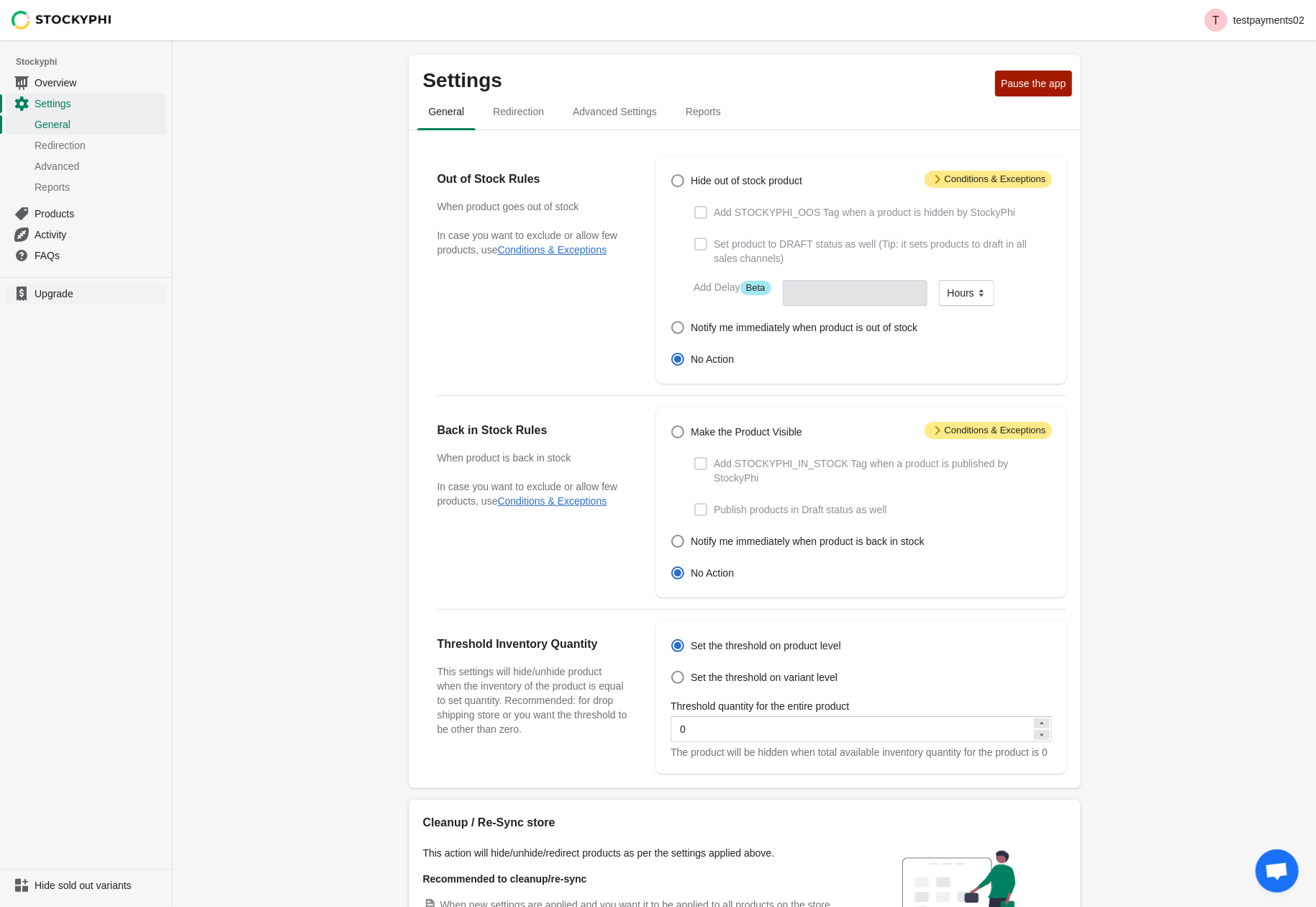
click at [63, 301] on span "Upgrade" at bounding box center [99, 294] width 129 height 15
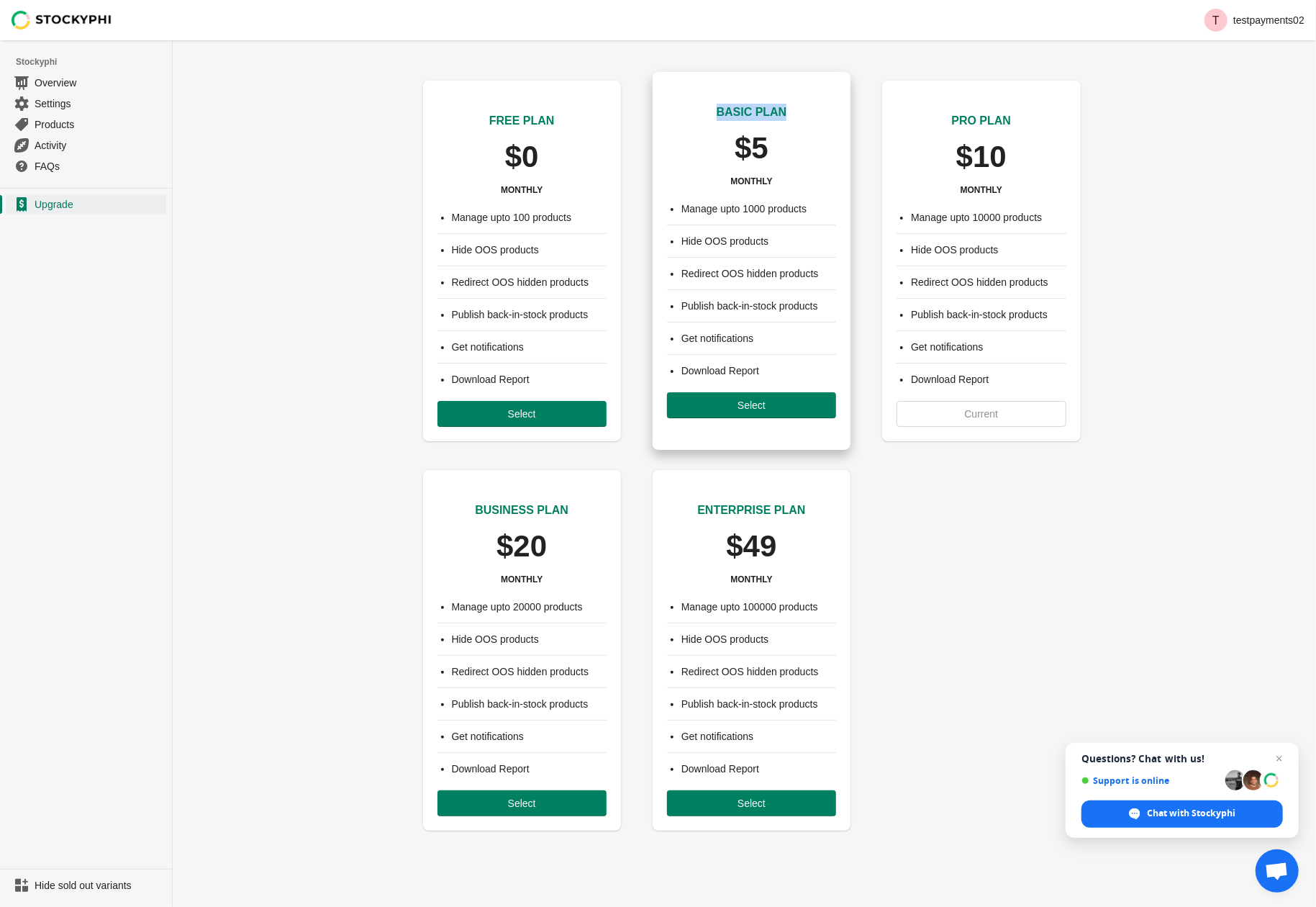
drag, startPoint x: 711, startPoint y: 112, endPoint x: 793, endPoint y: 112, distance: 82.0
click at [793, 112] on div "BASIC PLAN $5 MONTHLY" at bounding box center [751, 131] width 169 height 112
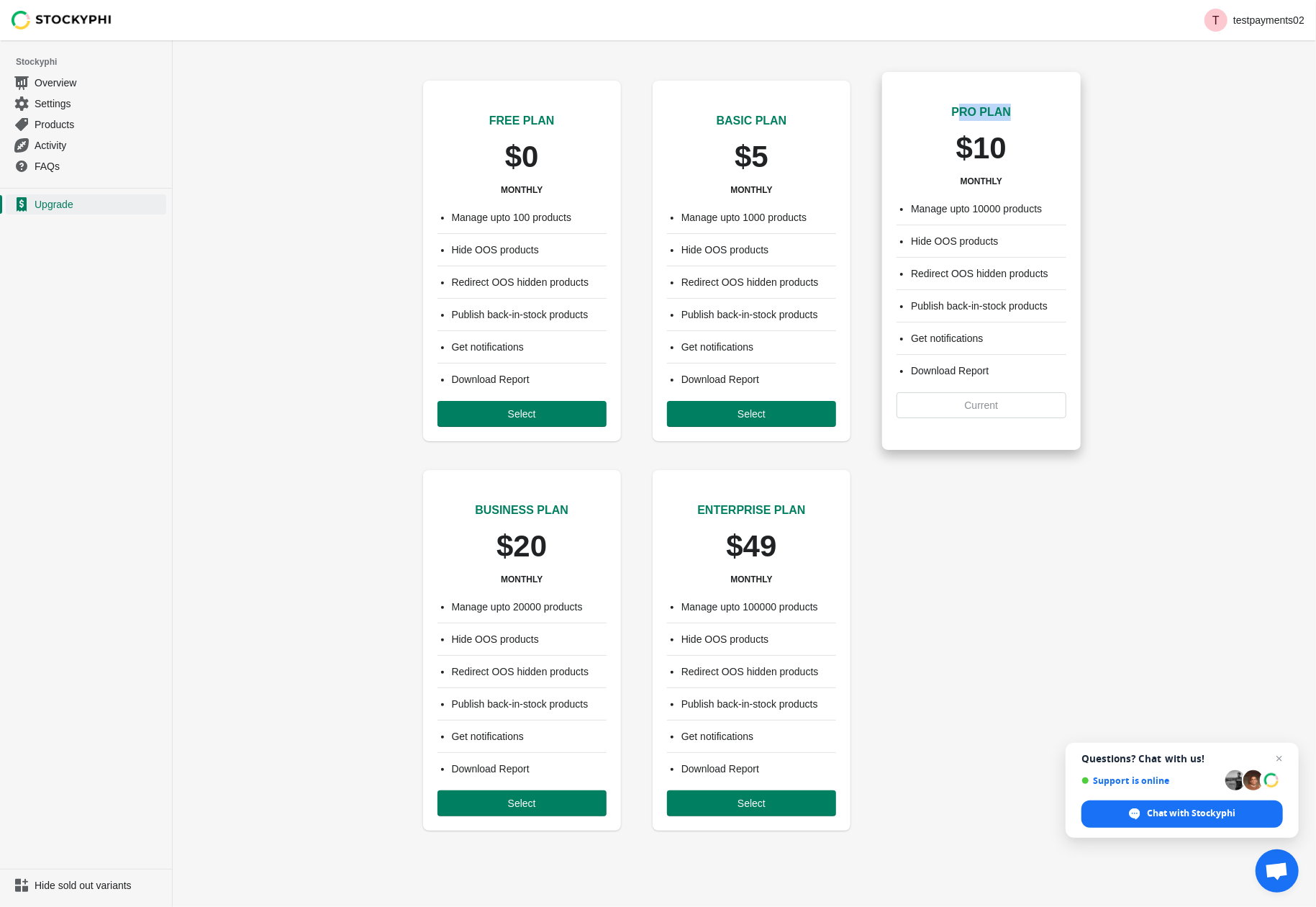
drag, startPoint x: 960, startPoint y: 109, endPoint x: 1028, endPoint y: 118, distance: 68.6
click at [1028, 118] on div "PRO PLAN $10 MONTHLY" at bounding box center [981, 131] width 169 height 112
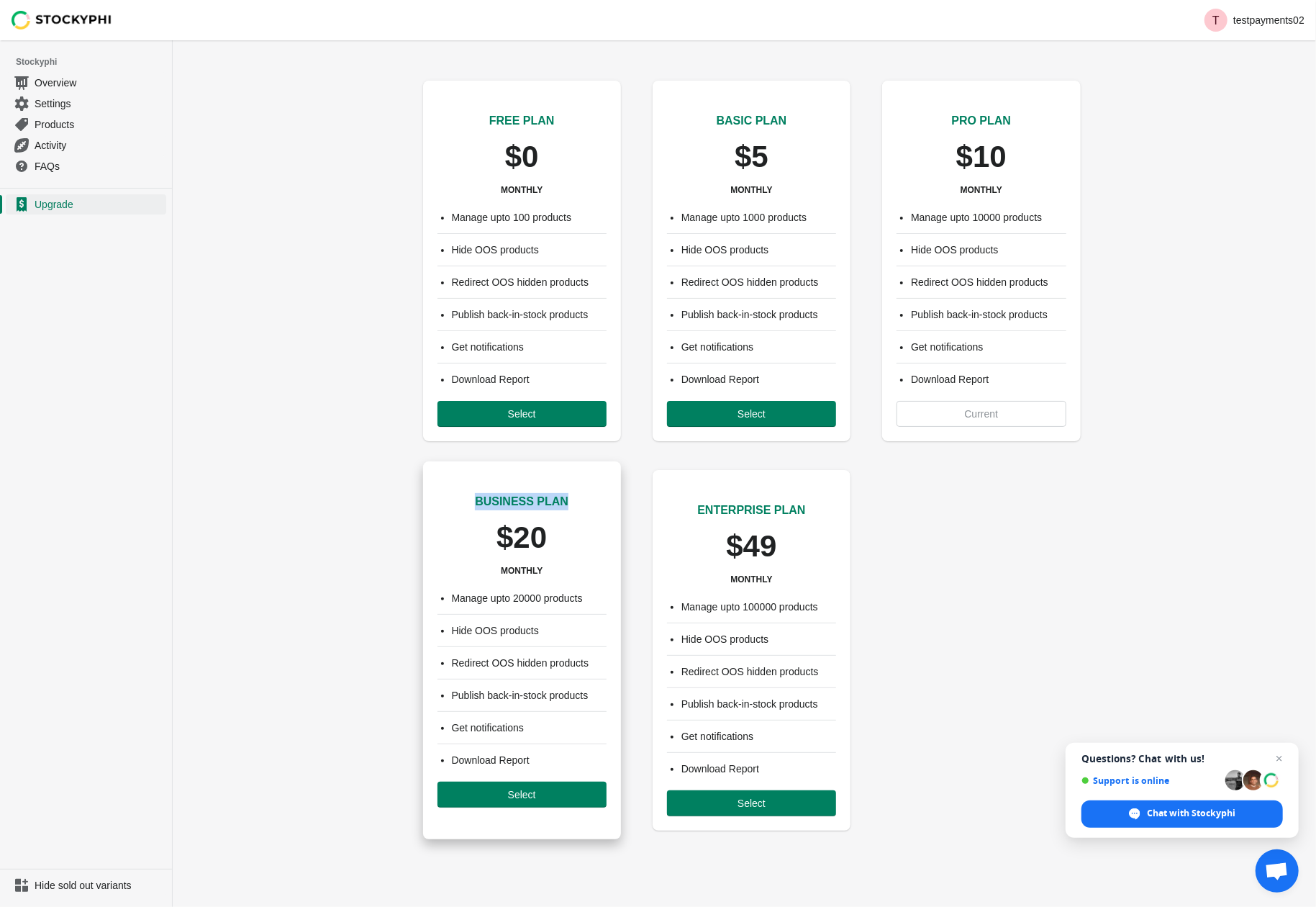
drag, startPoint x: 481, startPoint y: 499, endPoint x: 579, endPoint y: 501, distance: 98.0
click at [579, 501] on div "BUSINESS PLAN $20 MONTHLY" at bounding box center [522, 520] width 169 height 112
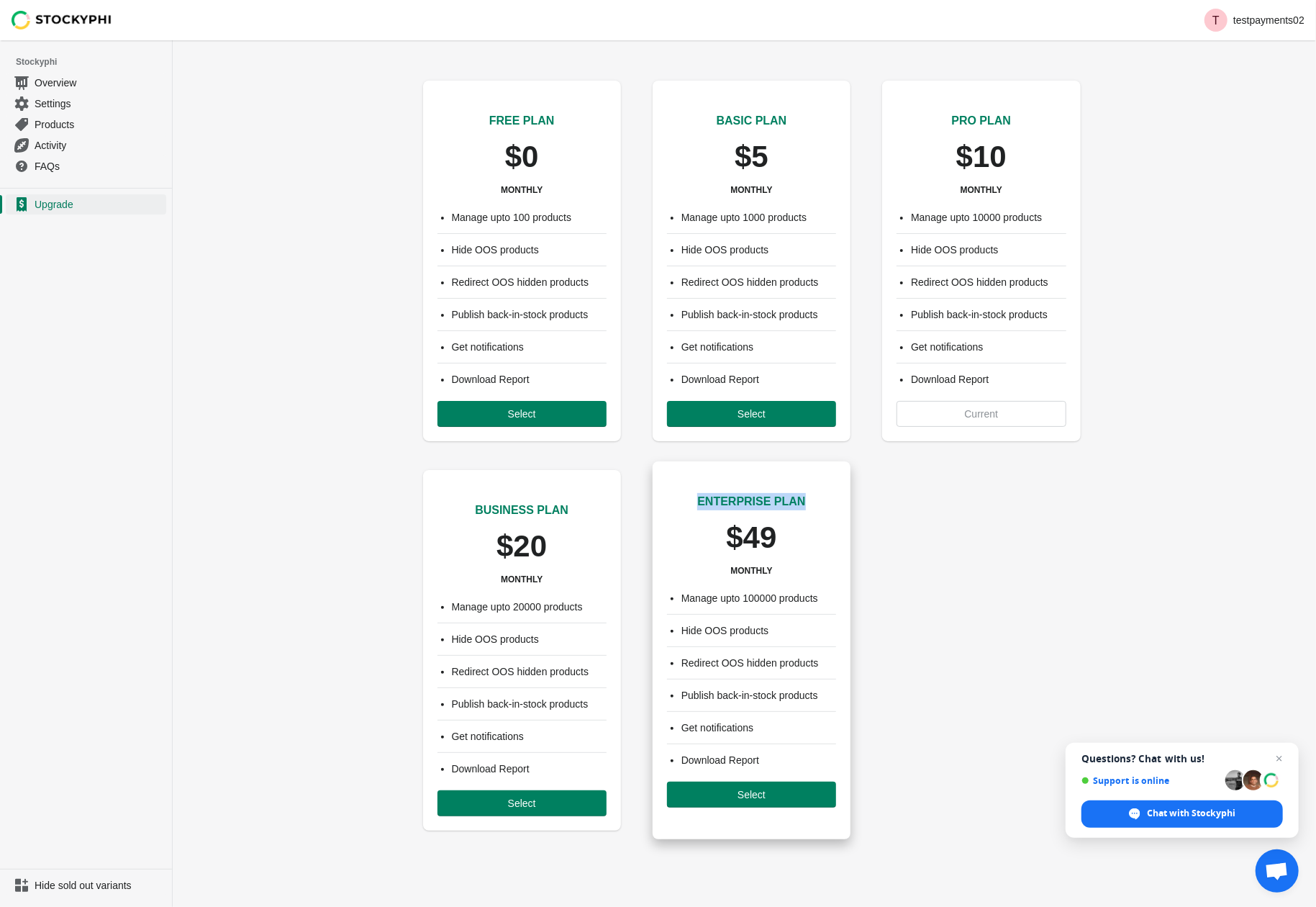
drag, startPoint x: 700, startPoint y: 505, endPoint x: 793, endPoint y: 506, distance: 93.0
click at [804, 511] on div "ENTERPRISE PLAN $49 MONTHLY" at bounding box center [751, 520] width 169 height 112
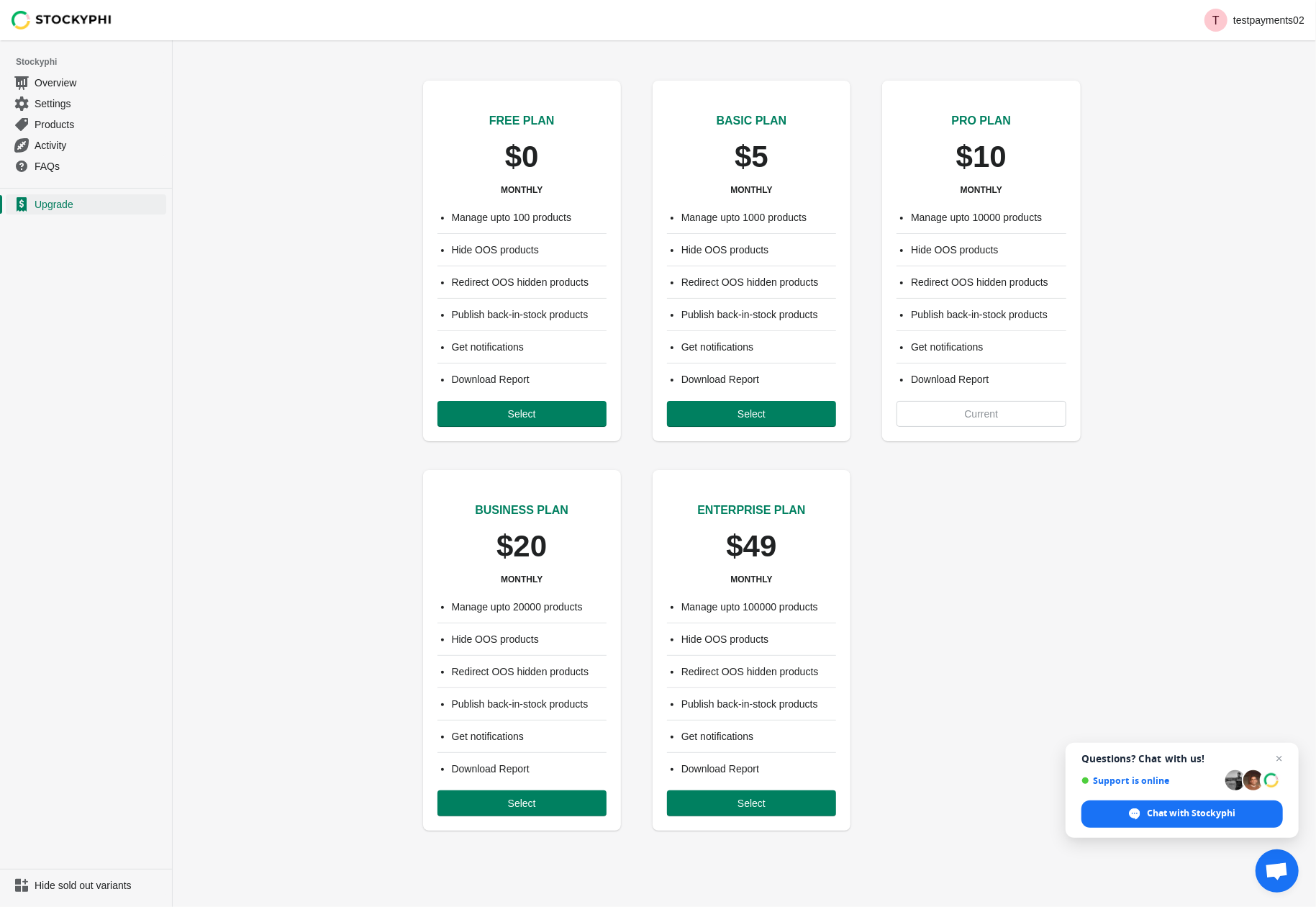
click at [306, 429] on div "FREE PLAN $0 MONTHLY Manage upto 100 products Hide OOS products Redirect OOS hi…" at bounding box center [745, 445] width 1144 height 782
click at [23, 360] on ul "Upgrade" at bounding box center [86, 528] width 172 height 681
